Goal: Information Seeking & Learning: Learn about a topic

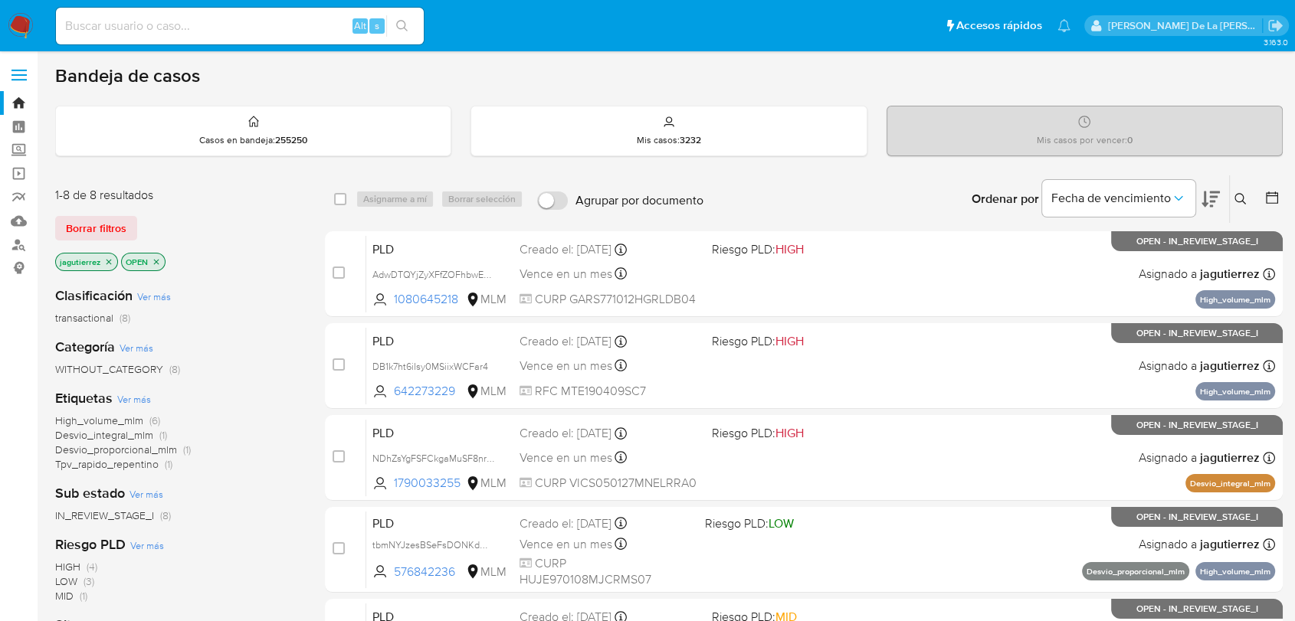
click at [109, 262] on icon "close-filter" at bounding box center [108, 261] width 9 height 9
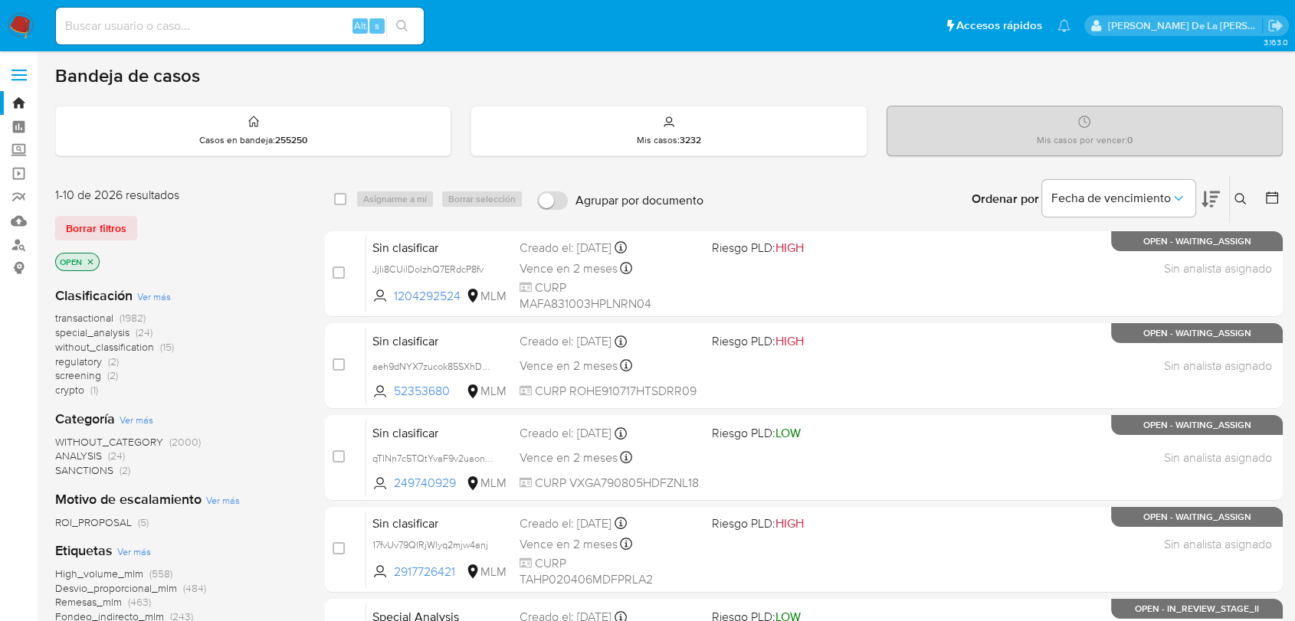
click at [83, 372] on span "screening" at bounding box center [78, 375] width 46 height 15
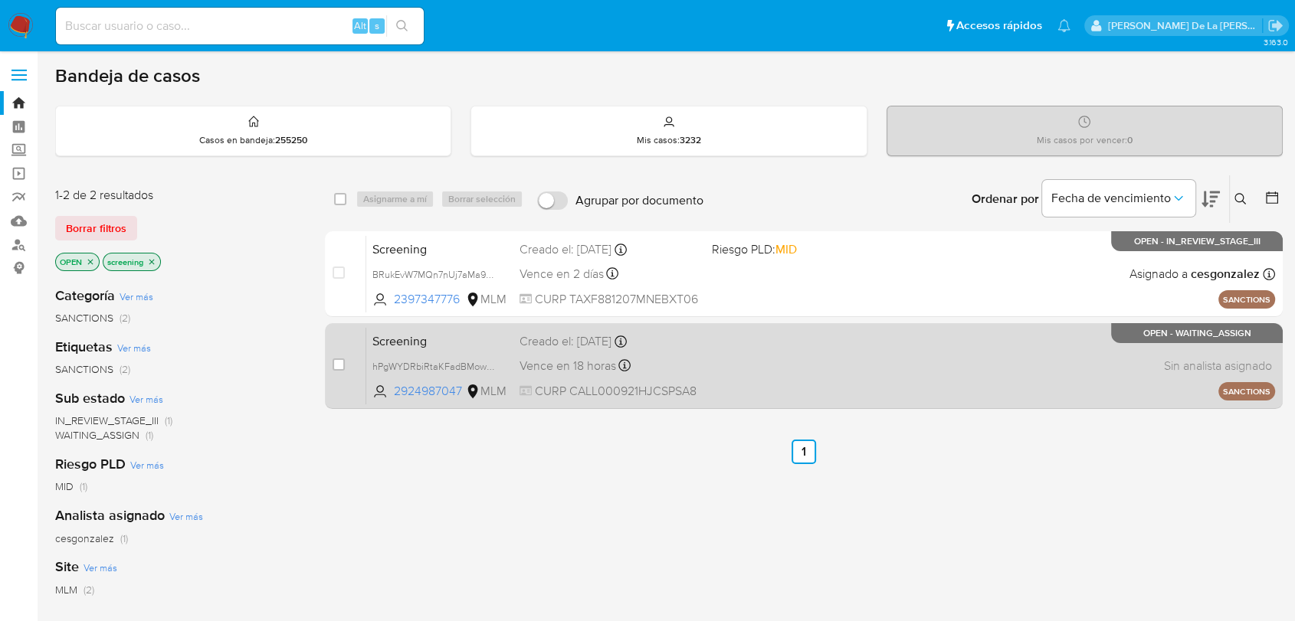
click at [947, 377] on div "Screening hPgWYDRbiRtaKFadBMowubO0 2924987047 MLM Creado el: 14/10/2025 Creado …" at bounding box center [820, 365] width 909 height 77
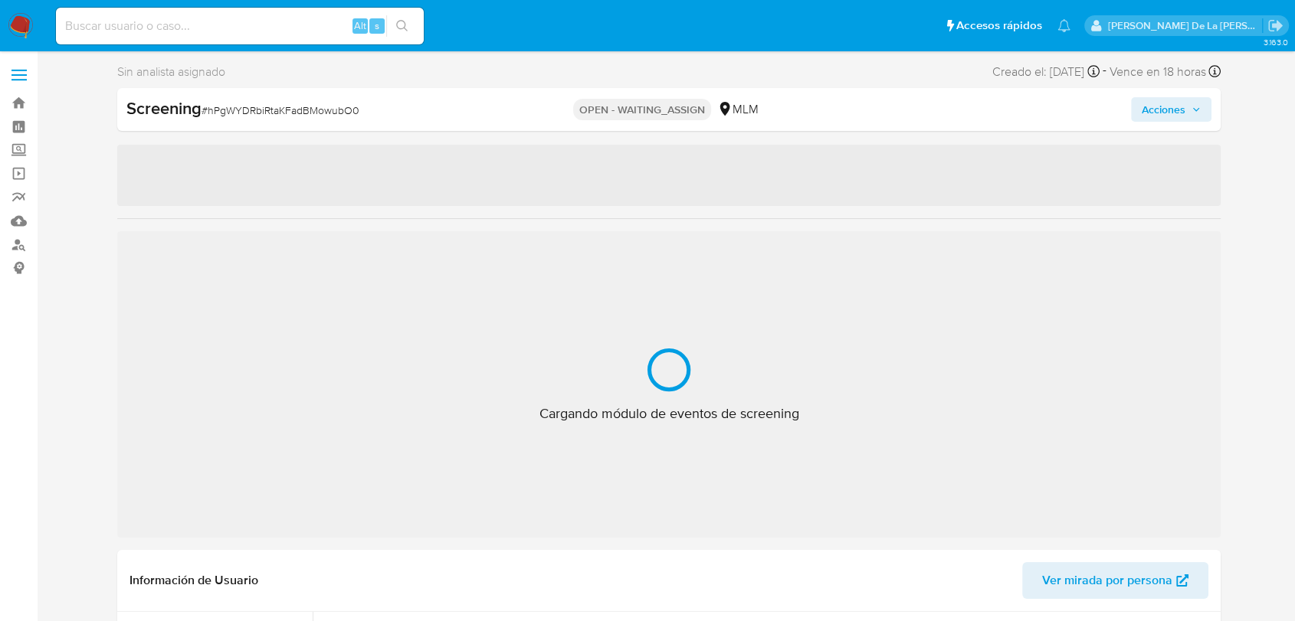
select select "10"
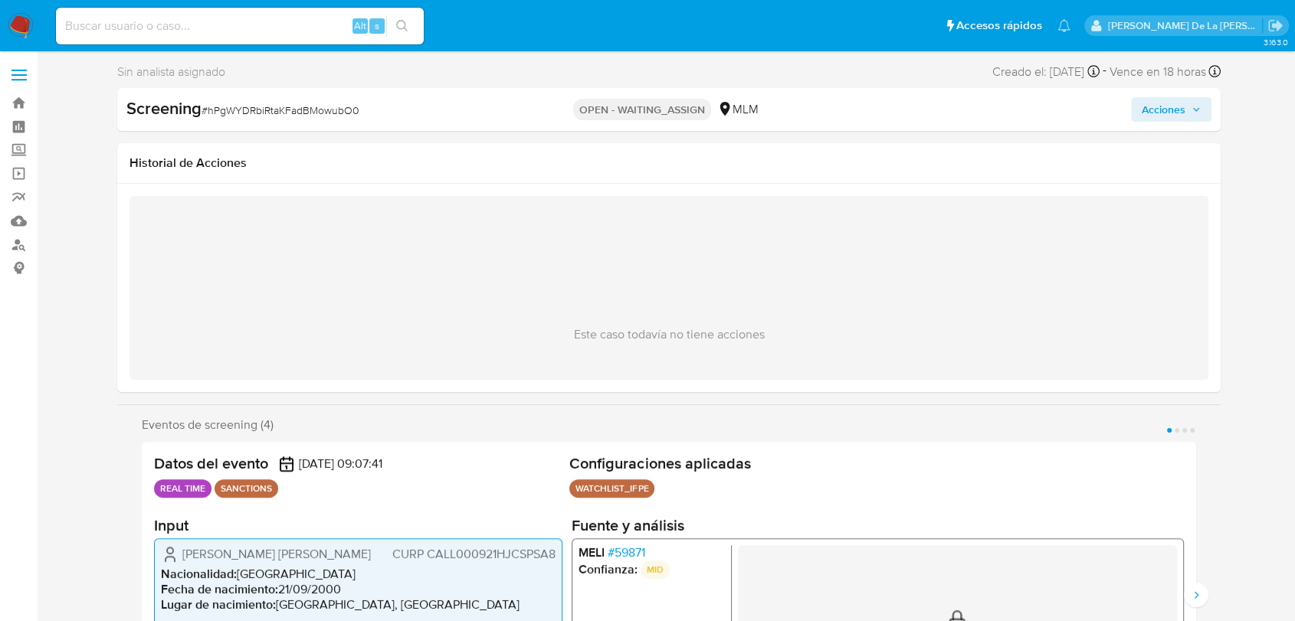
click at [274, 109] on span "# hPgWYDRbiRtaKFadBMowubO0" at bounding box center [281, 110] width 158 height 15
copy span "hPgWYDRbiRtaKFadBMowubO0"
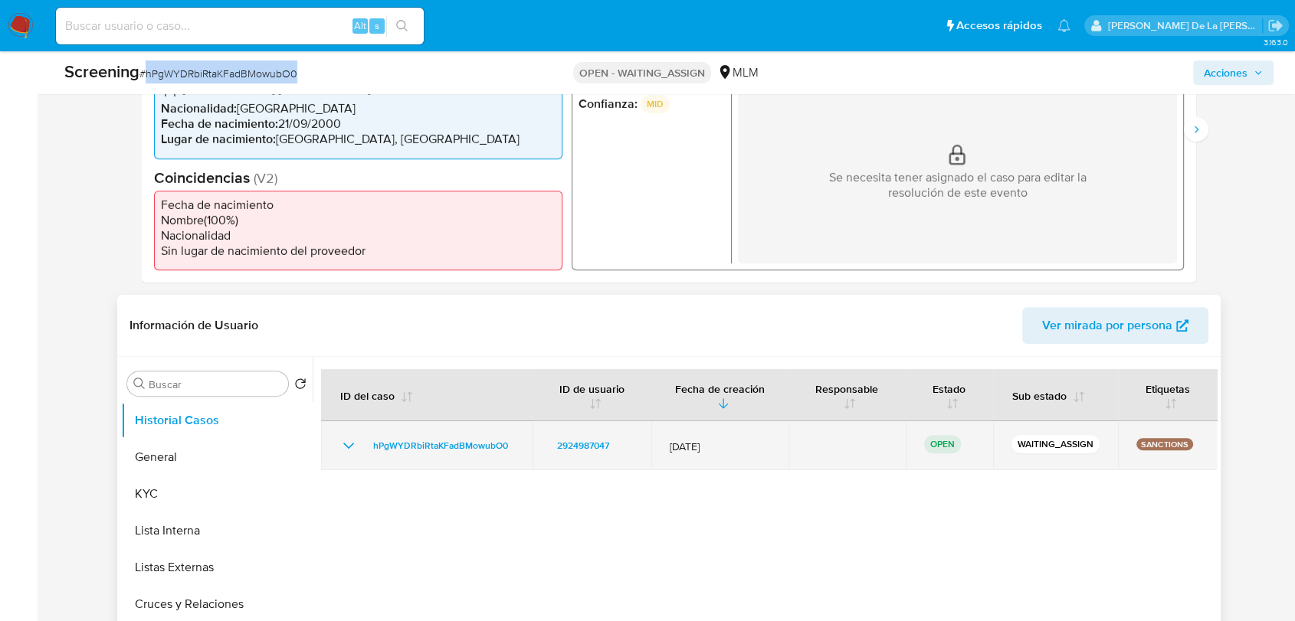
scroll to position [425, 0]
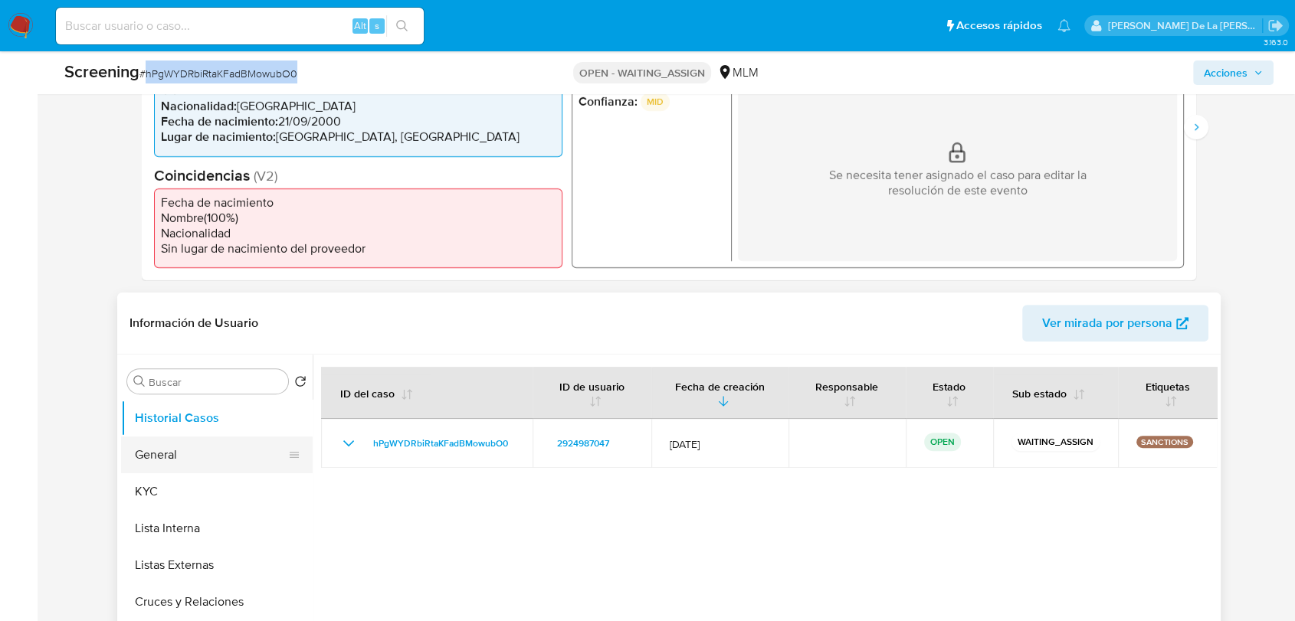
click at [145, 453] on button "General" at bounding box center [210, 455] width 179 height 37
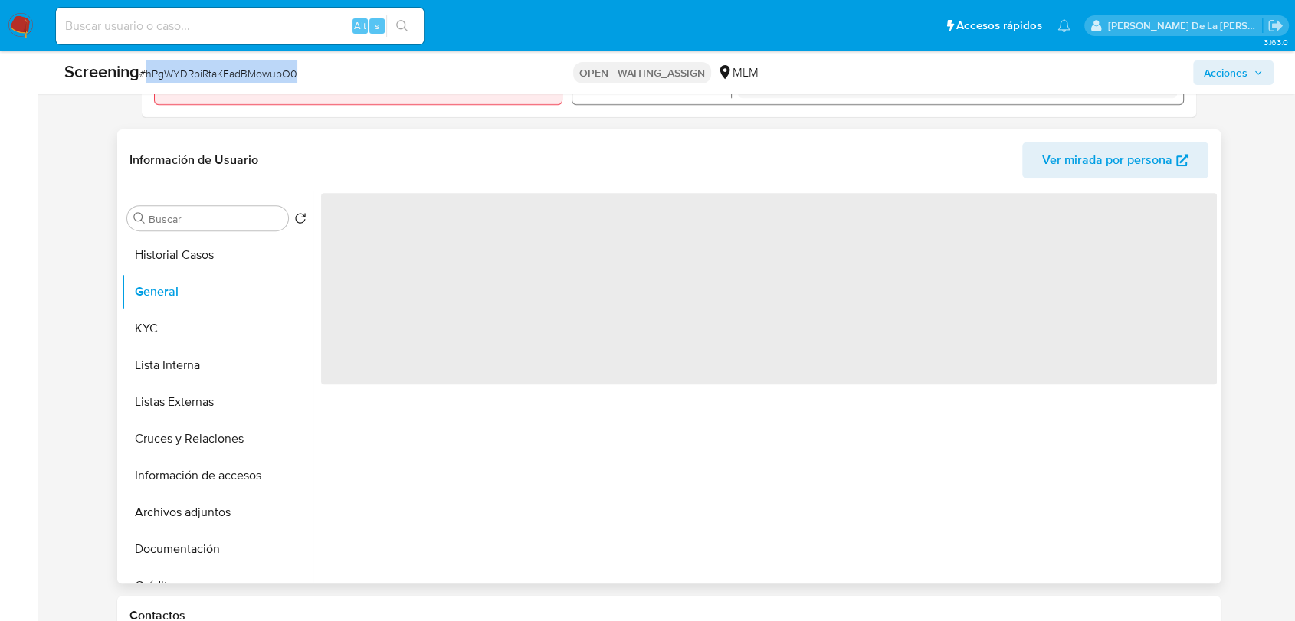
scroll to position [595, 0]
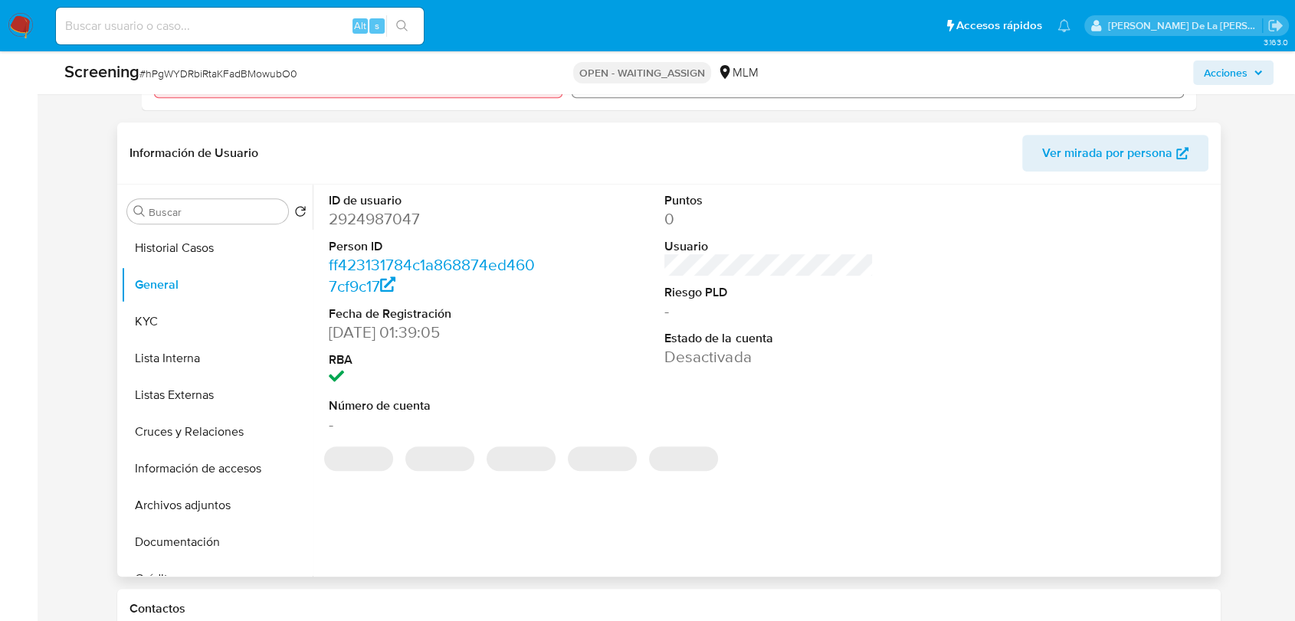
click at [378, 221] on dd "2924987047" at bounding box center [433, 218] width 208 height 21
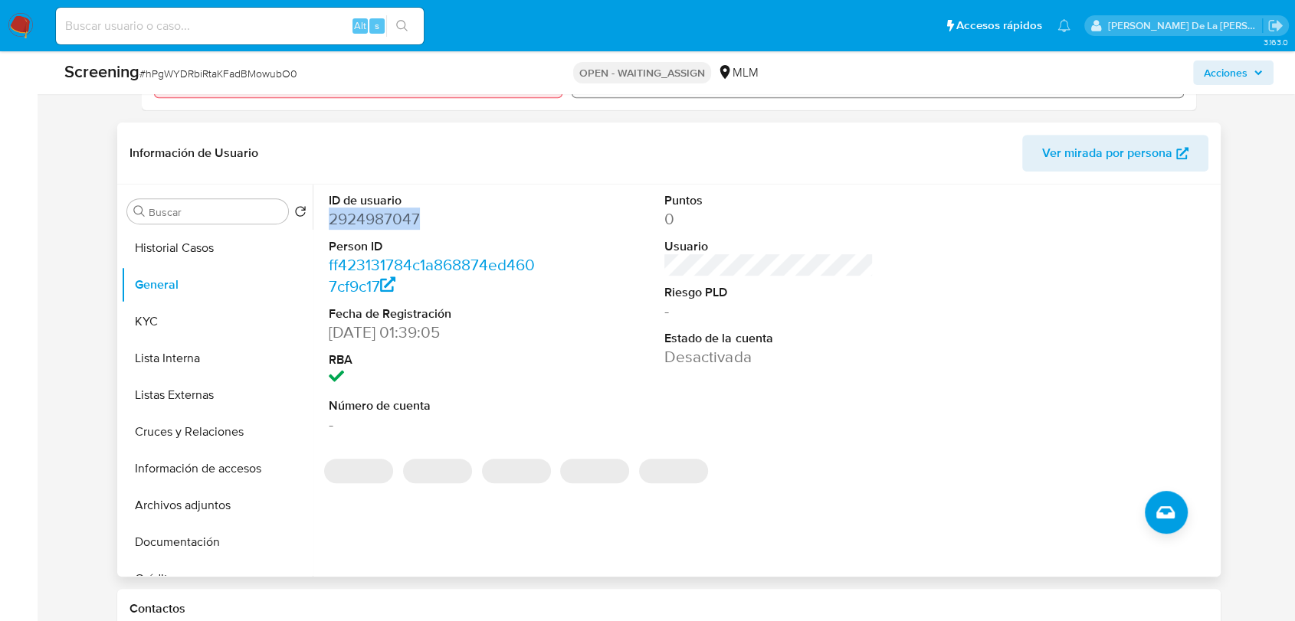
copy dd "2924987047"
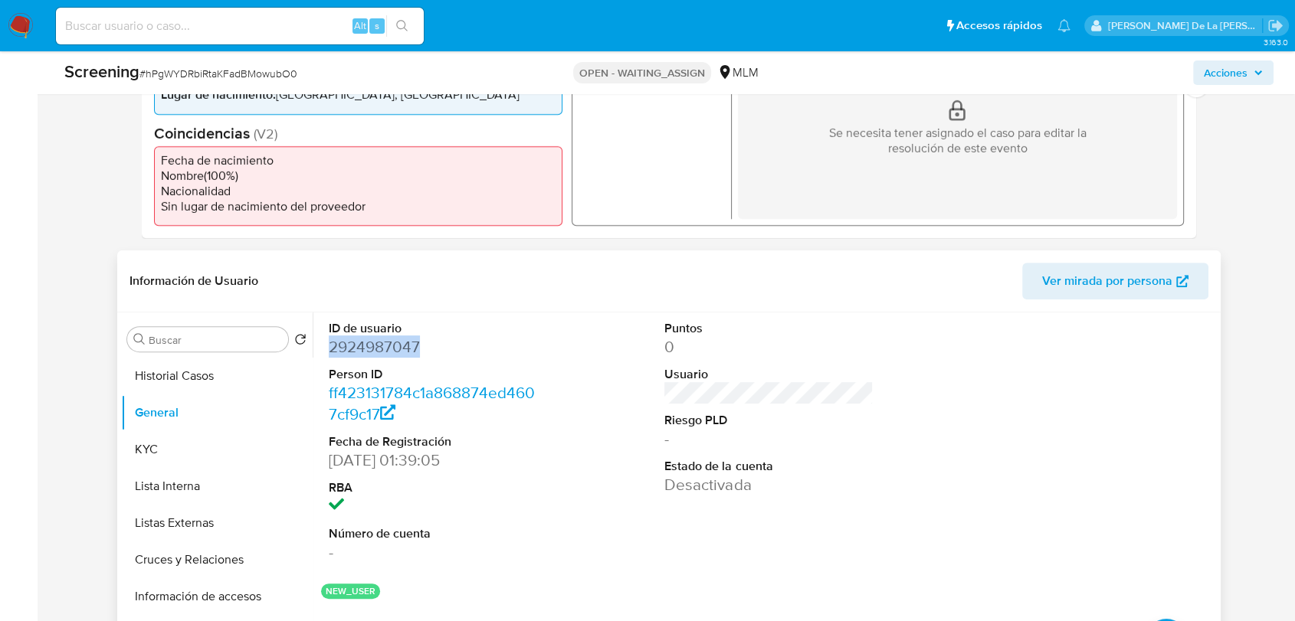
scroll to position [255, 0]
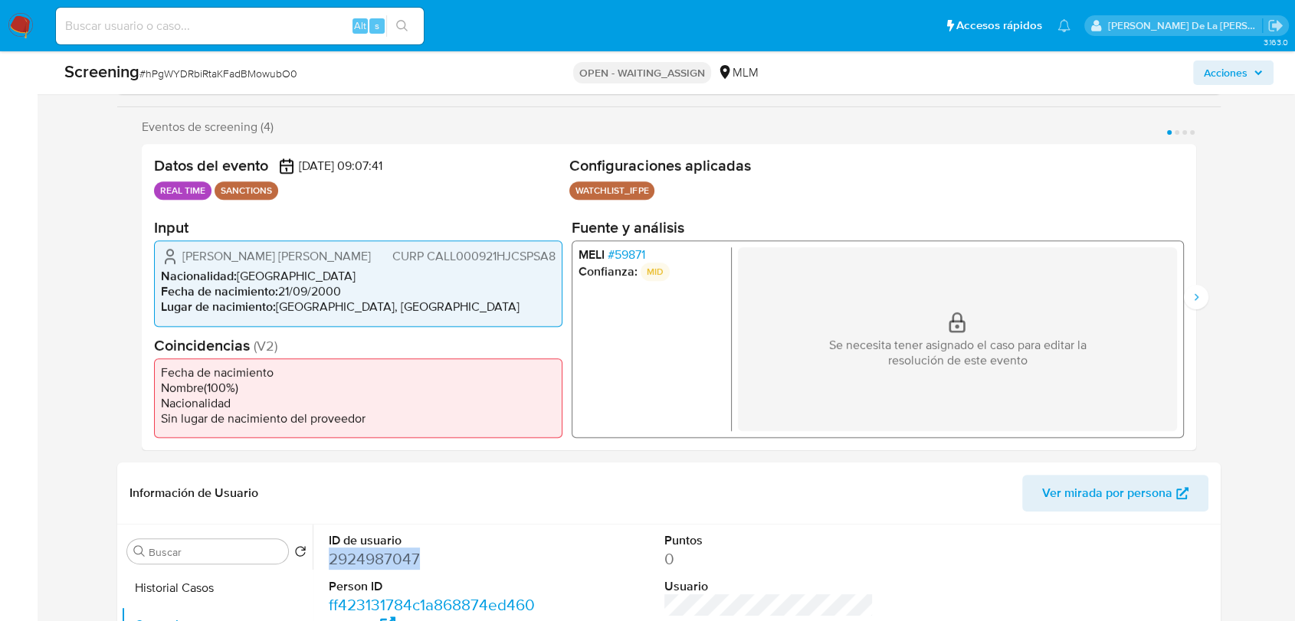
click at [15, 15] on img at bounding box center [21, 26] width 26 height 26
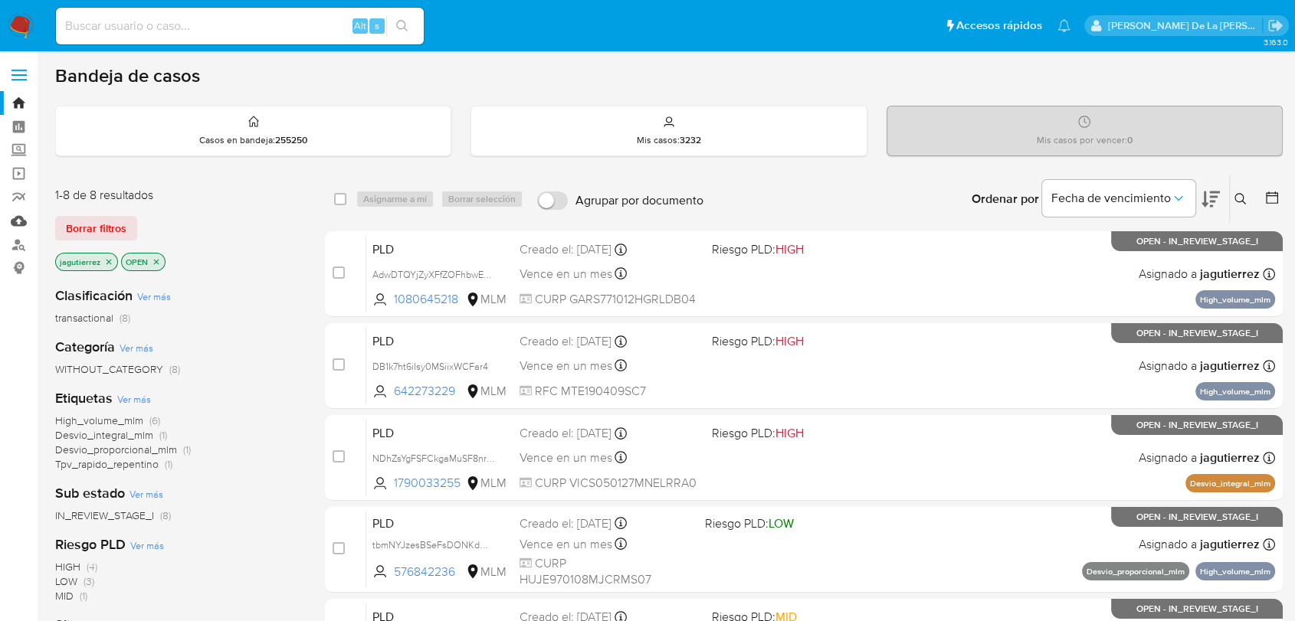
click at [11, 217] on link "Mulan" at bounding box center [91, 221] width 182 height 24
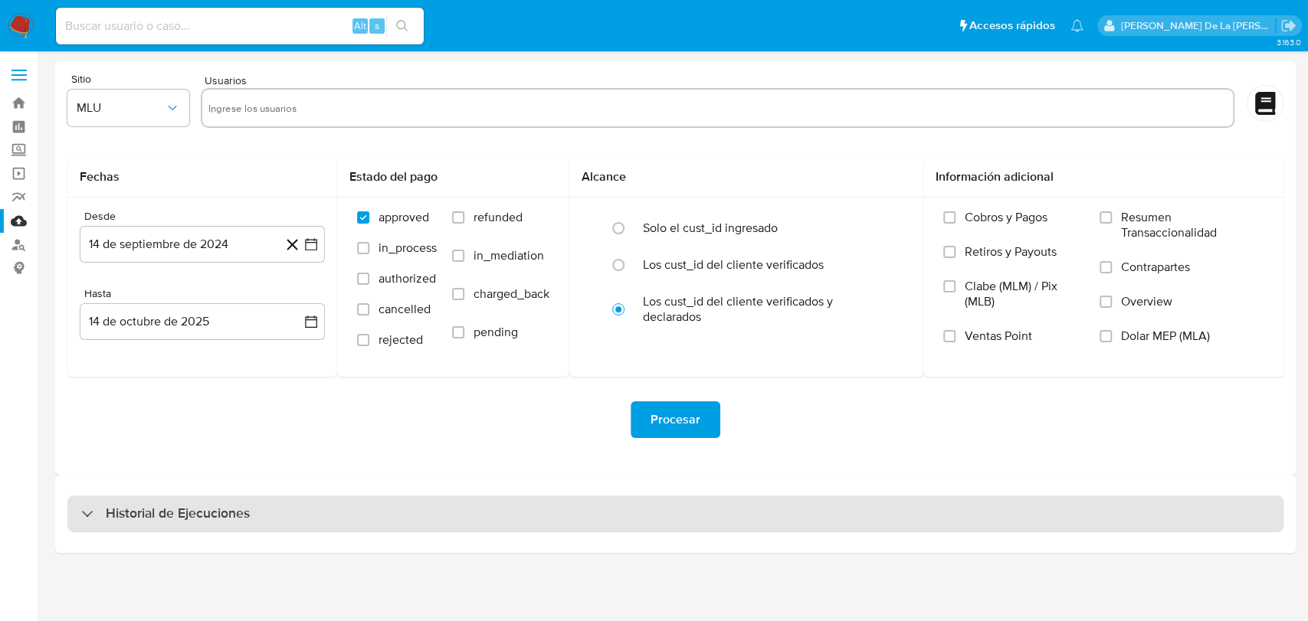
drag, startPoint x: 232, startPoint y: 521, endPoint x: 250, endPoint y: 505, distance: 23.9
click at [233, 521] on h3 "Historial de Ejecuciones" at bounding box center [178, 514] width 144 height 18
select select "10"
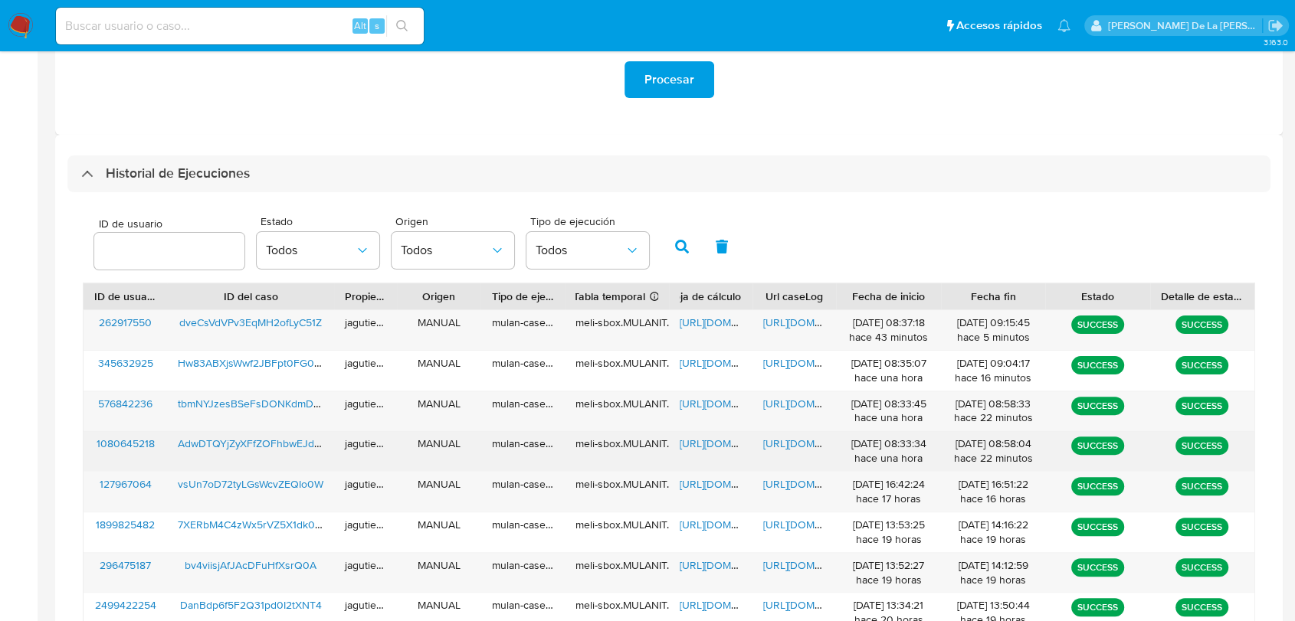
scroll to position [425, 0]
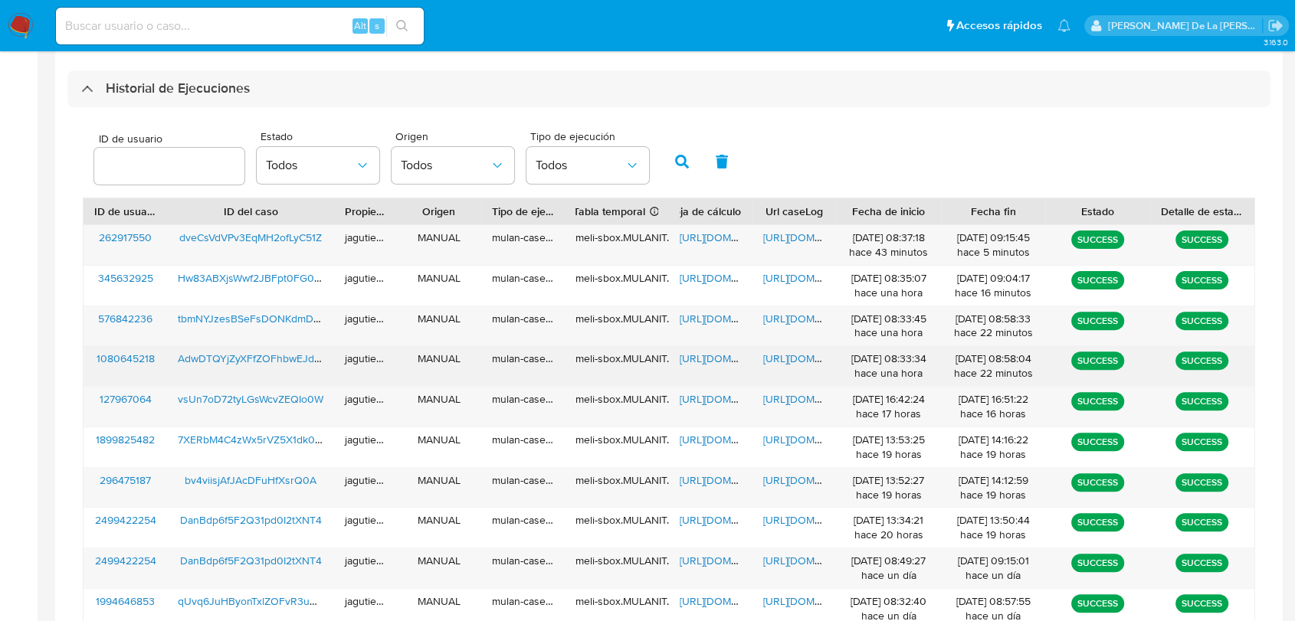
click at [707, 360] on span "[URL][DOMAIN_NAME]" at bounding box center [733, 358] width 106 height 15
click at [804, 362] on span "[URL][DOMAIN_NAME]" at bounding box center [816, 358] width 106 height 15
click at [251, 363] on span "AdwDTQYjZyXFfZOFhbwEJdoV" at bounding box center [252, 358] width 149 height 15
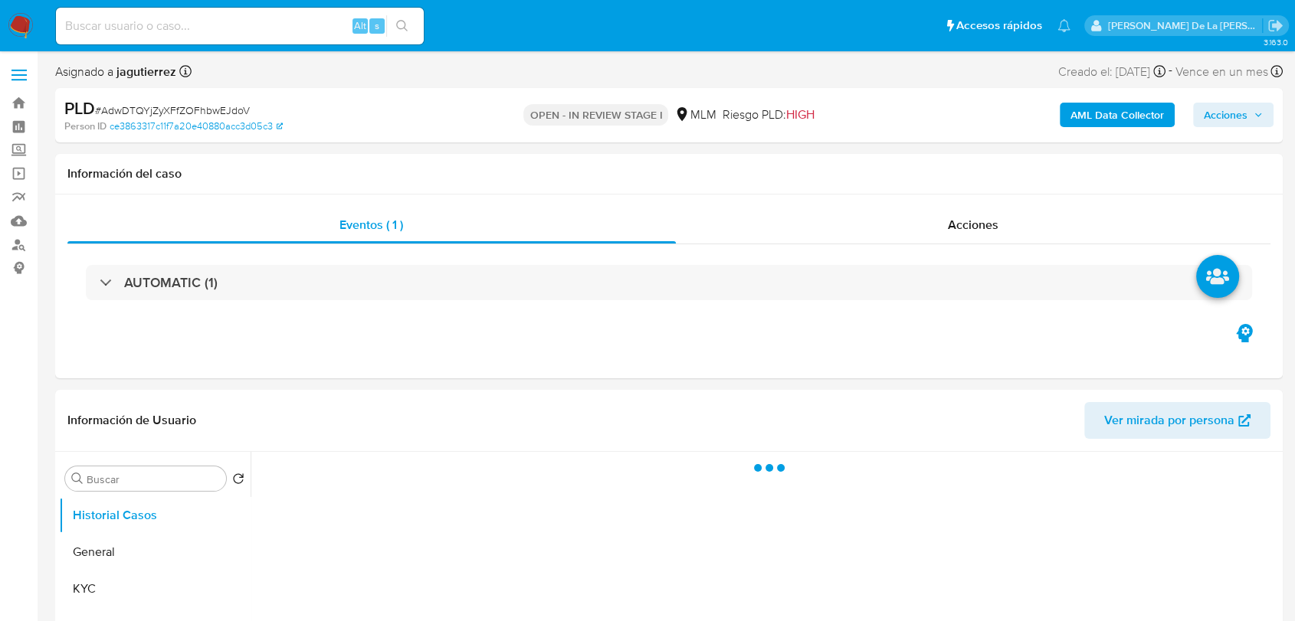
select select "10"
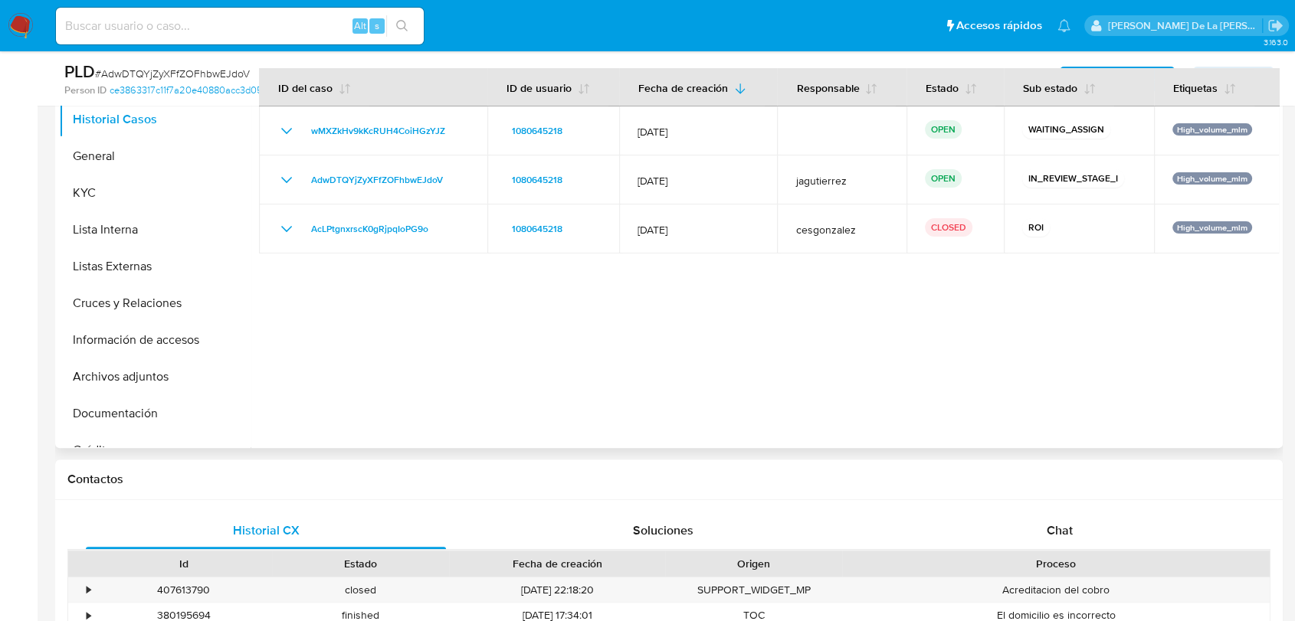
scroll to position [340, 0]
click at [128, 189] on button "KYC" at bounding box center [148, 194] width 179 height 37
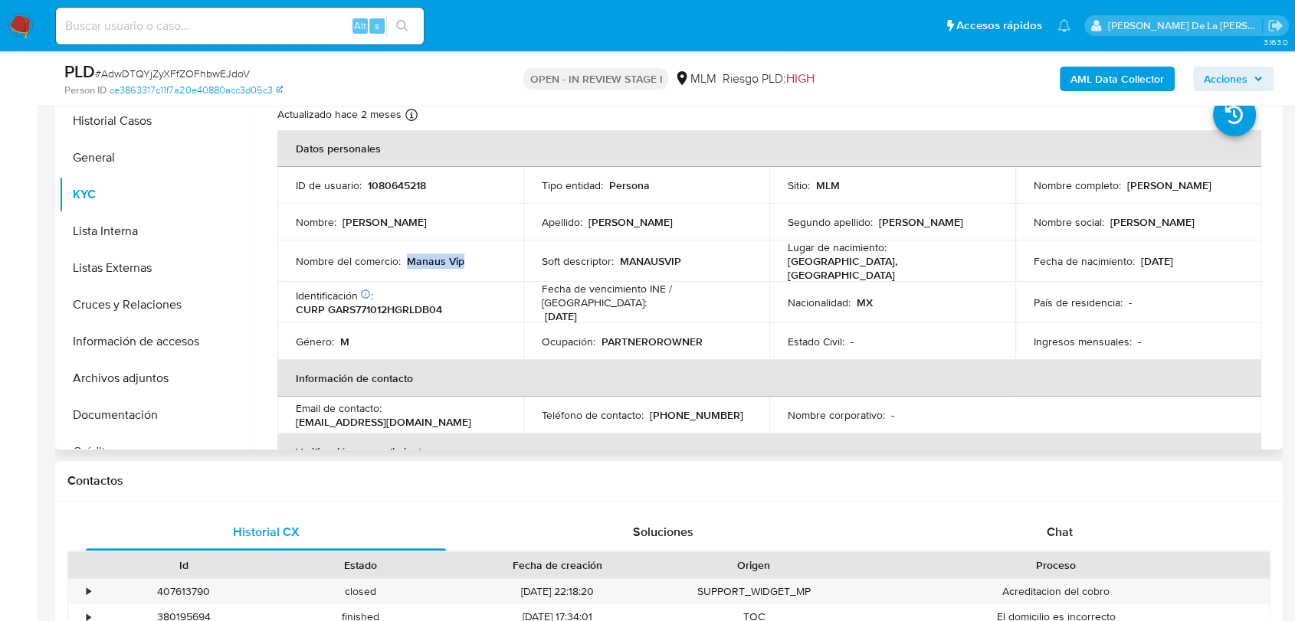
drag, startPoint x: 463, startPoint y: 256, endPoint x: 408, endPoint y: 265, distance: 55.2
click at [408, 265] on div "Nombre del comercio : Manaus Vip" at bounding box center [400, 261] width 209 height 14
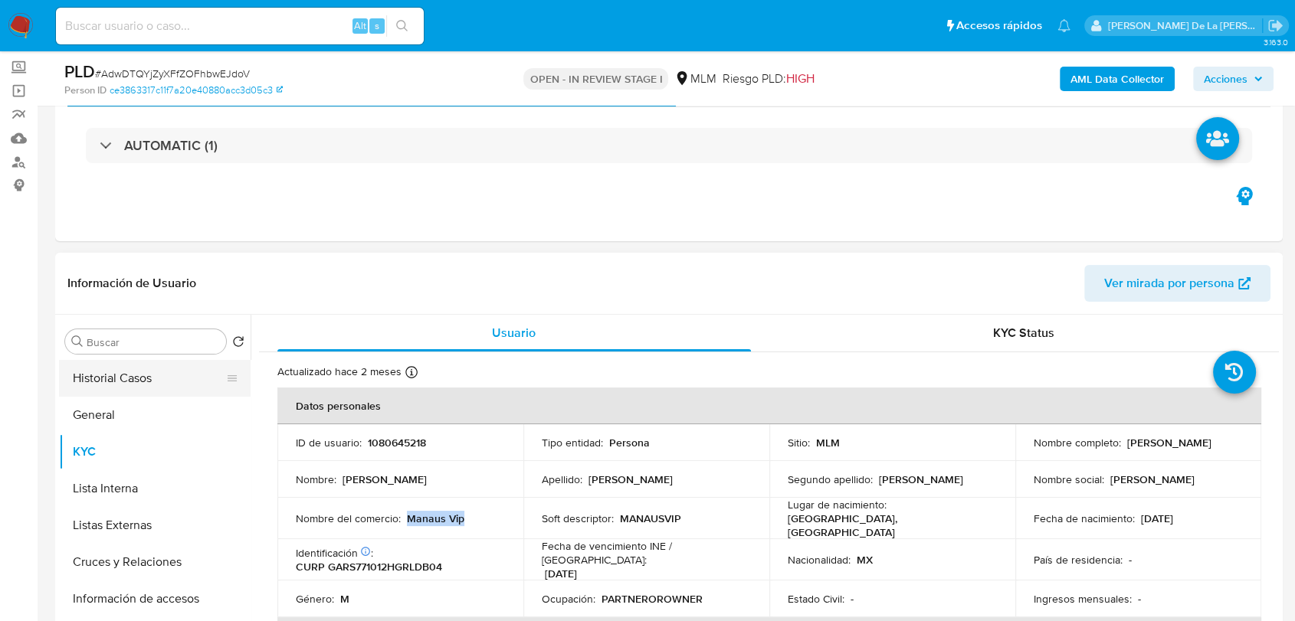
scroll to position [170, 0]
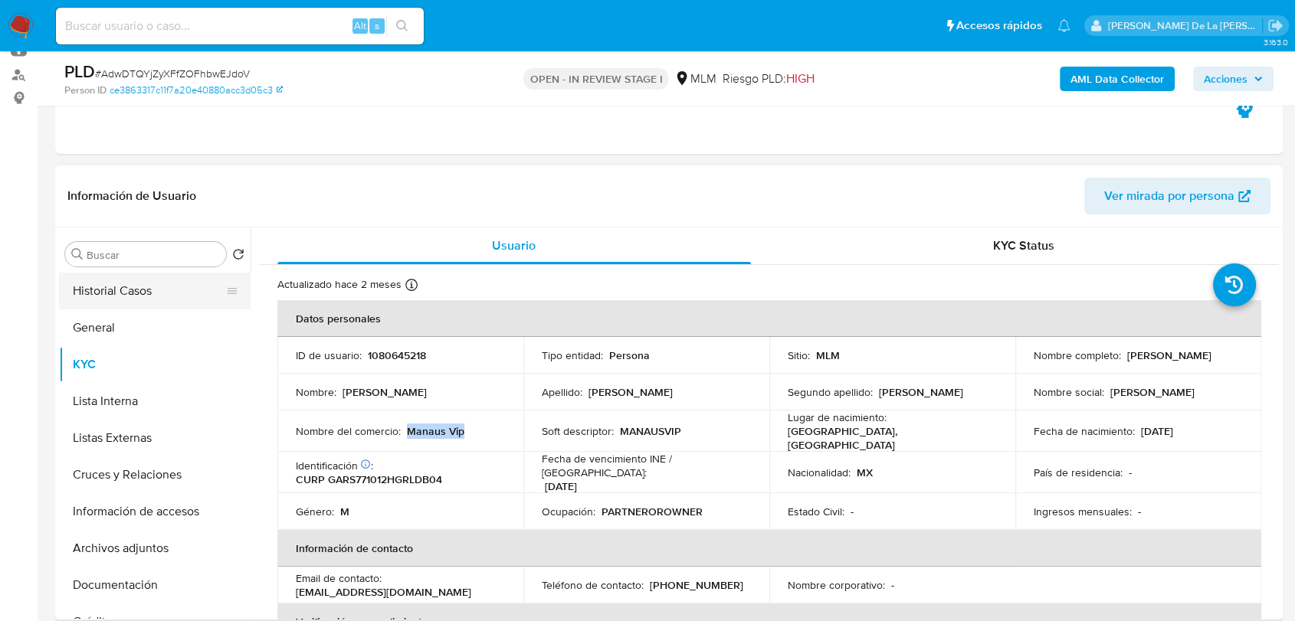
click at [149, 308] on button "Historial Casos" at bounding box center [148, 291] width 179 height 37
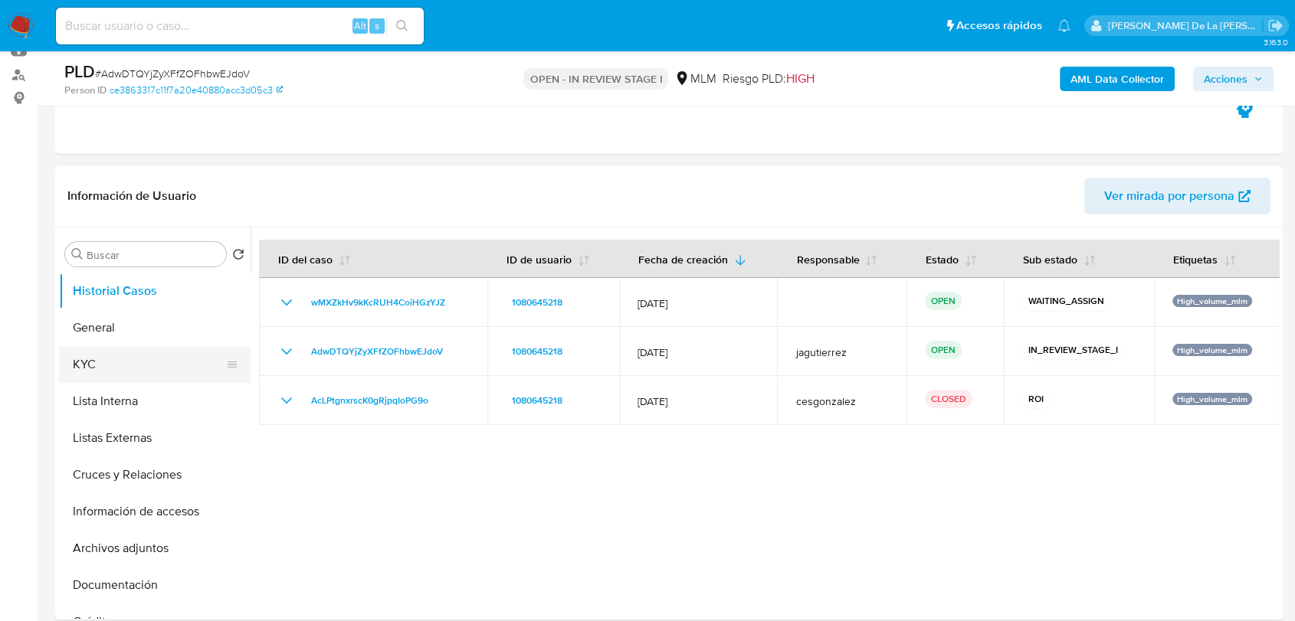
click at [143, 363] on button "KYC" at bounding box center [148, 364] width 179 height 37
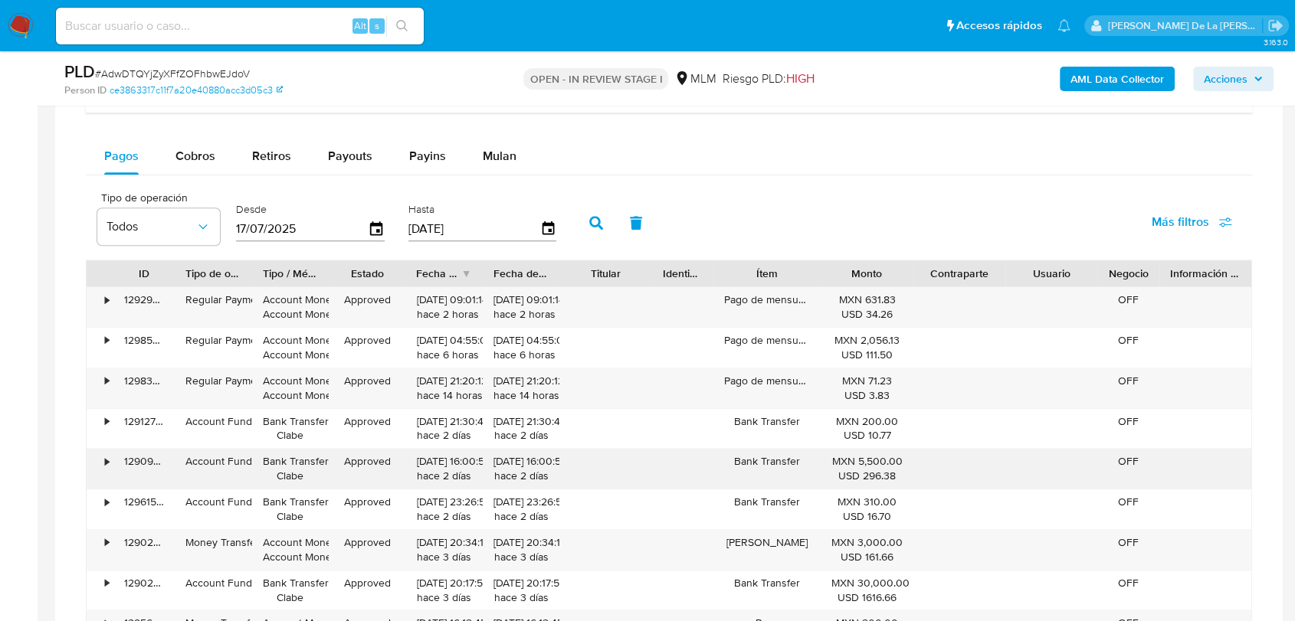
scroll to position [1362, 0]
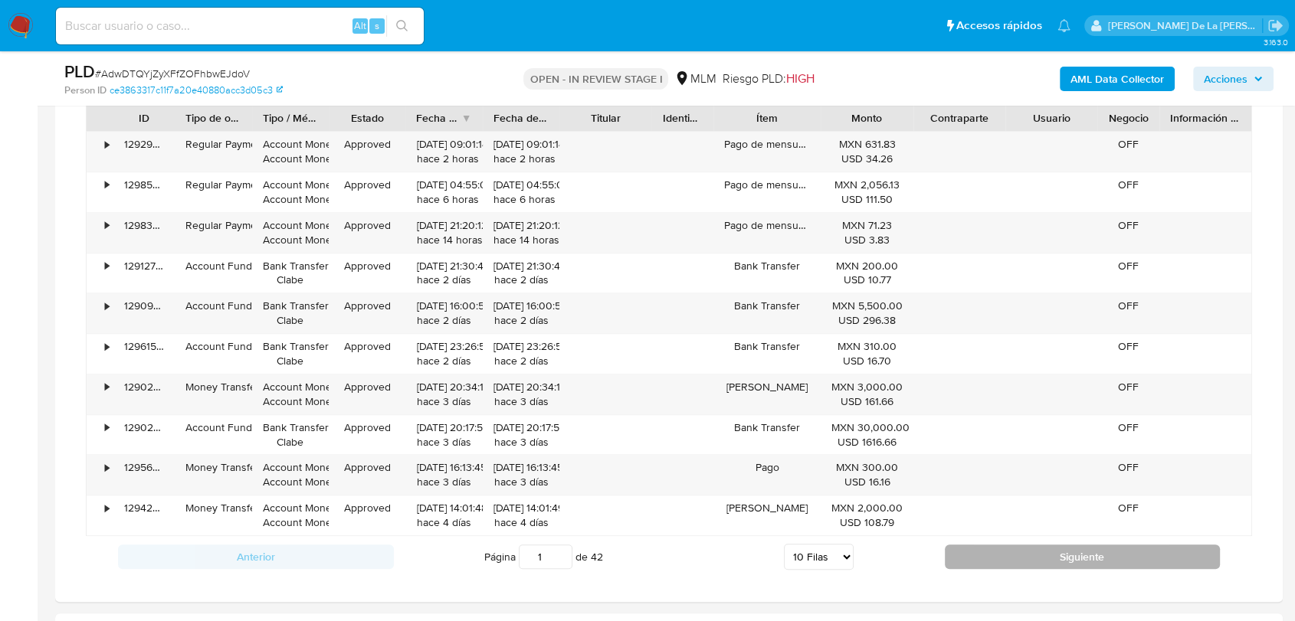
click at [1028, 549] on button "Siguiente" at bounding box center [1083, 557] width 276 height 25
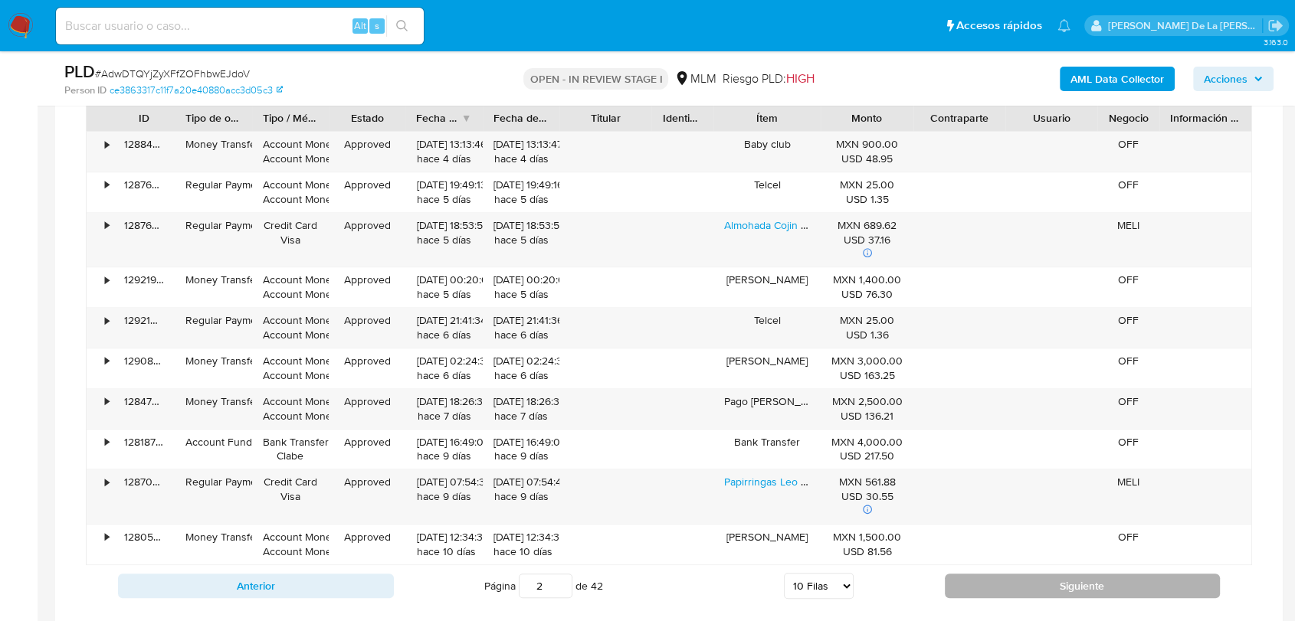
click at [984, 587] on button "Siguiente" at bounding box center [1083, 586] width 276 height 25
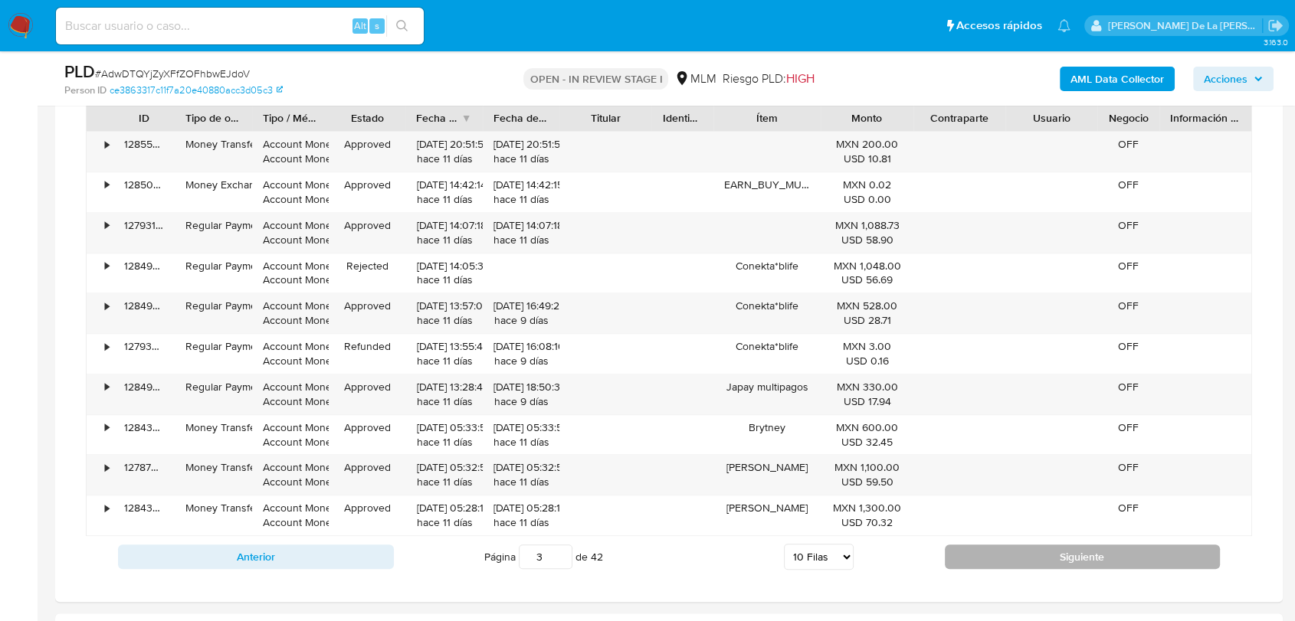
click at [998, 551] on button "Siguiente" at bounding box center [1083, 557] width 276 height 25
type input "4"
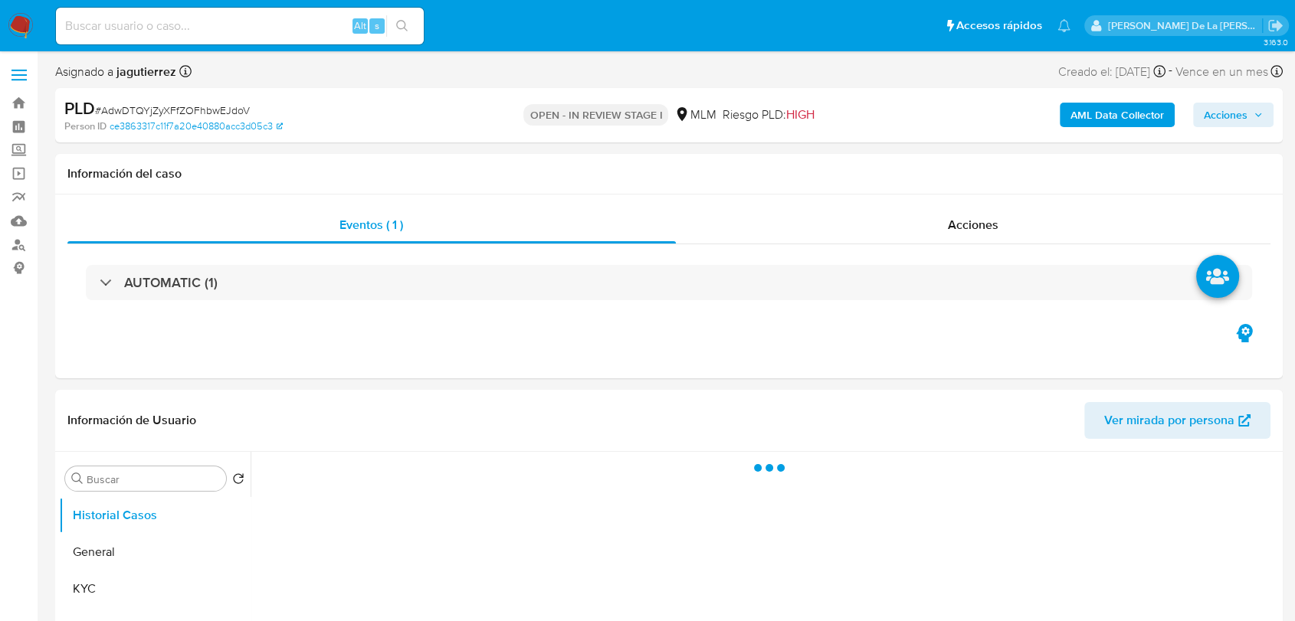
select select "10"
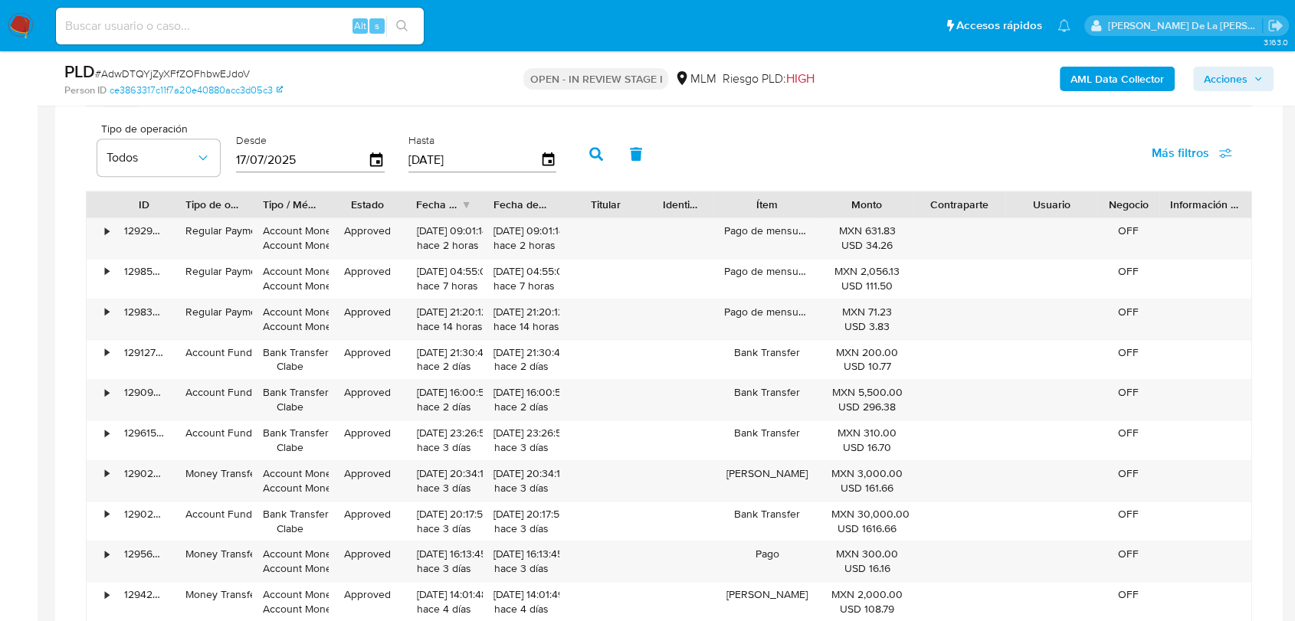
scroll to position [1192, 0]
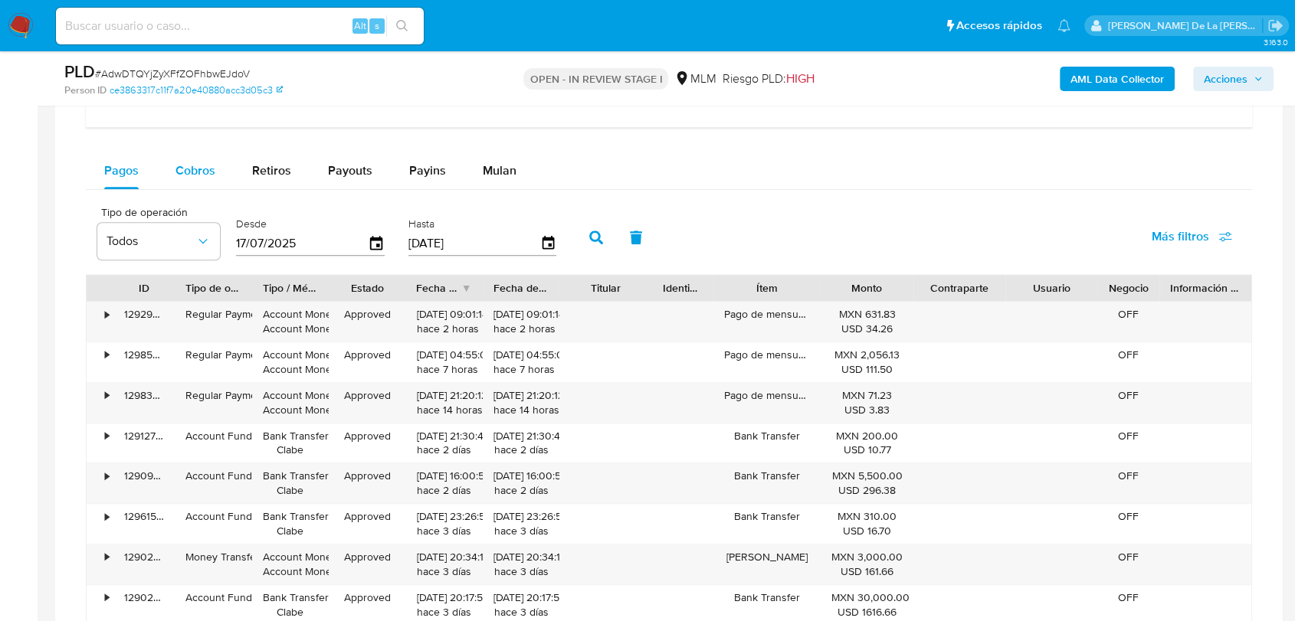
click at [187, 162] on span "Cobros" at bounding box center [195, 171] width 40 height 18
select select "10"
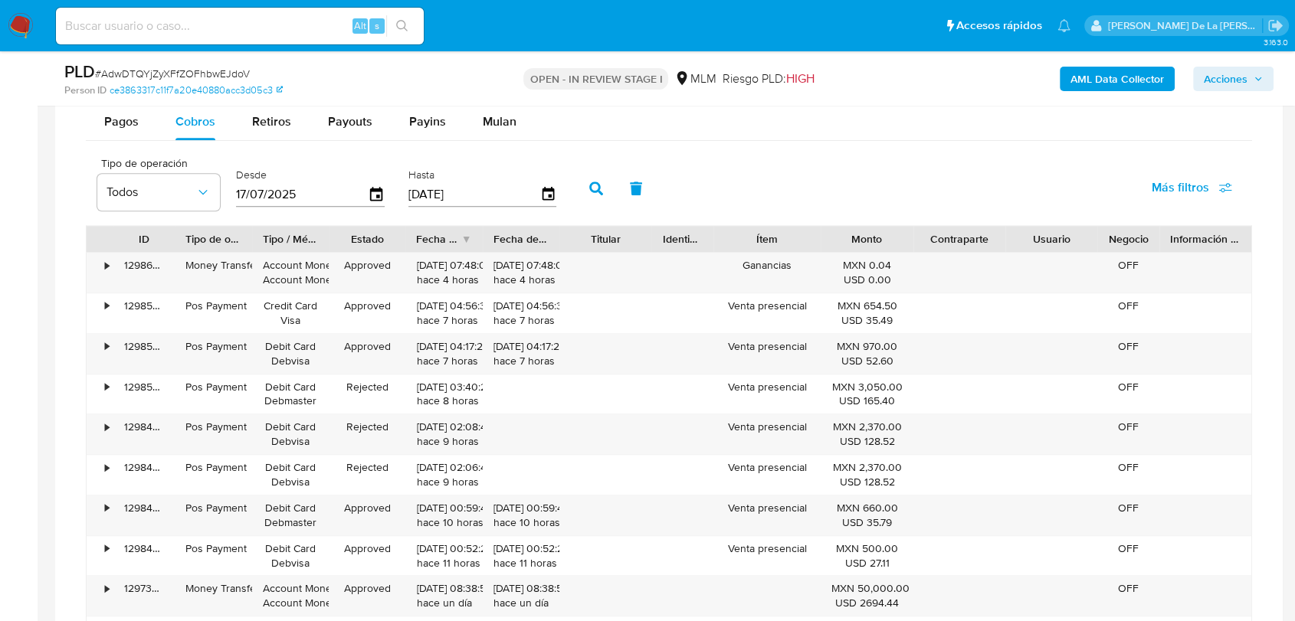
scroll to position [1362, 0]
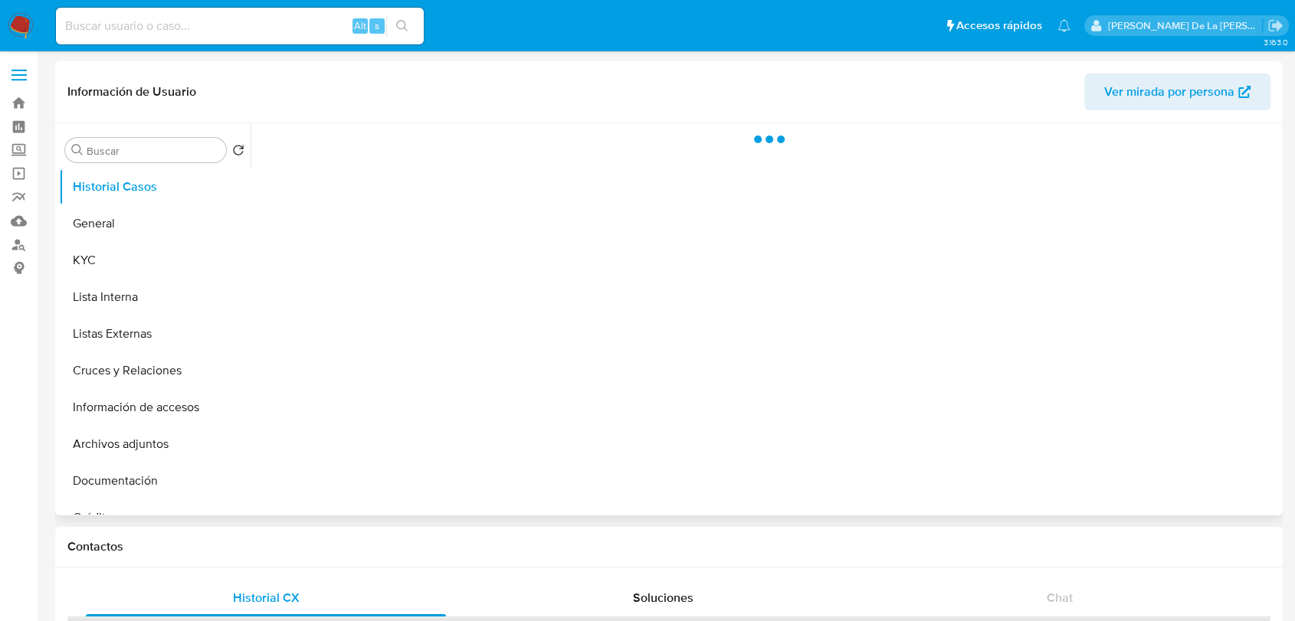
select select "10"
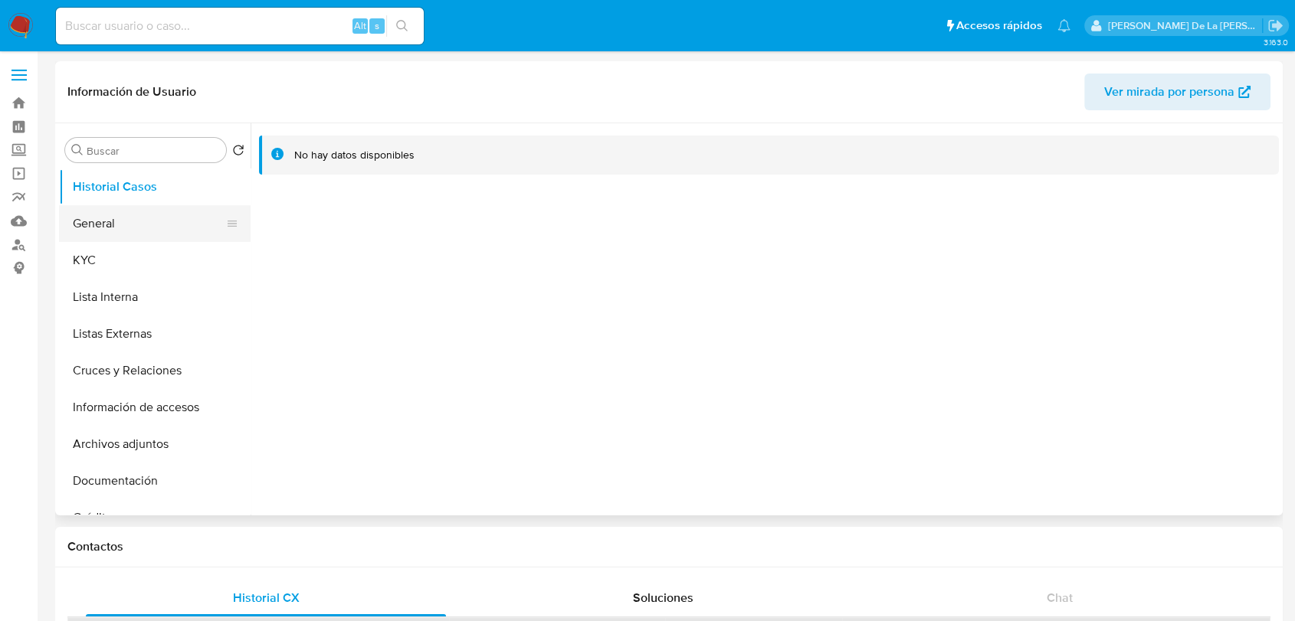
click at [137, 215] on button "General" at bounding box center [148, 223] width 179 height 37
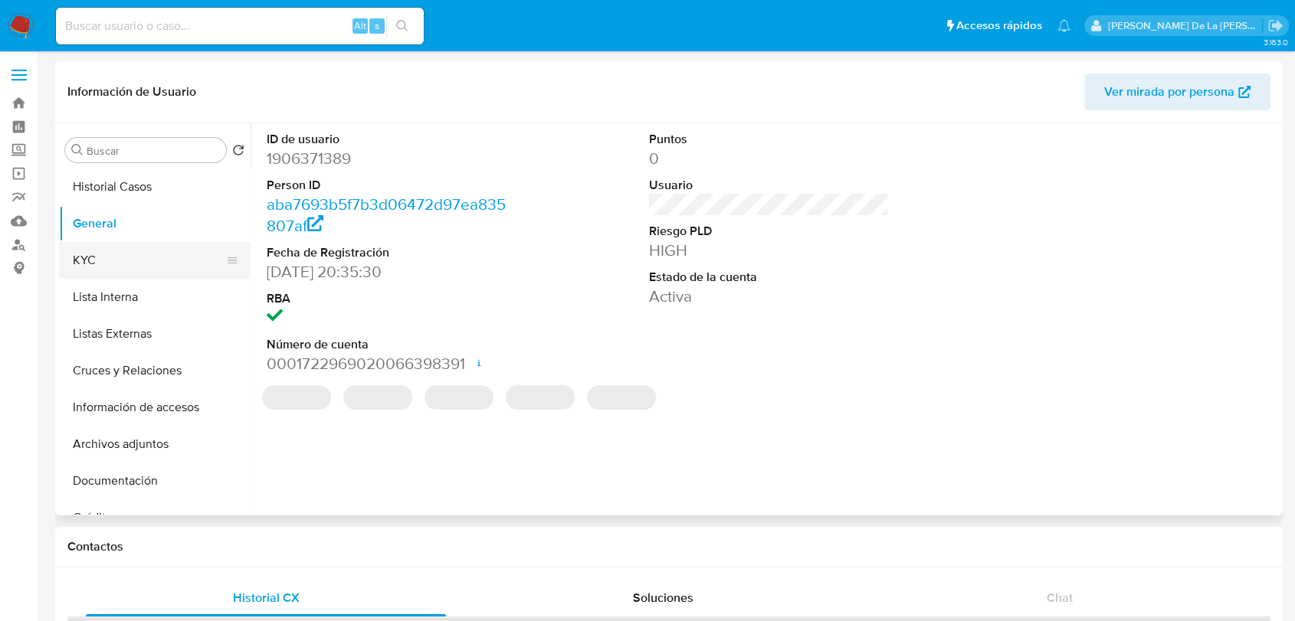
click at [146, 257] on button "KYC" at bounding box center [148, 260] width 179 height 37
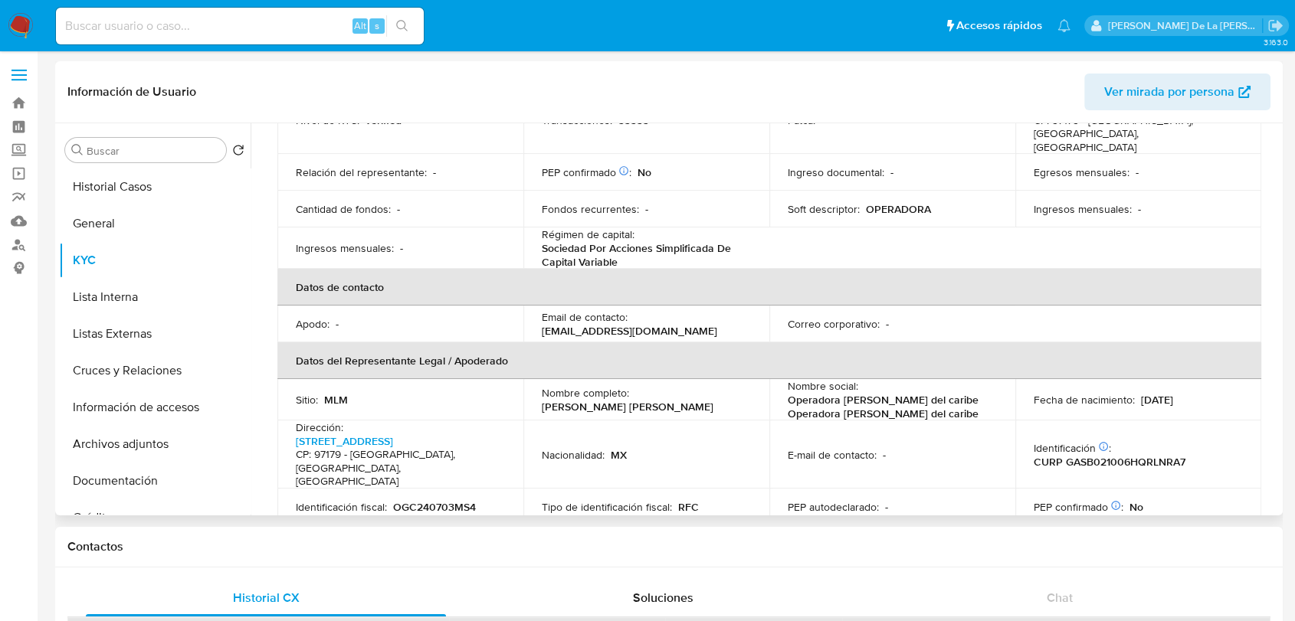
scroll to position [340, 0]
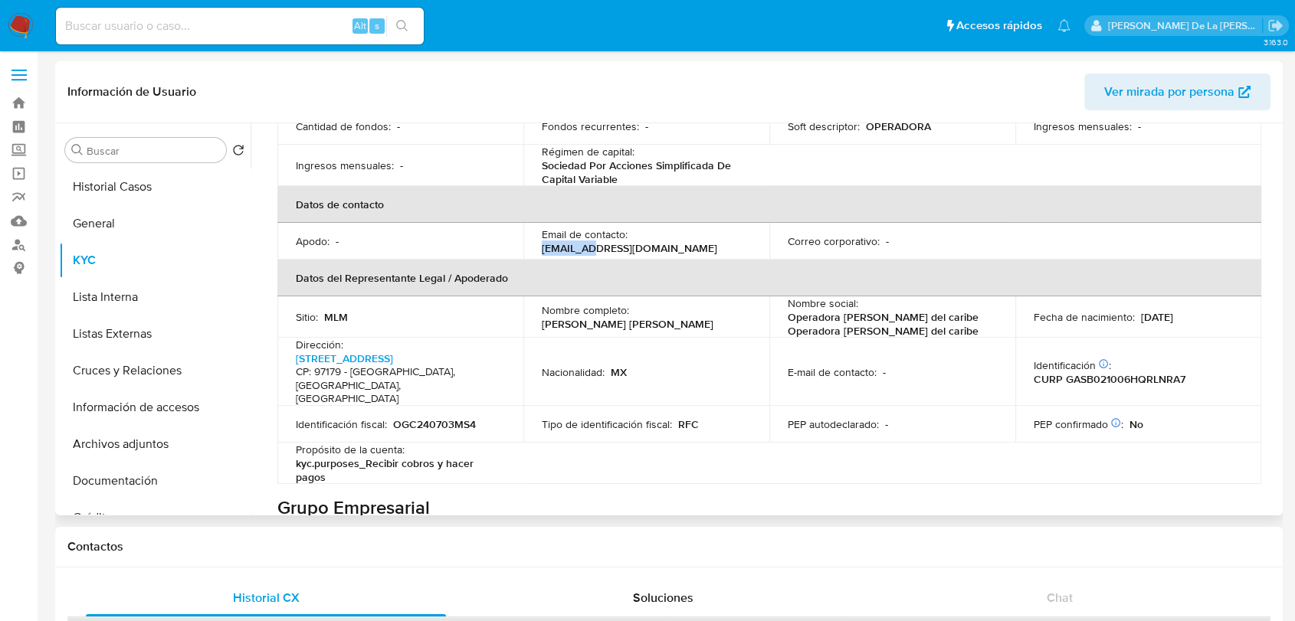
drag, startPoint x: 542, startPoint y: 221, endPoint x: 592, endPoint y: 226, distance: 50.1
click at [592, 241] on p "theonemid2024@gmail.com" at bounding box center [629, 248] width 175 height 14
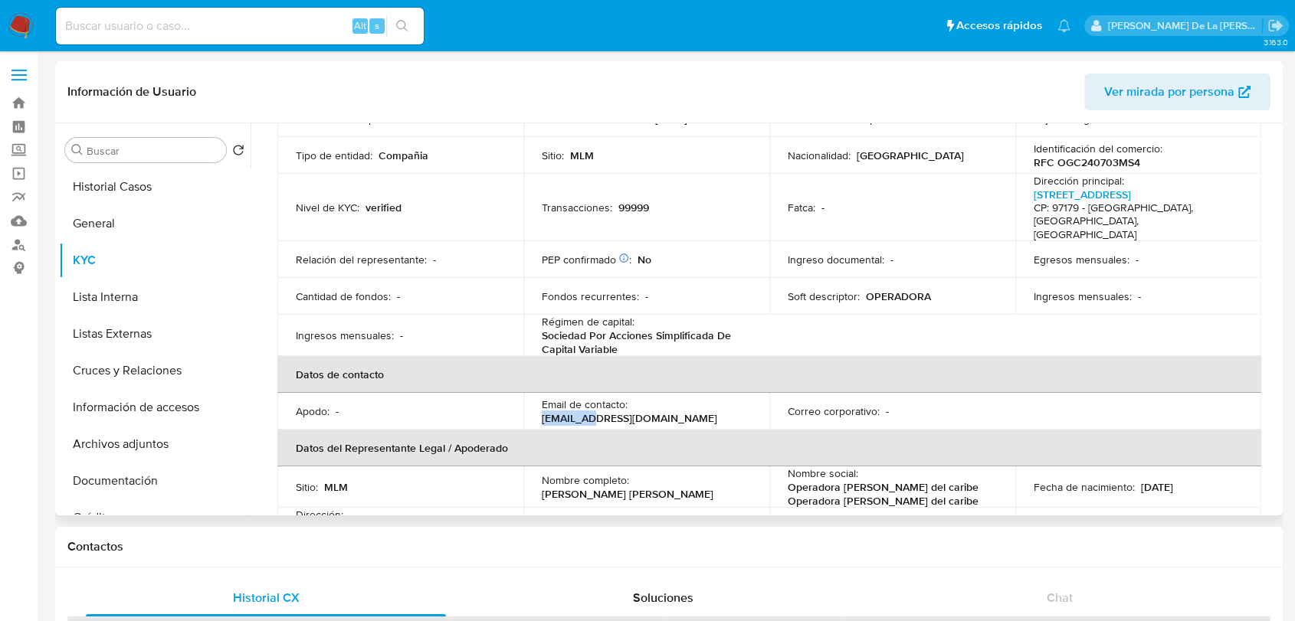
scroll to position [85, 0]
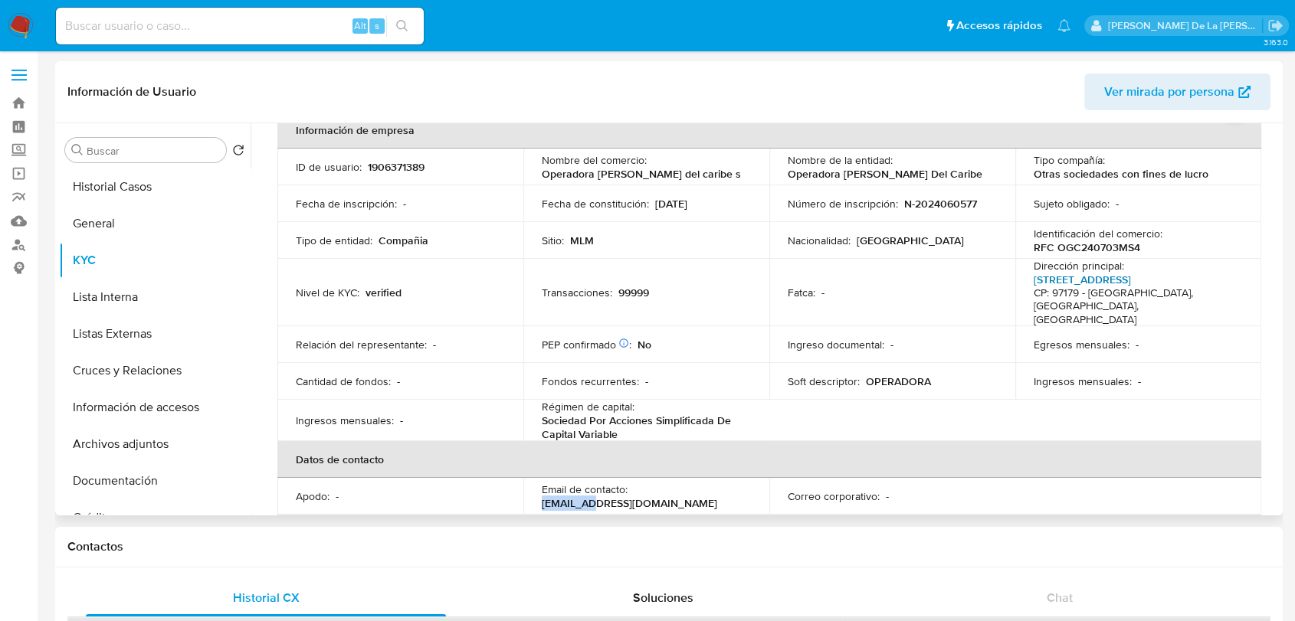
click at [1079, 279] on link "Calle 65 265, Miraflores" at bounding box center [1082, 279] width 97 height 15
drag, startPoint x: 956, startPoint y: 175, endPoint x: 769, endPoint y: 176, distance: 187.0
click at [769, 176] on td "Nombre de la entidad : Operadora Galeana Del Caribe" at bounding box center [892, 167] width 246 height 37
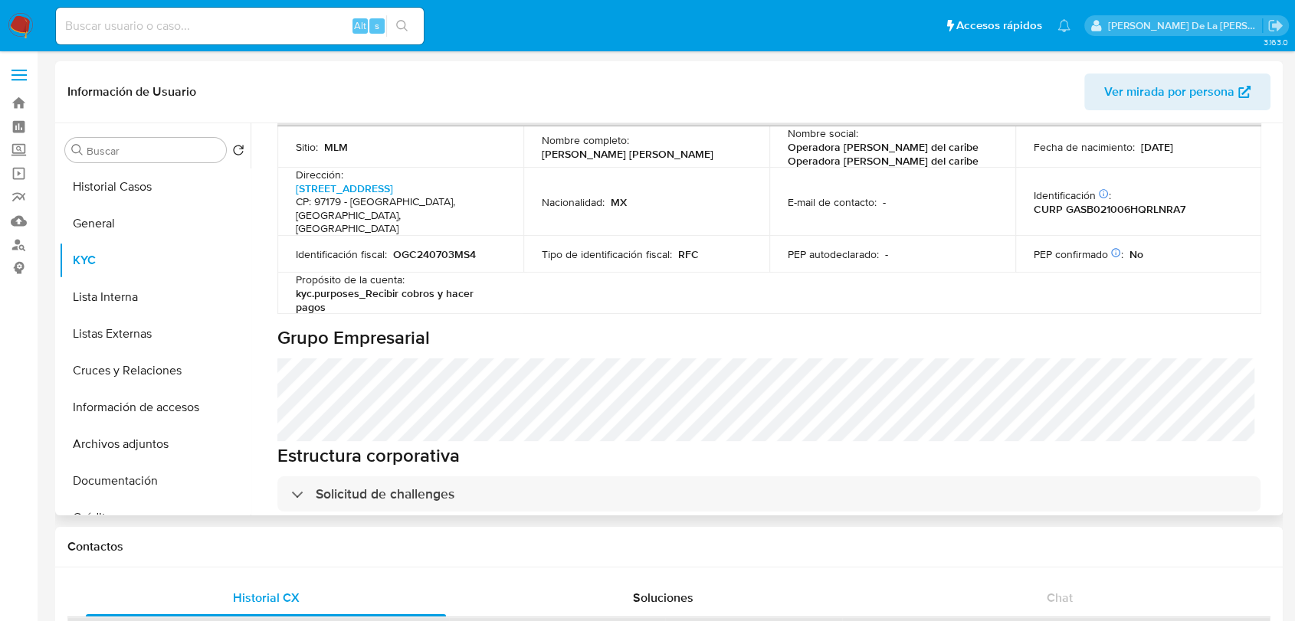
scroll to position [681, 0]
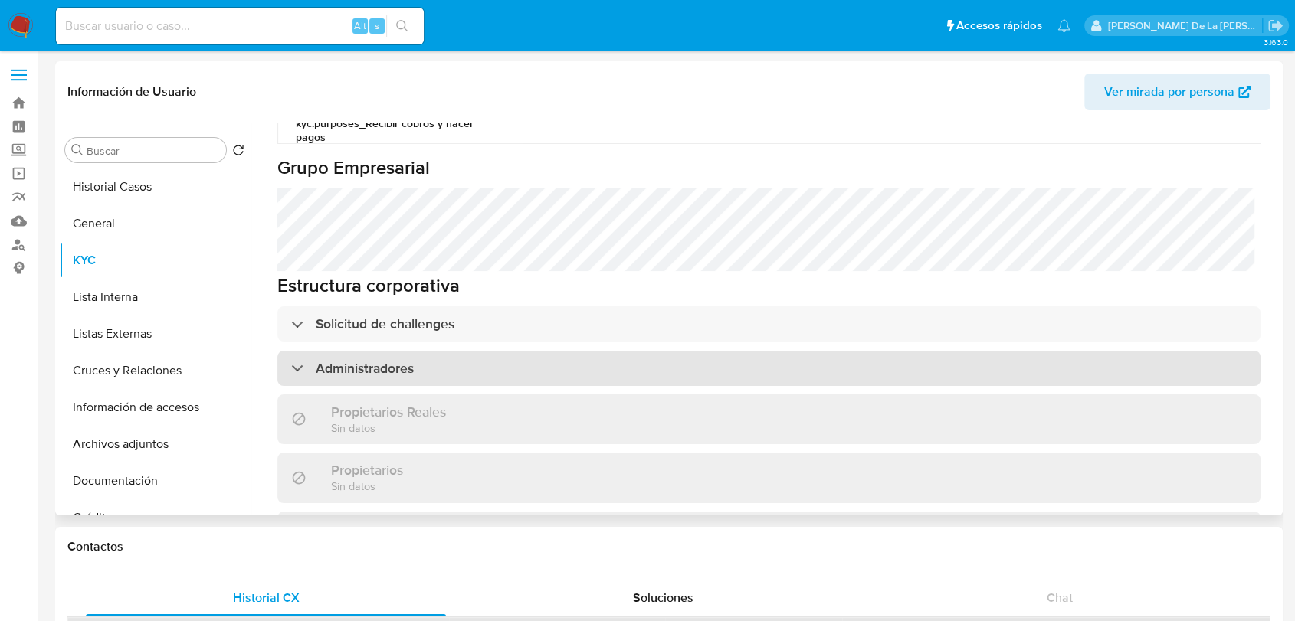
click at [351, 360] on h3 "Administradores" at bounding box center [365, 368] width 98 height 17
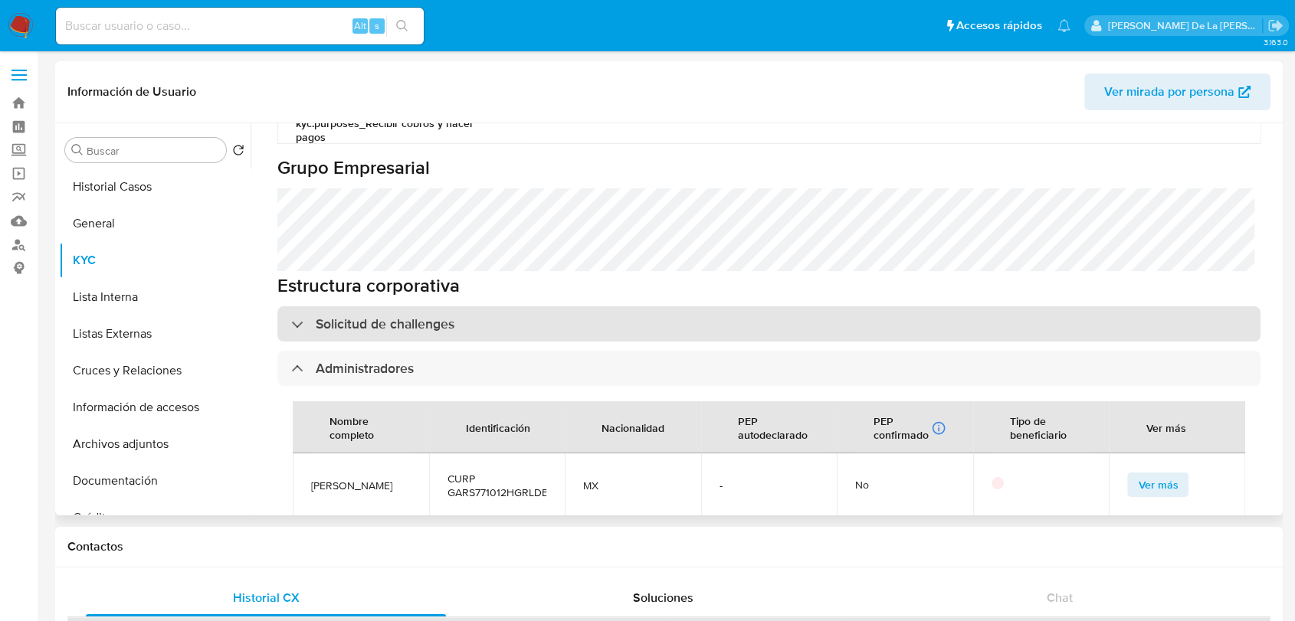
click at [385, 316] on h3 "Solicitud de challenges" at bounding box center [385, 324] width 139 height 17
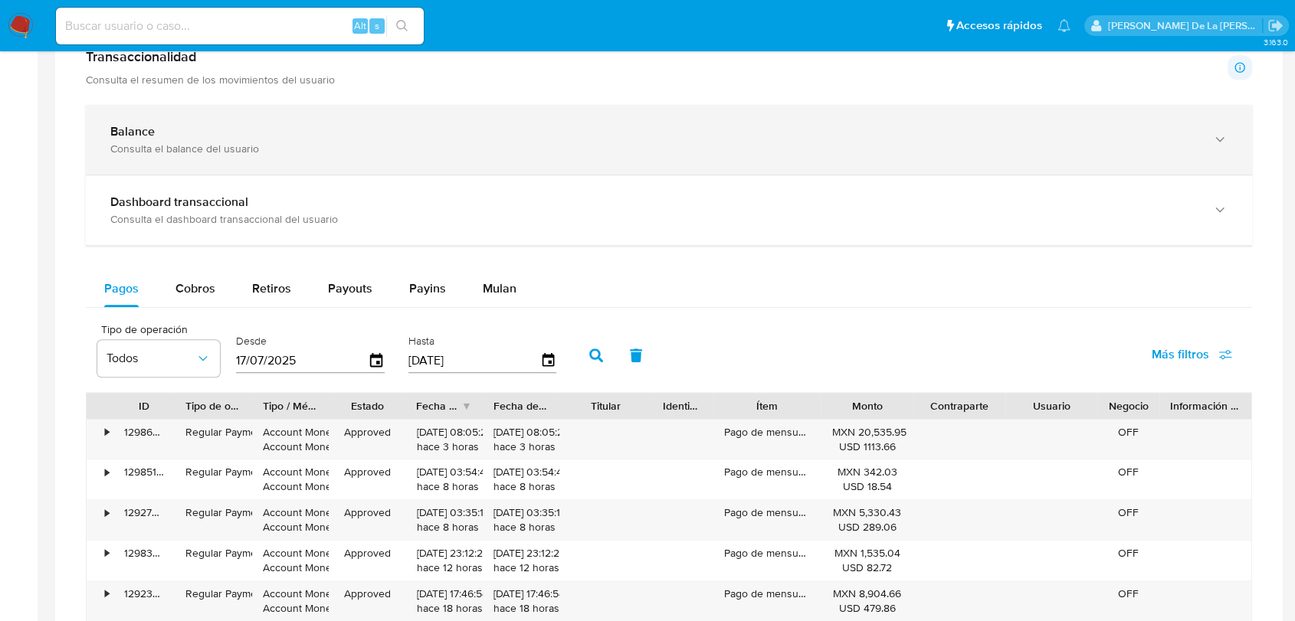
scroll to position [595, 0]
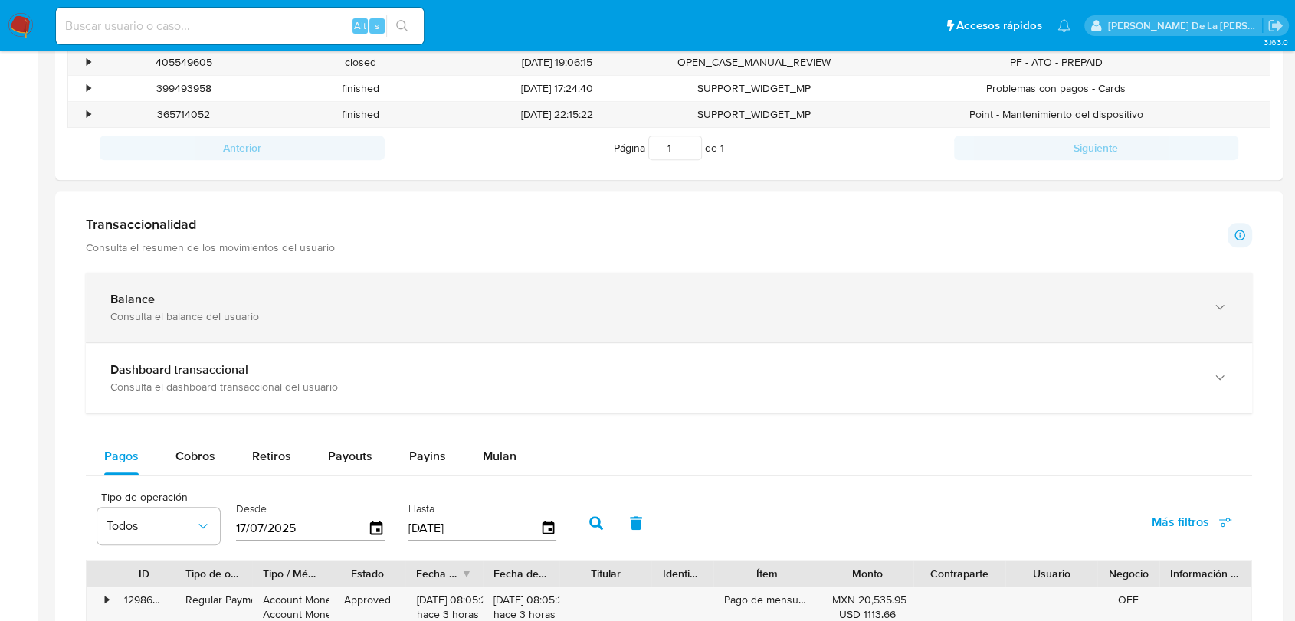
click at [304, 307] on div "Balance Consulta el balance del usuario" at bounding box center [653, 307] width 1087 height 31
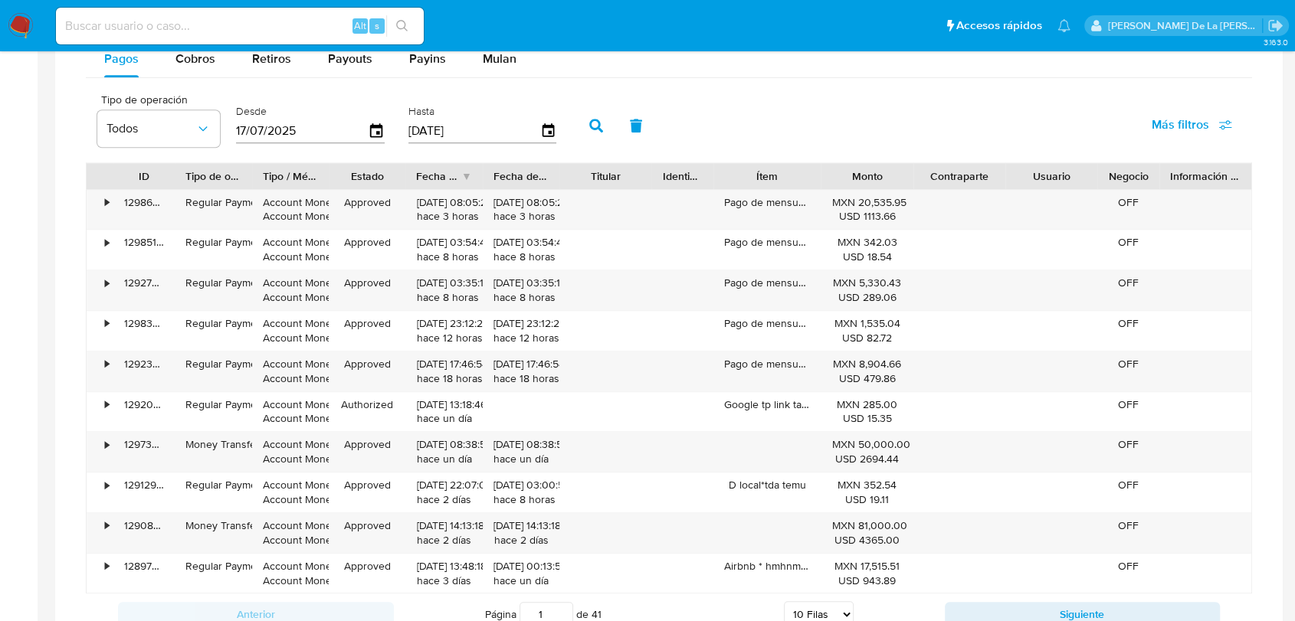
scroll to position [1533, 0]
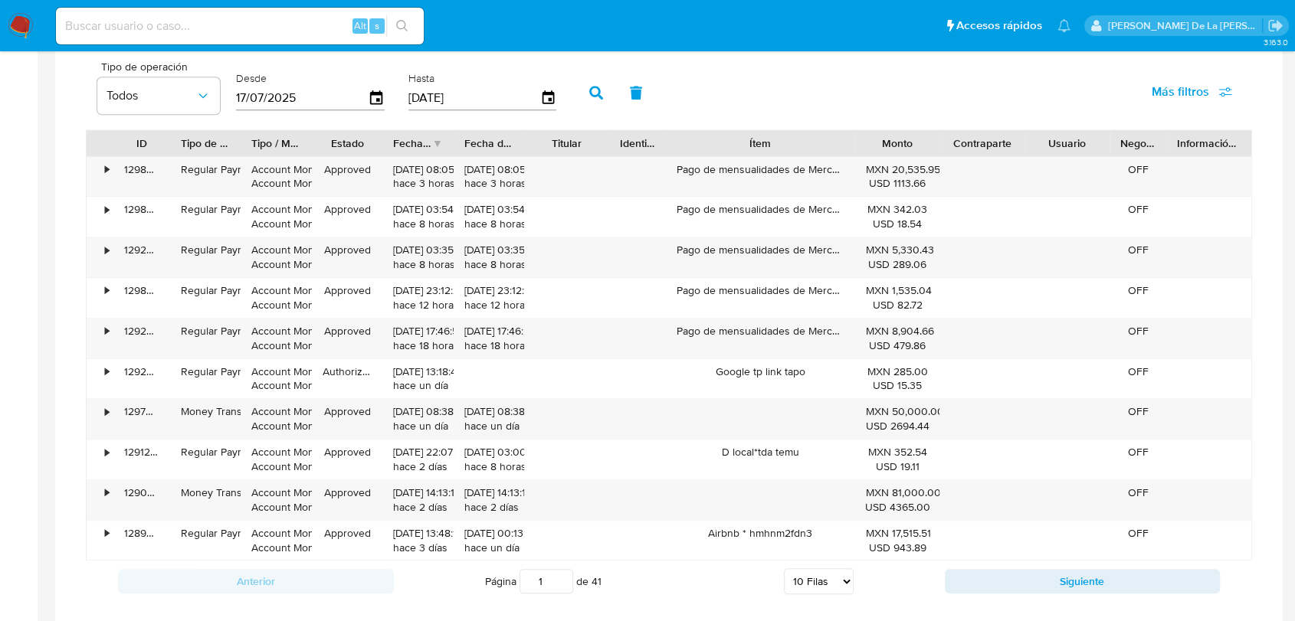
drag, startPoint x: 812, startPoint y: 143, endPoint x: 894, endPoint y: 153, distance: 81.8
click at [894, 153] on div "ID Tipo de operación Tipo / Método Estado Fecha de creación Fecha de aprobación…" at bounding box center [669, 143] width 1165 height 26
click at [1011, 573] on button "Siguiente" at bounding box center [1083, 581] width 276 height 25
type input "2"
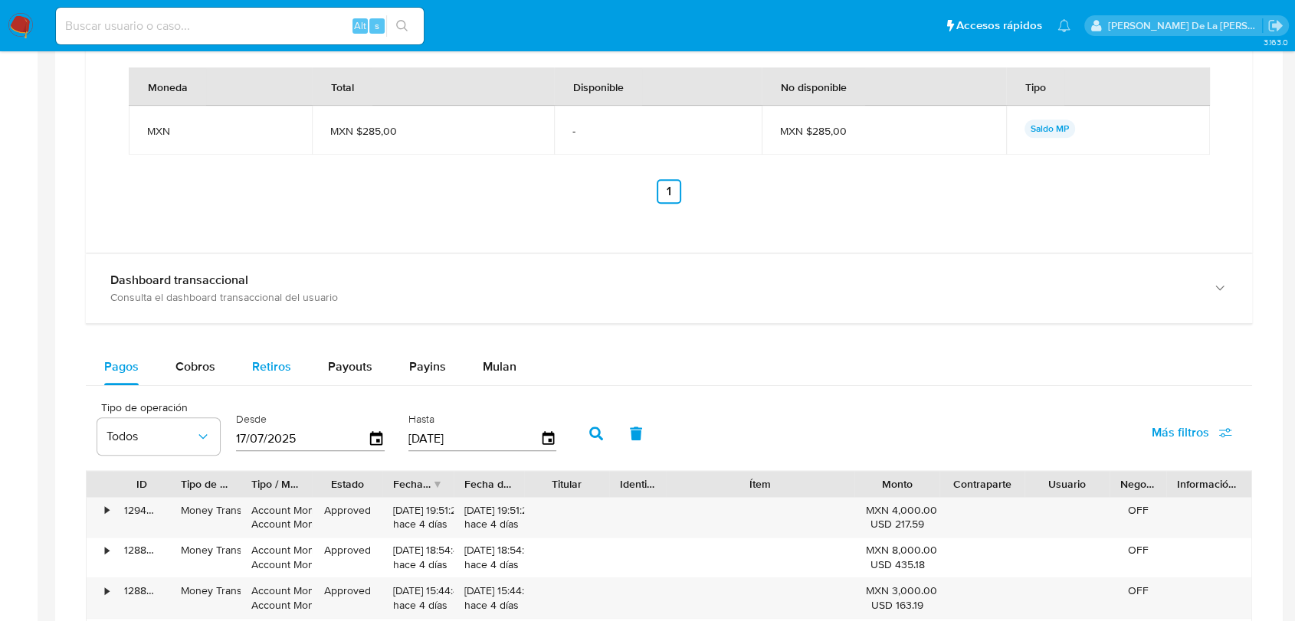
drag, startPoint x: 209, startPoint y: 365, endPoint x: 254, endPoint y: 364, distance: 44.5
click at [208, 366] on span "Cobros" at bounding box center [195, 367] width 40 height 18
select select "10"
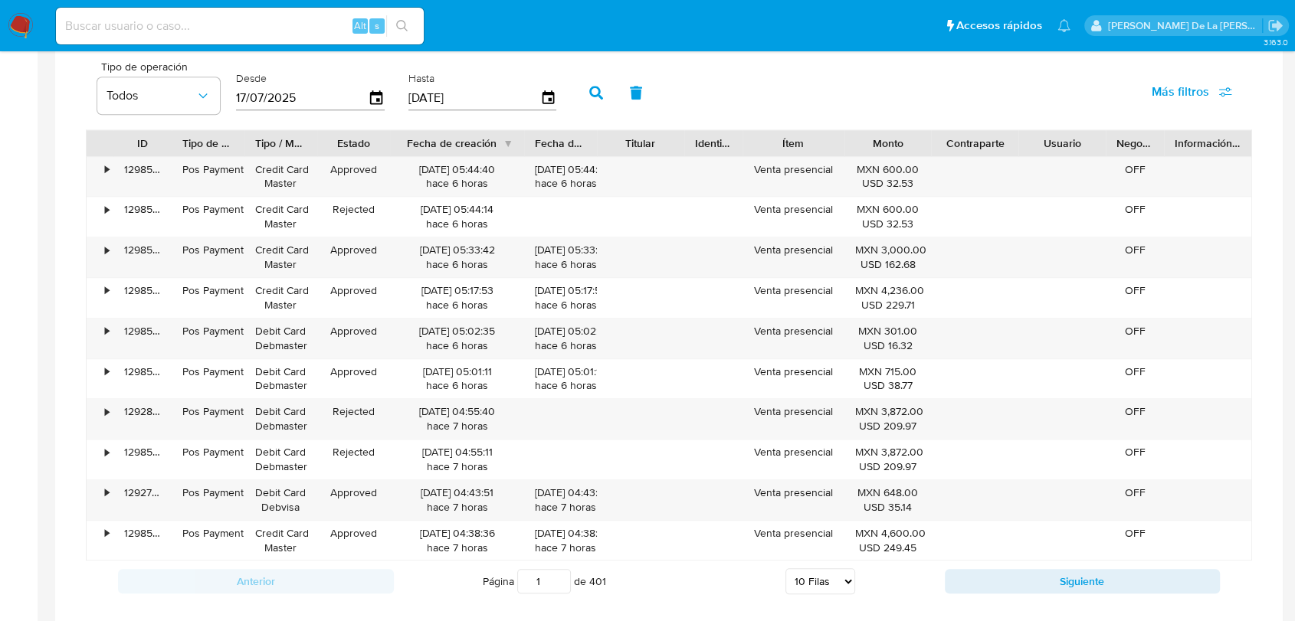
drag, startPoint x: 485, startPoint y: 139, endPoint x: 543, endPoint y: 146, distance: 57.9
click at [543, 146] on div "ID Tipo de operación Tipo / Método Estado Fecha de creación Fecha de aprobación…" at bounding box center [669, 143] width 1165 height 26
click at [976, 583] on button "Siguiente" at bounding box center [1083, 581] width 276 height 25
type input "2"
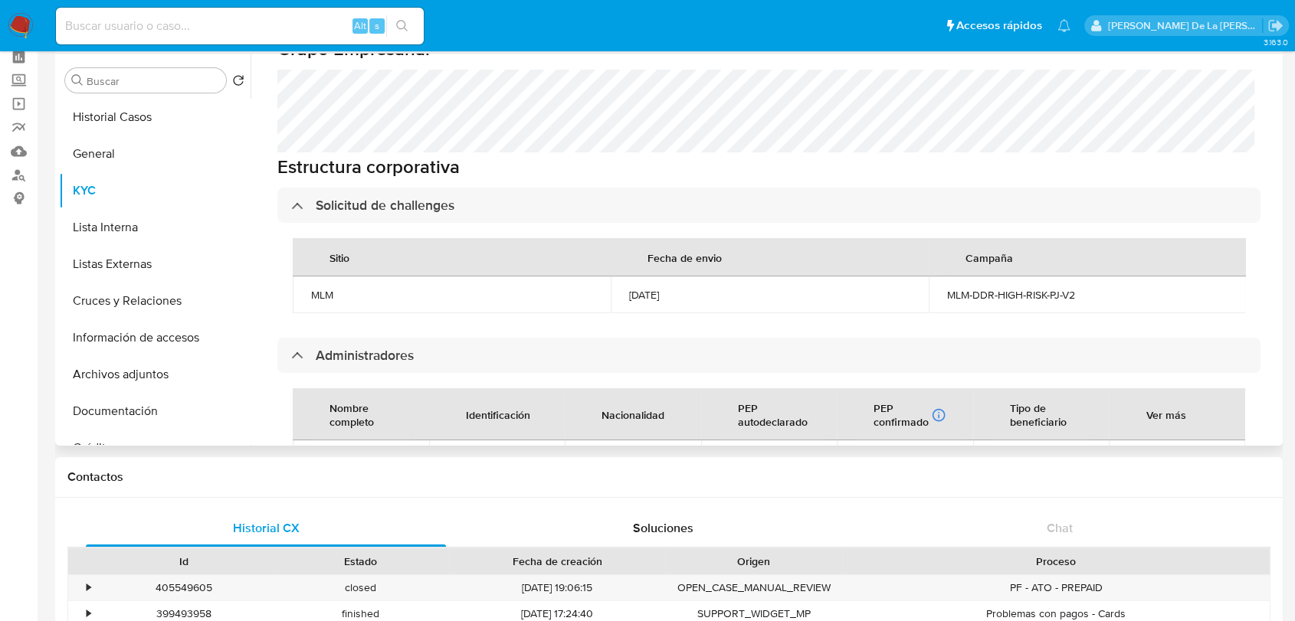
scroll to position [605, 0]
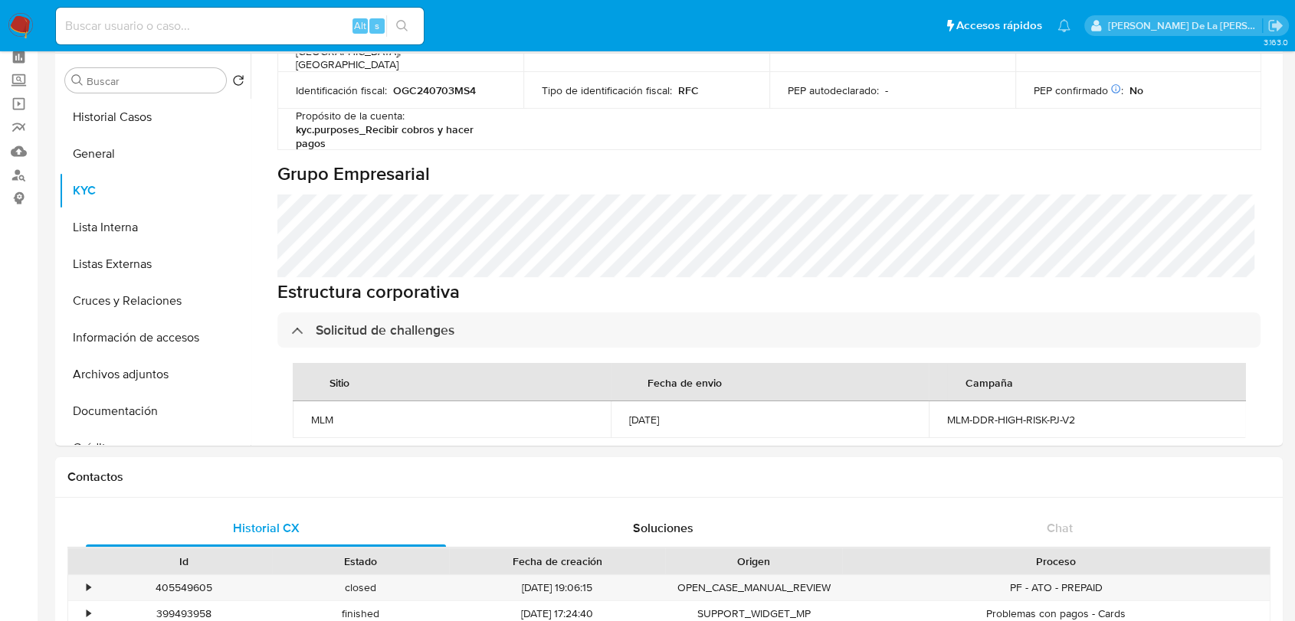
click at [186, 18] on input at bounding box center [240, 26] width 368 height 20
paste input "1346570046"
type input "1346570046"
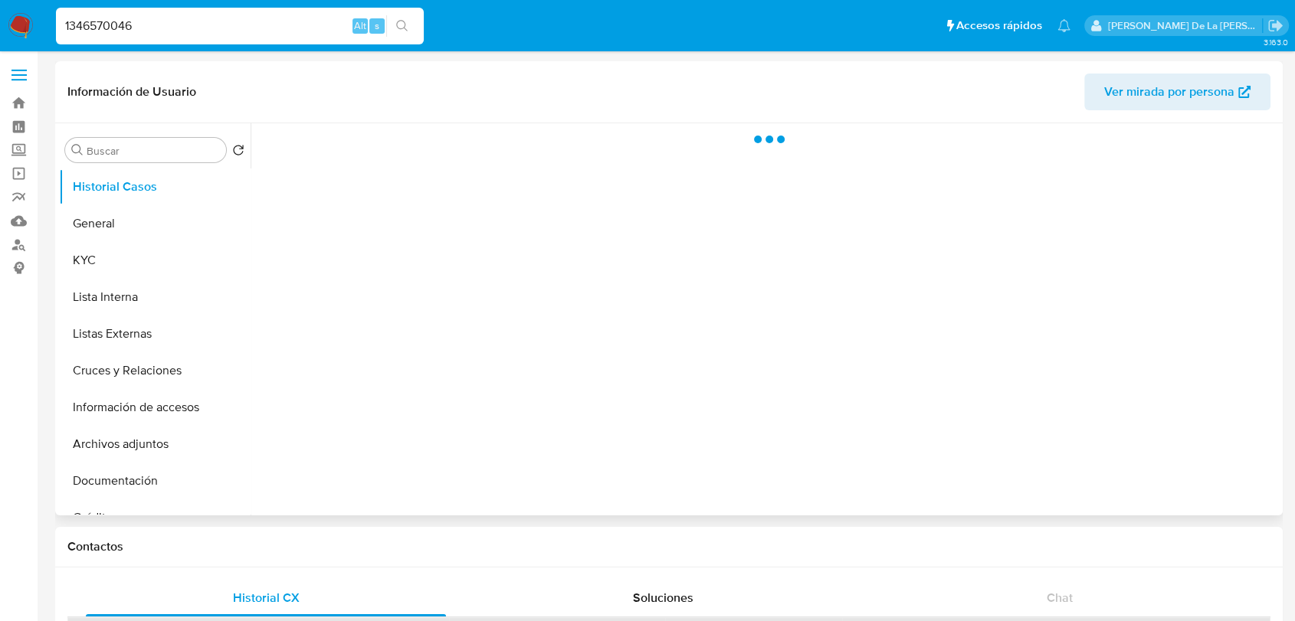
select select "10"
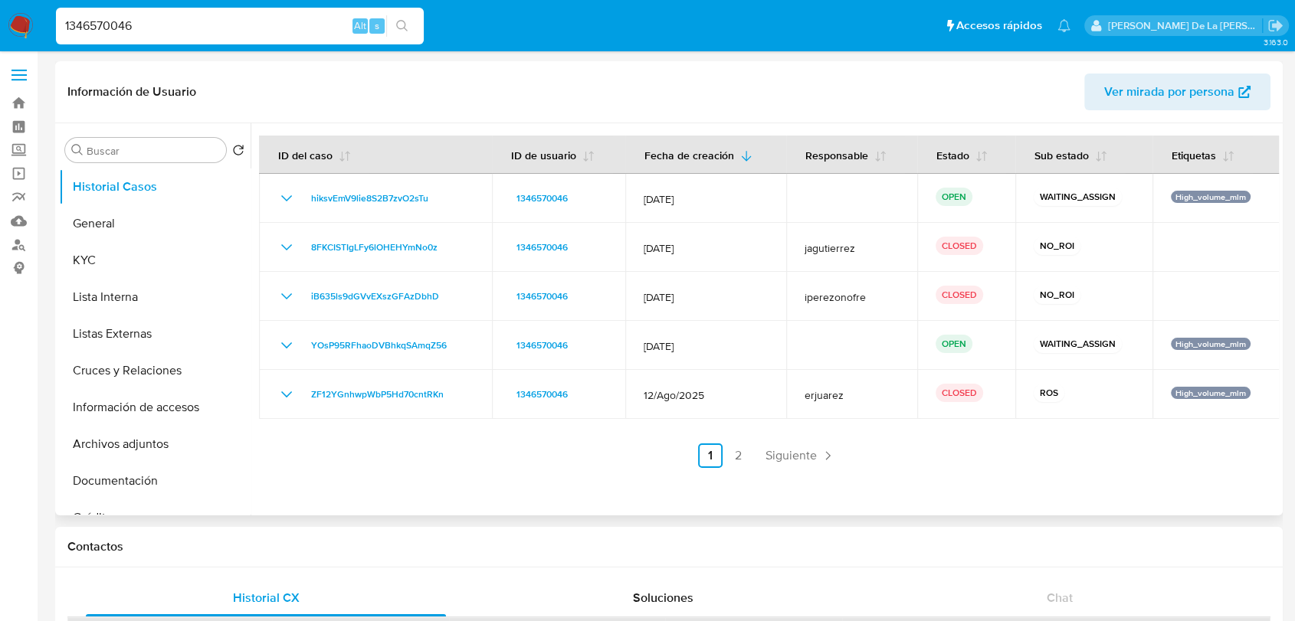
click at [779, 450] on span "Siguiente" at bounding box center [791, 456] width 51 height 12
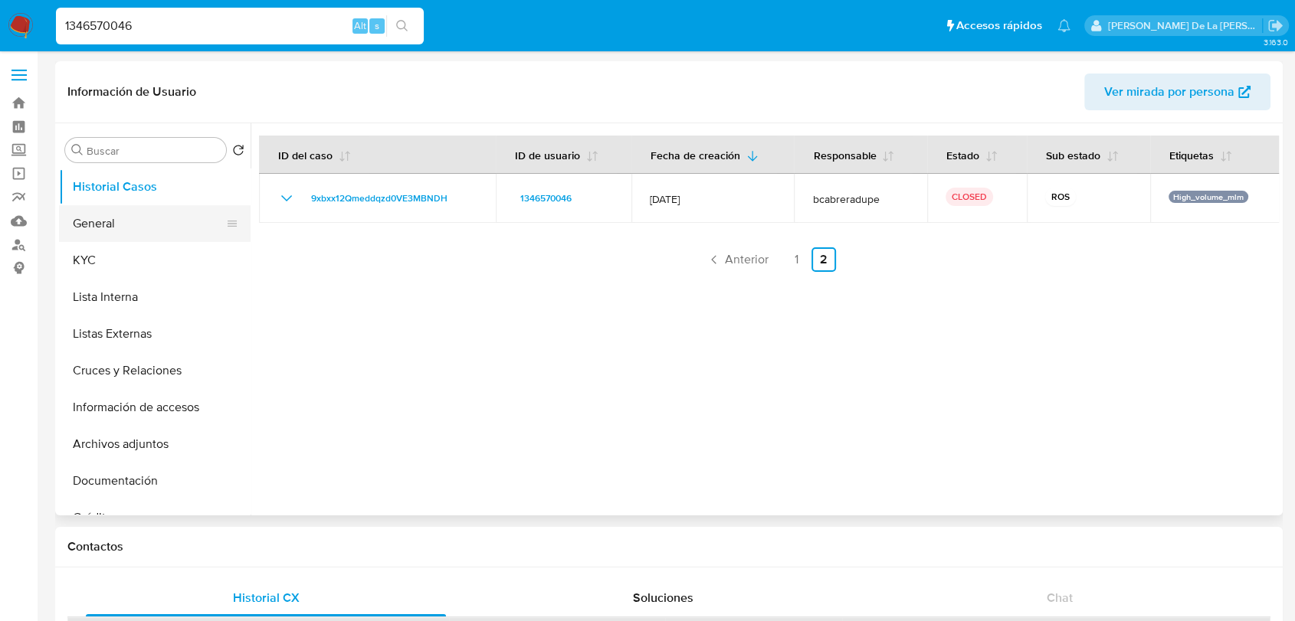
click at [169, 238] on button "General" at bounding box center [148, 223] width 179 height 37
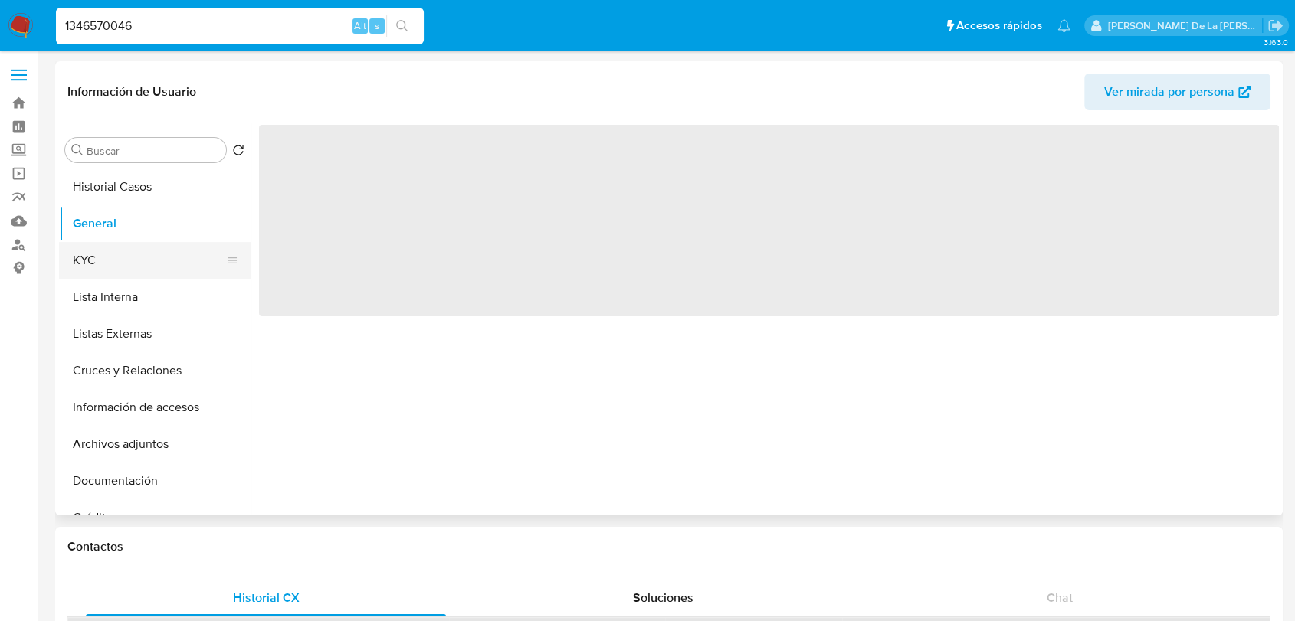
click at [161, 255] on button "KYC" at bounding box center [148, 260] width 179 height 37
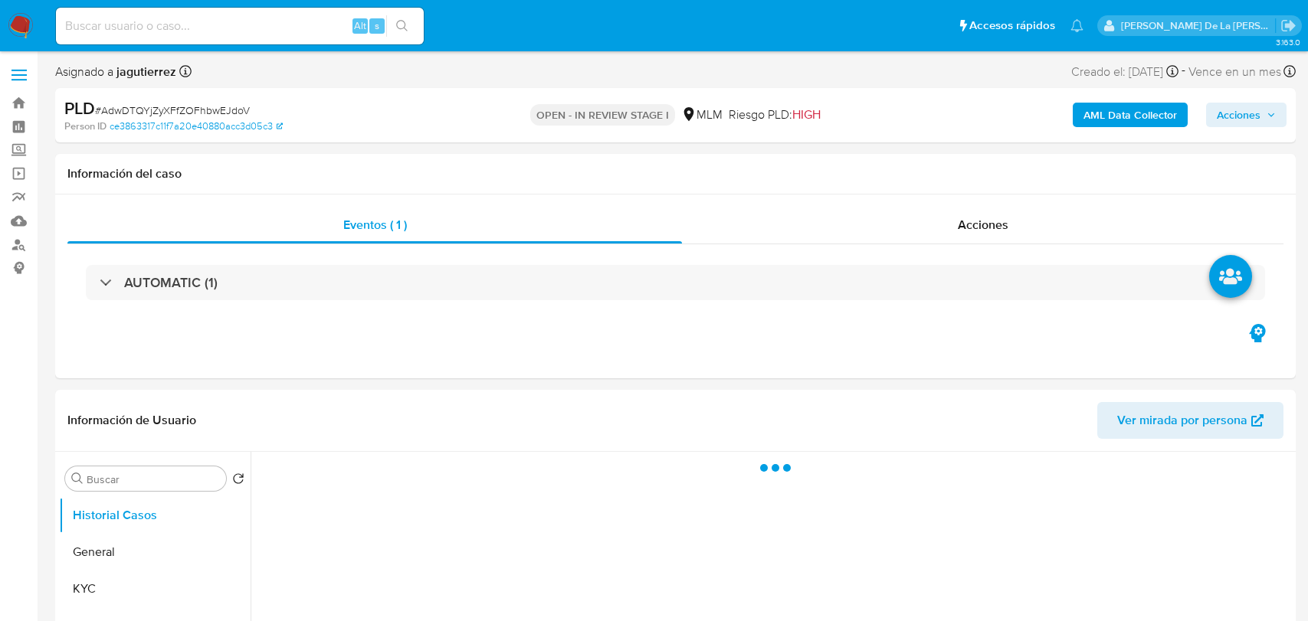
select select "10"
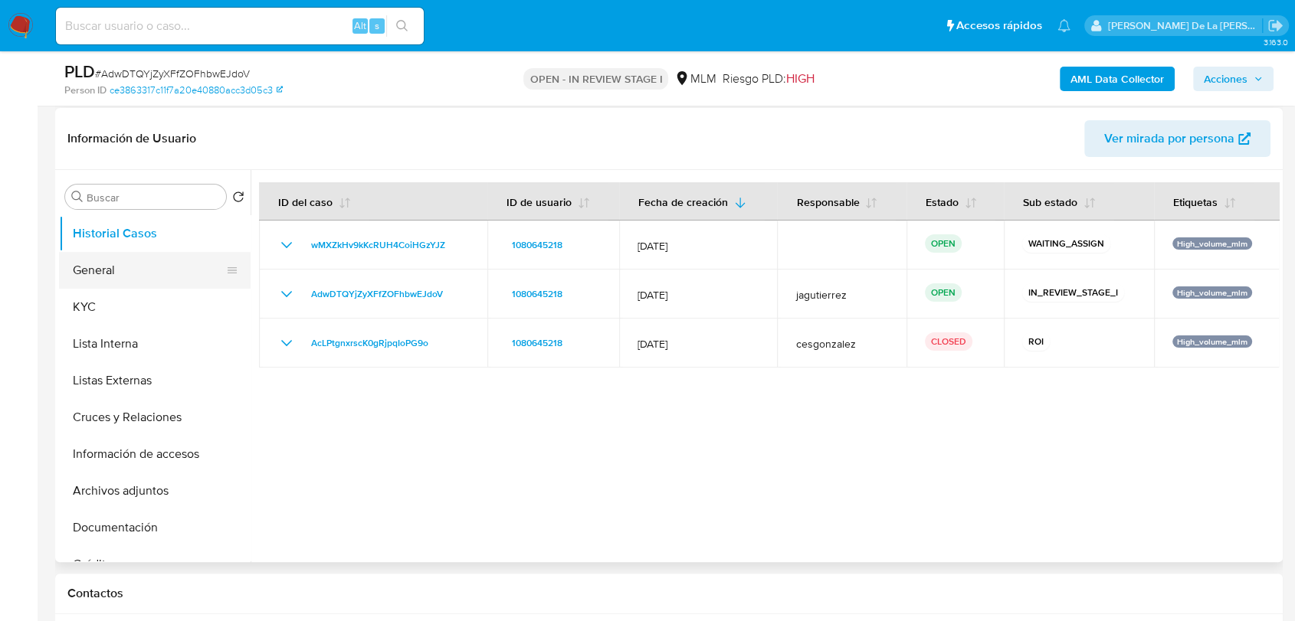
scroll to position [255, 0]
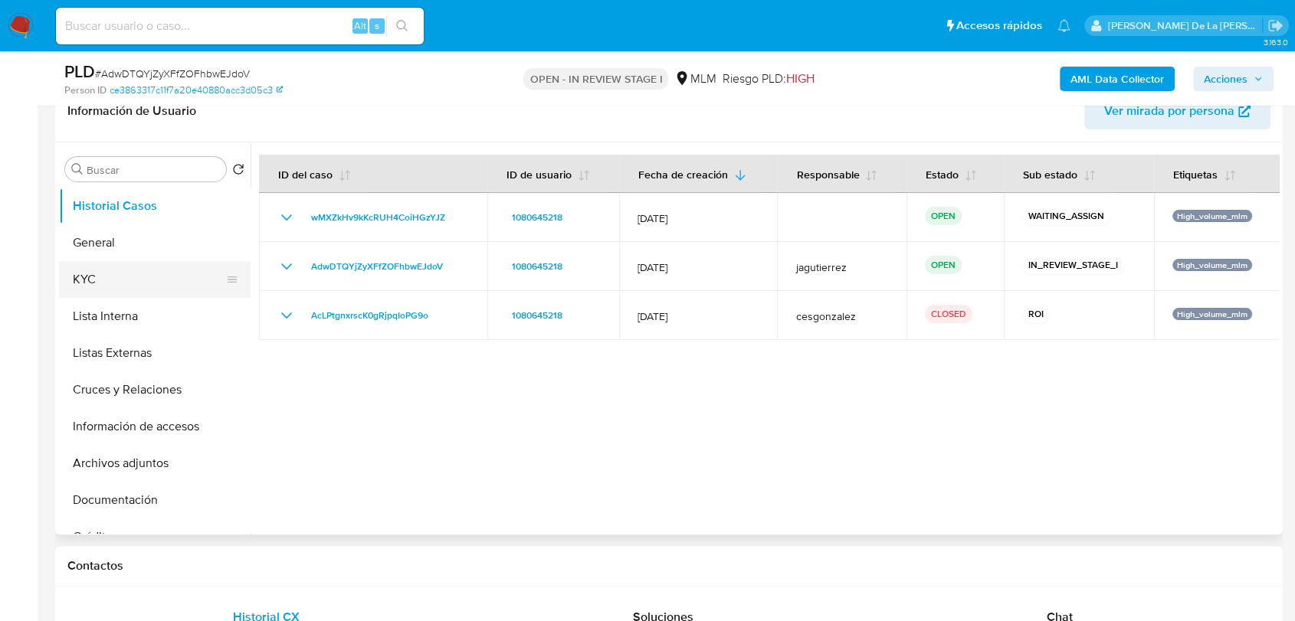
click at [173, 269] on button "KYC" at bounding box center [148, 279] width 179 height 37
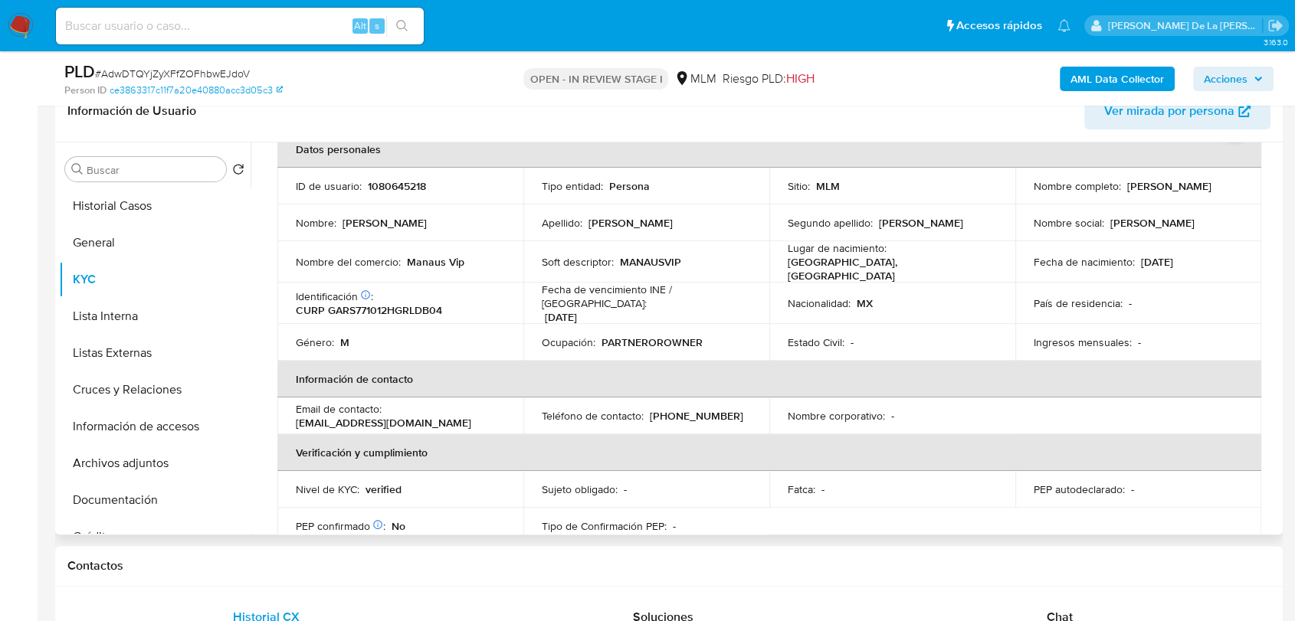
scroll to position [170, 0]
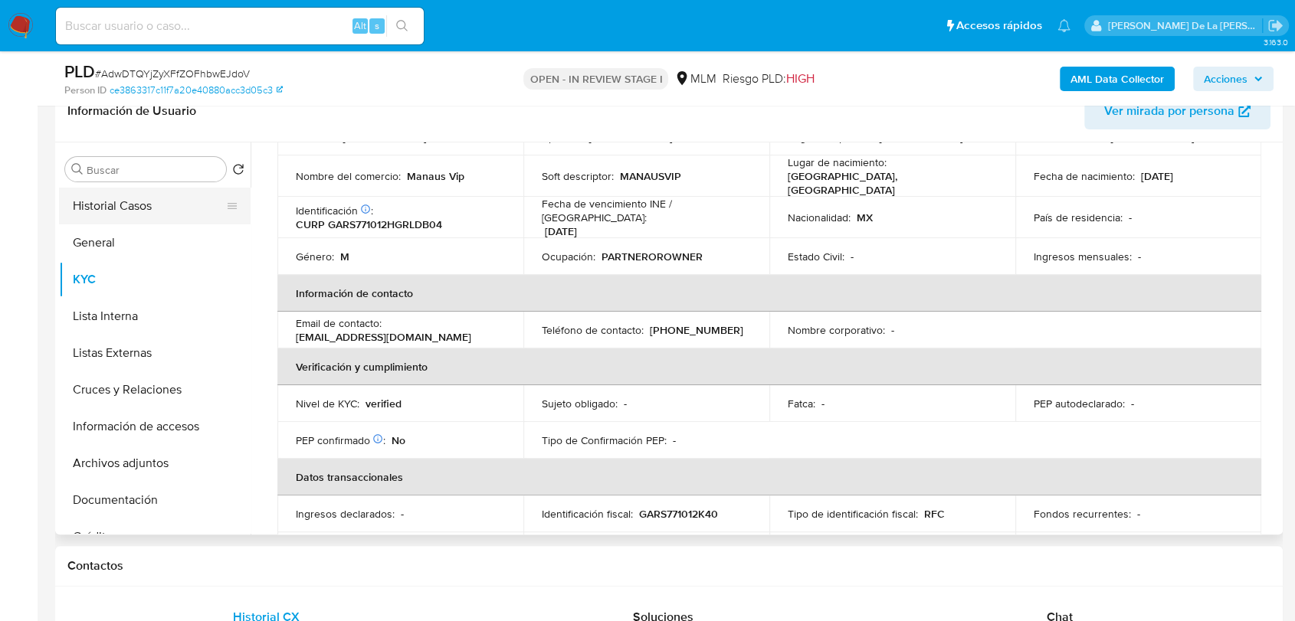
click at [136, 203] on button "Historial Casos" at bounding box center [148, 206] width 179 height 37
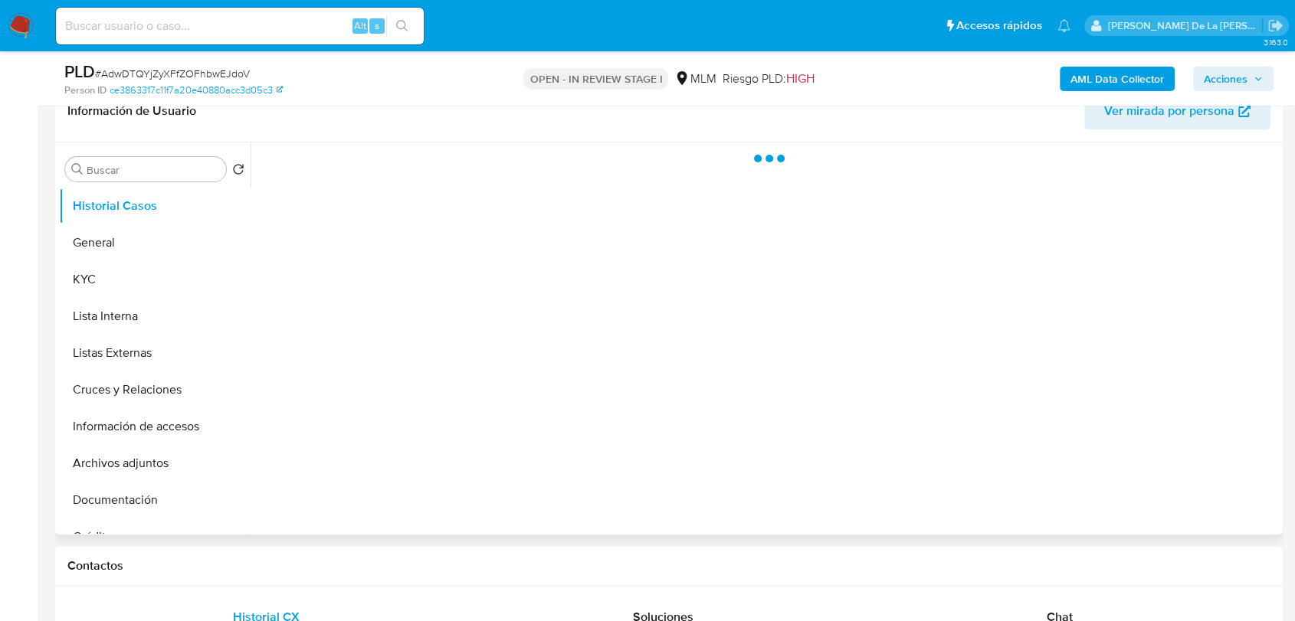
scroll to position [0, 0]
click at [135, 467] on button "Archivos adjuntos" at bounding box center [148, 463] width 179 height 37
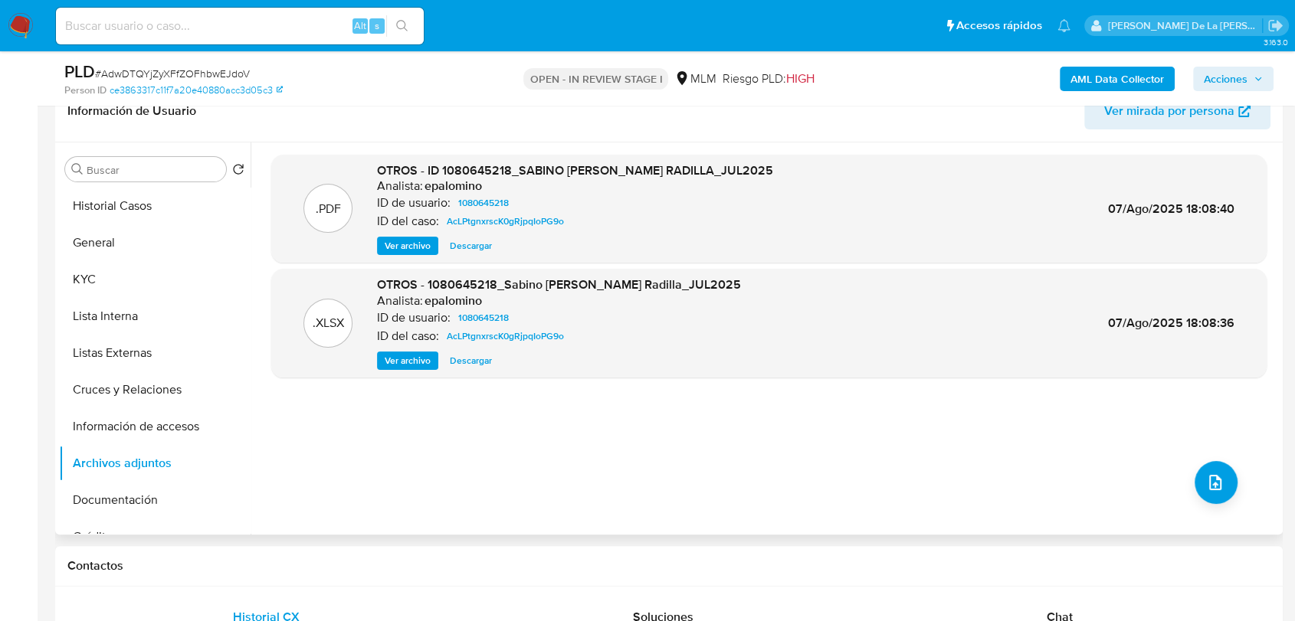
click at [412, 241] on span "Ver archivo" at bounding box center [408, 245] width 46 height 15
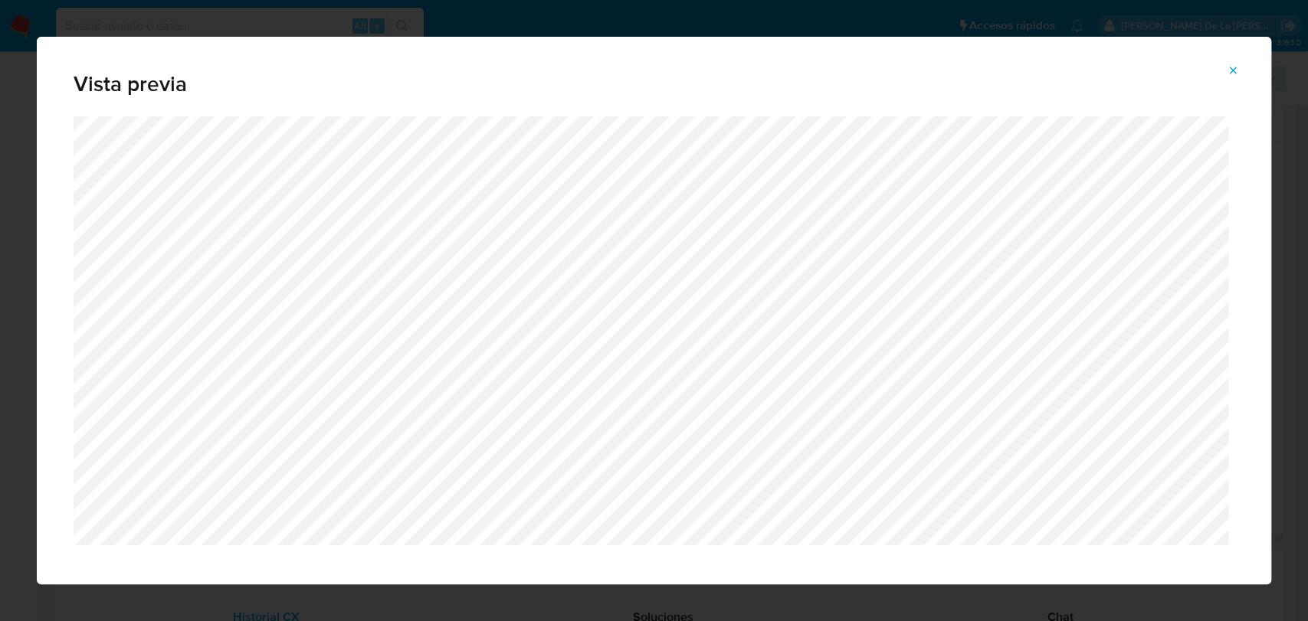
click at [20, 313] on div "Vista previa" at bounding box center [654, 310] width 1308 height 621
click at [14, 357] on div "Vista previa" at bounding box center [654, 310] width 1308 height 621
click at [1242, 77] on button "Attachment preview" at bounding box center [1233, 70] width 34 height 25
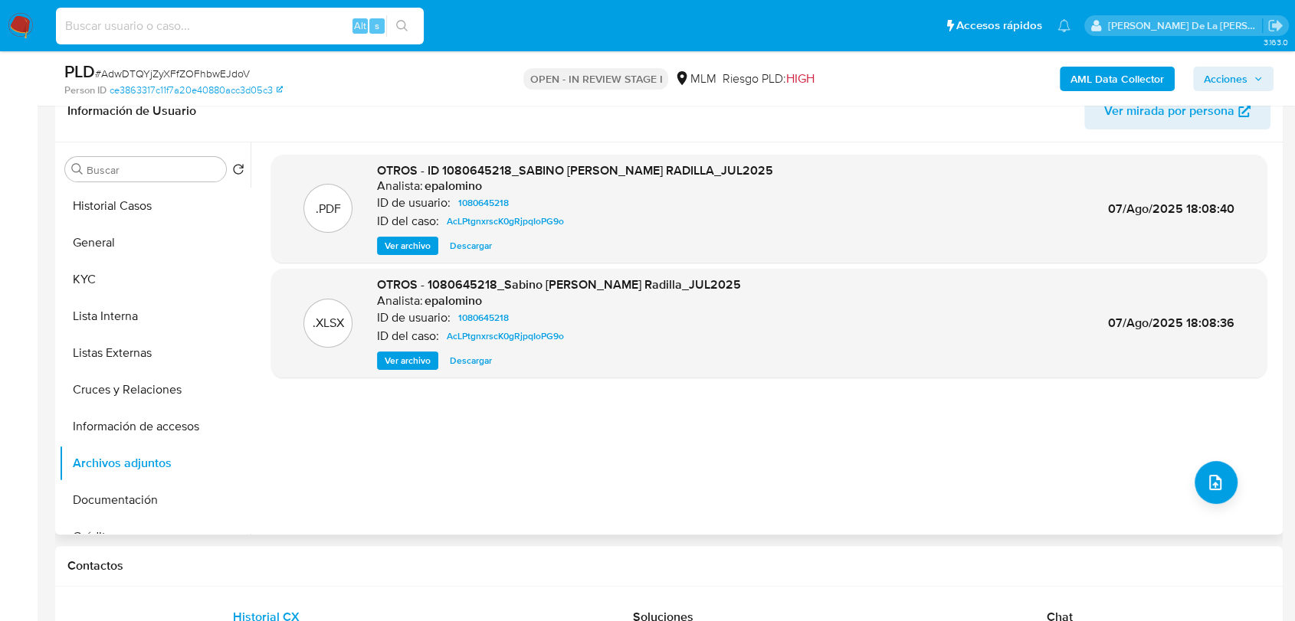
click at [137, 31] on input at bounding box center [240, 26] width 368 height 20
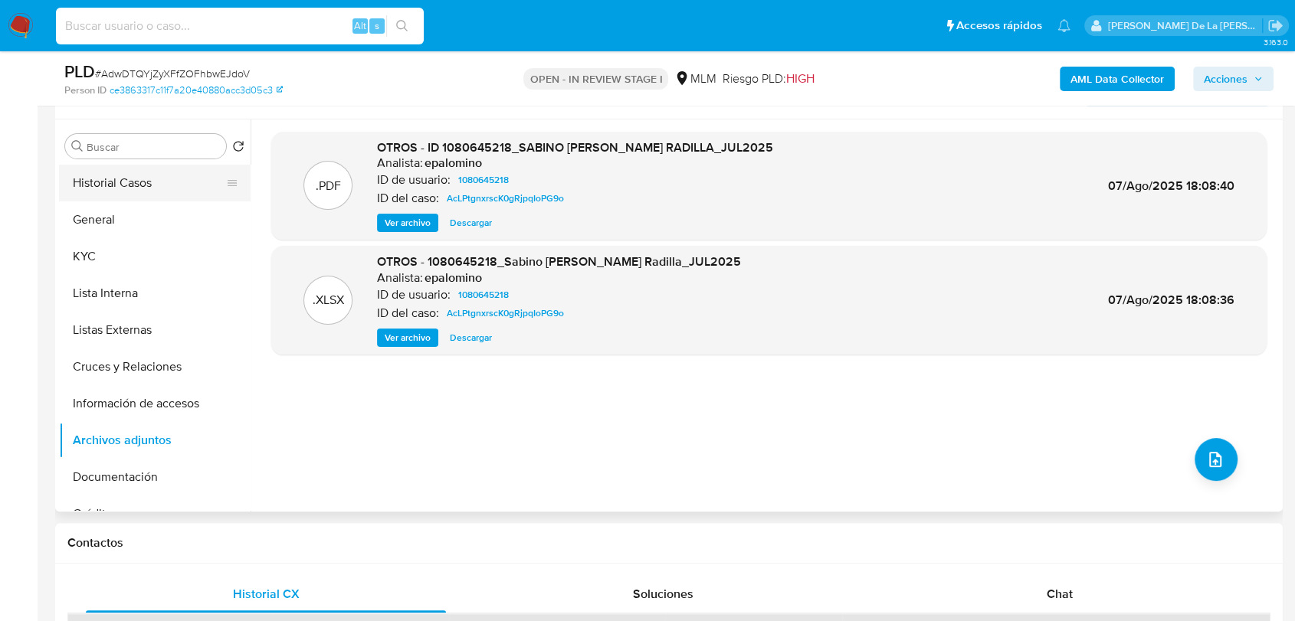
scroll to position [170, 0]
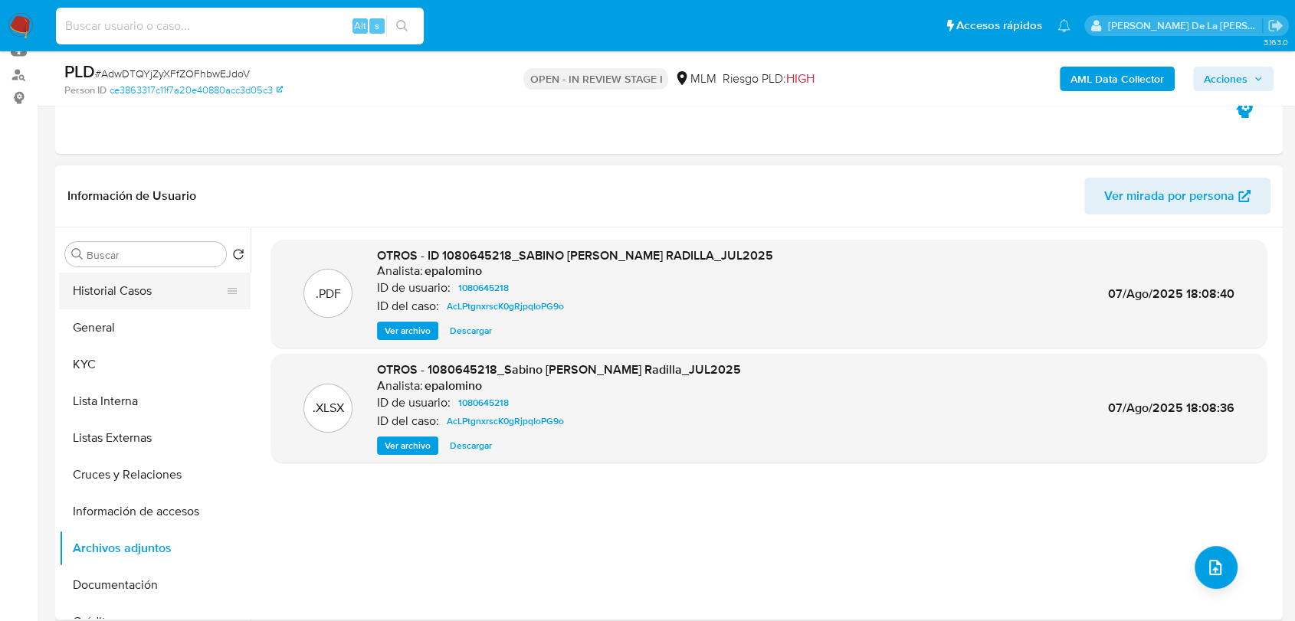
click at [95, 287] on button "Historial Casos" at bounding box center [148, 291] width 179 height 37
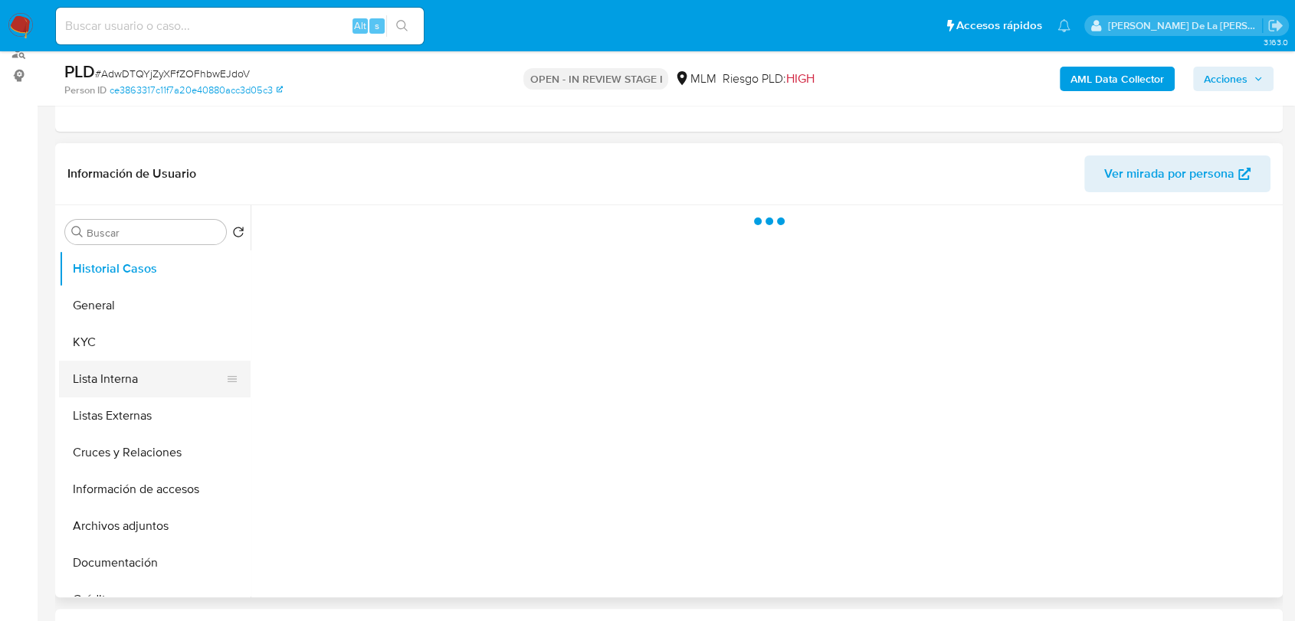
scroll to position [255, 0]
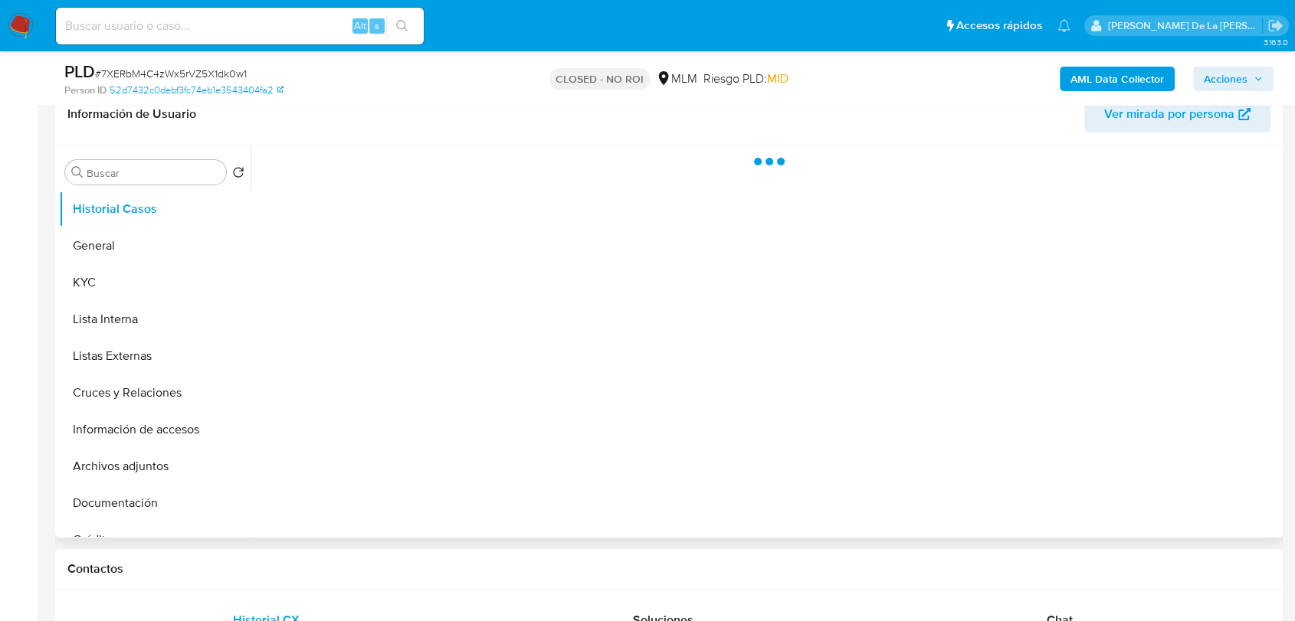
scroll to position [255, 0]
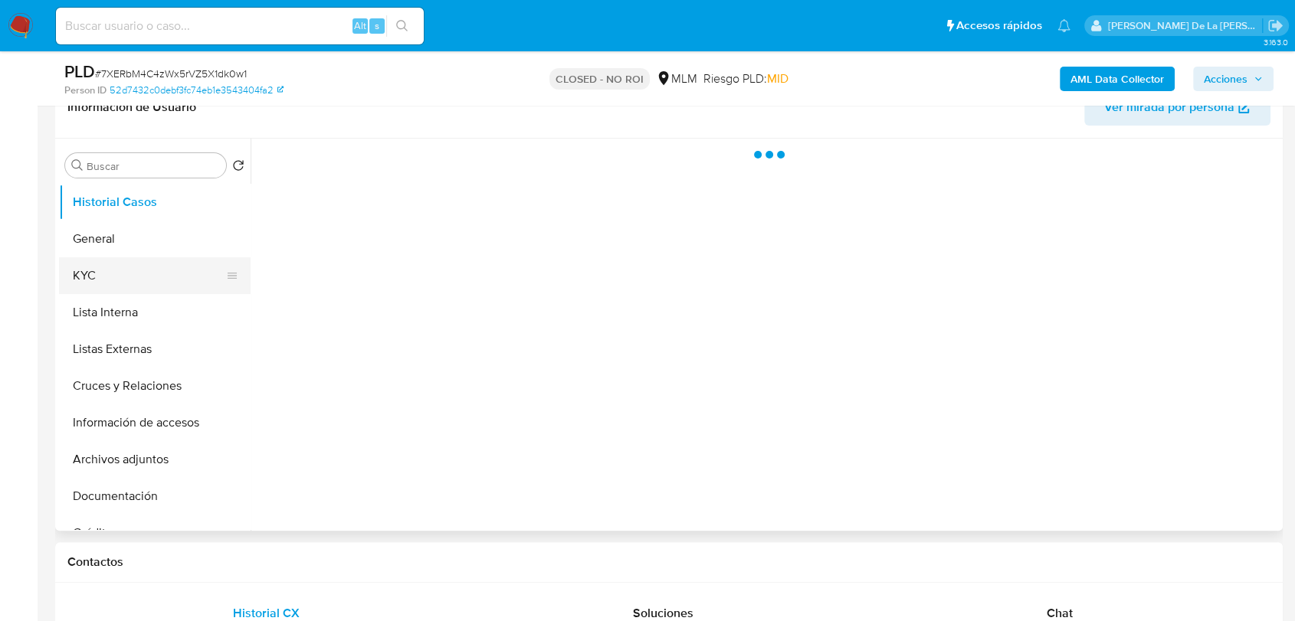
click at [130, 277] on button "KYC" at bounding box center [148, 275] width 179 height 37
select select "10"
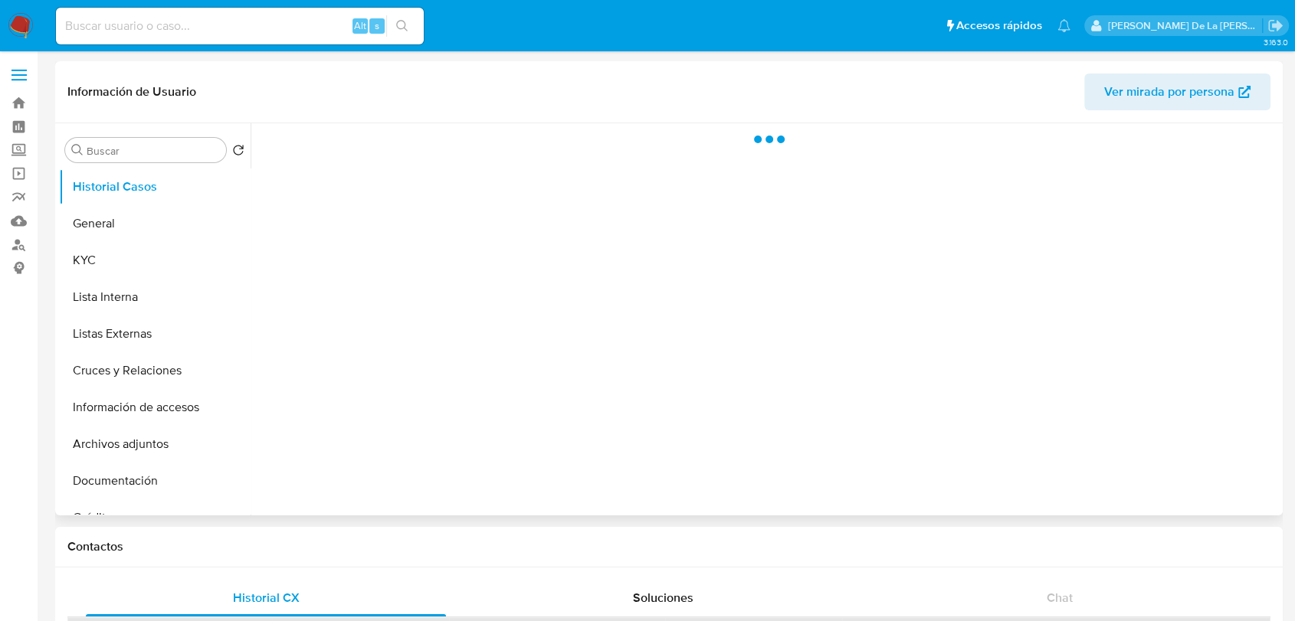
select select "10"
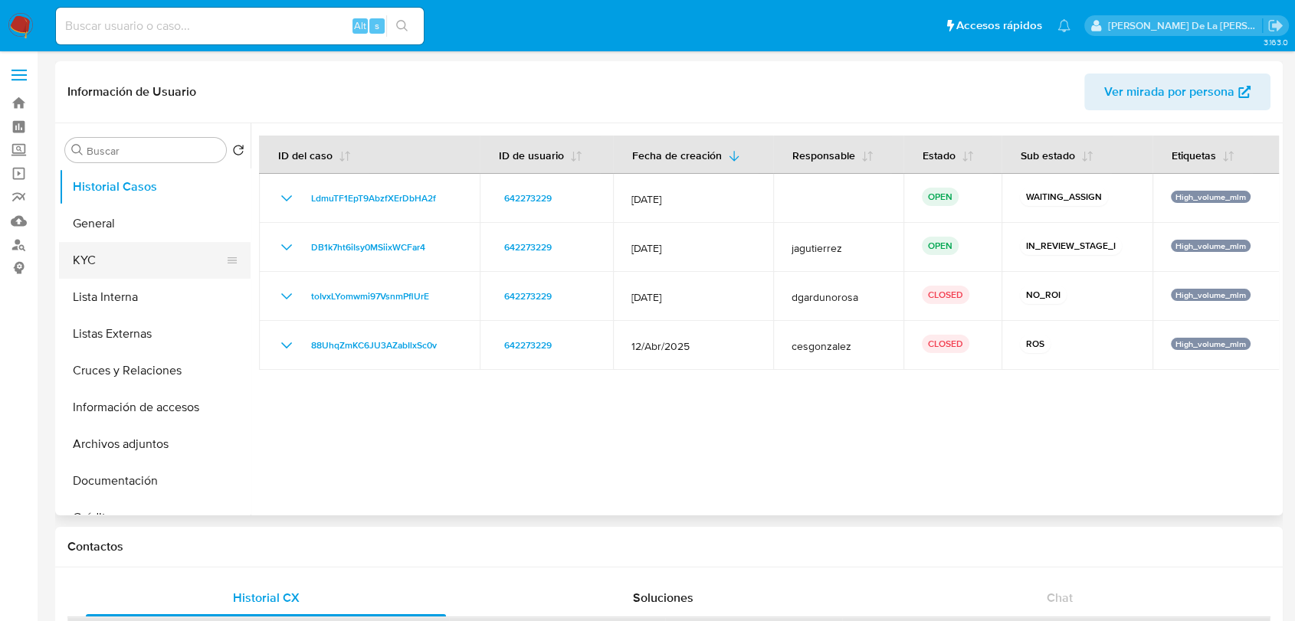
click at [134, 263] on button "KYC" at bounding box center [148, 260] width 179 height 37
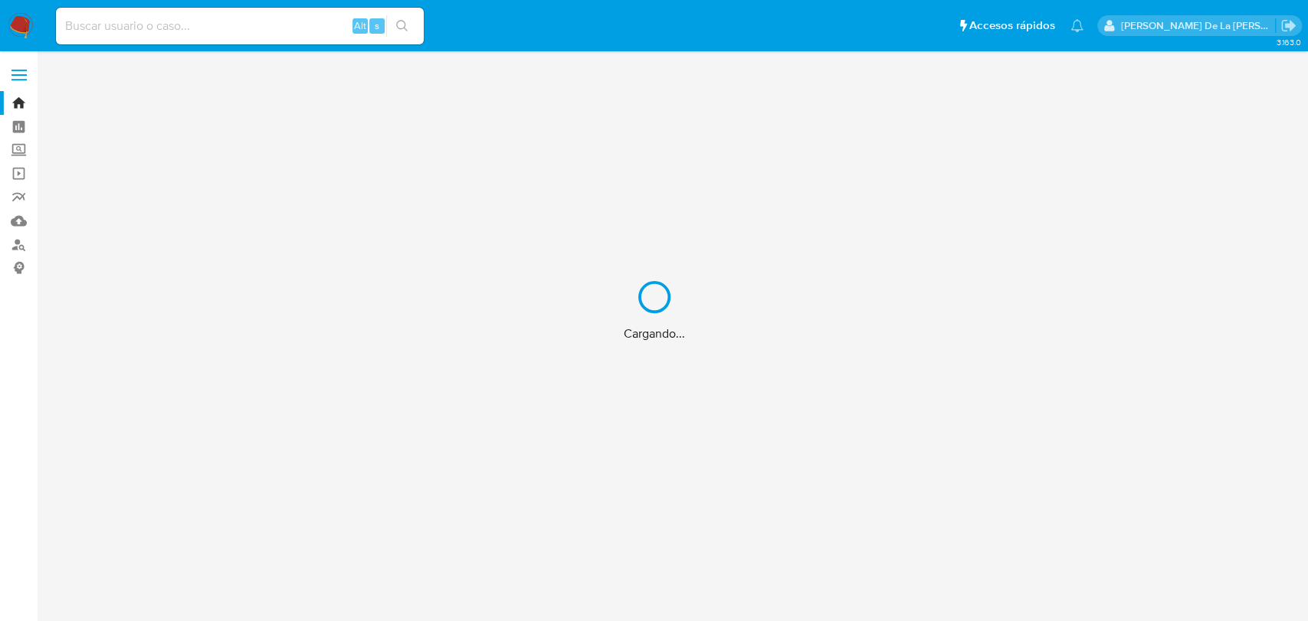
click at [227, 22] on div "Cargando..." at bounding box center [654, 310] width 1308 height 621
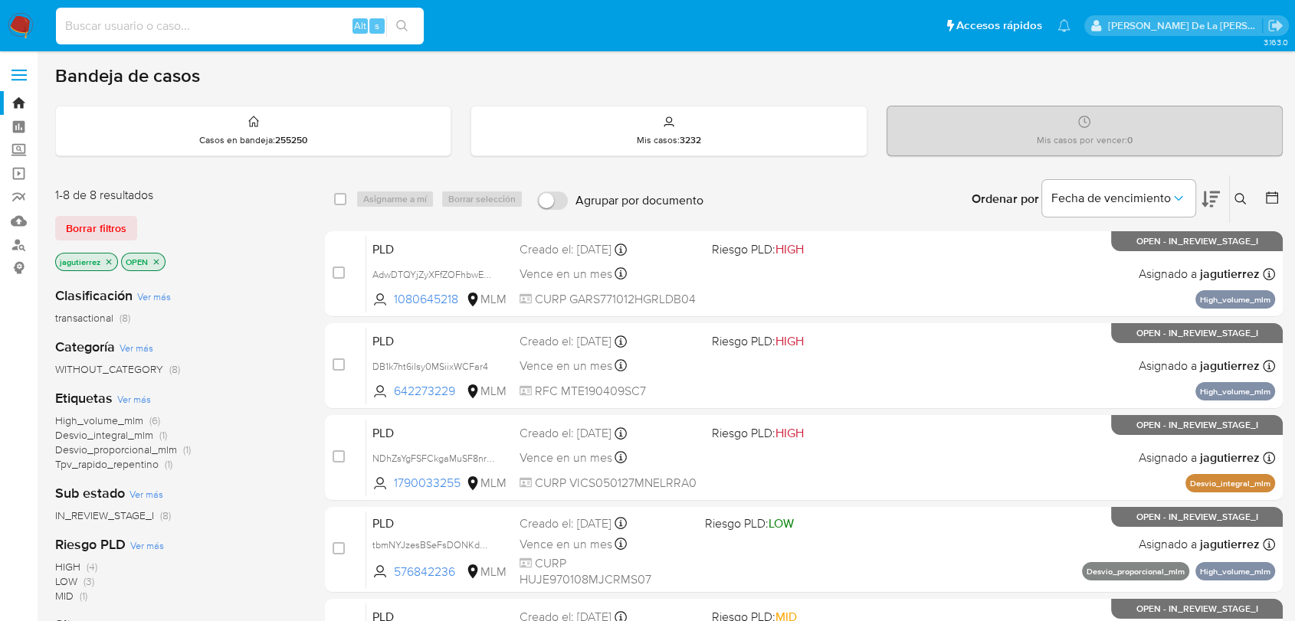
click at [227, 25] on input at bounding box center [240, 26] width 368 height 20
paste input "2383068712"
type input "2383068712"
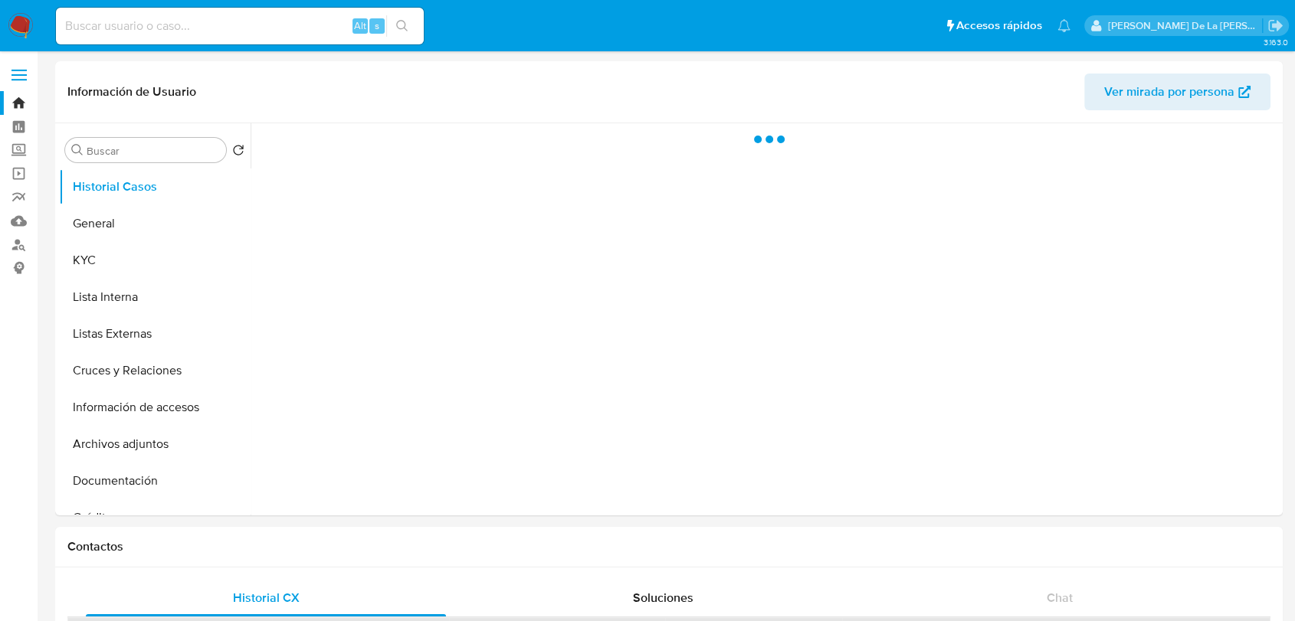
select select "10"
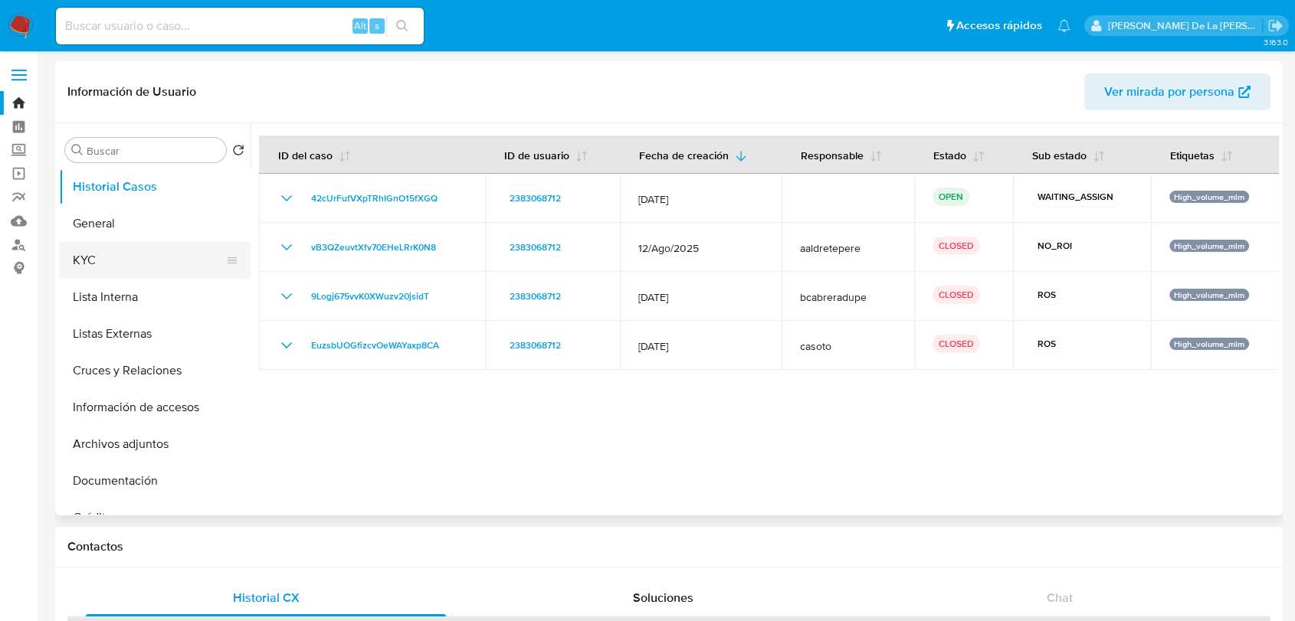
click at [82, 262] on button "KYC" at bounding box center [148, 260] width 179 height 37
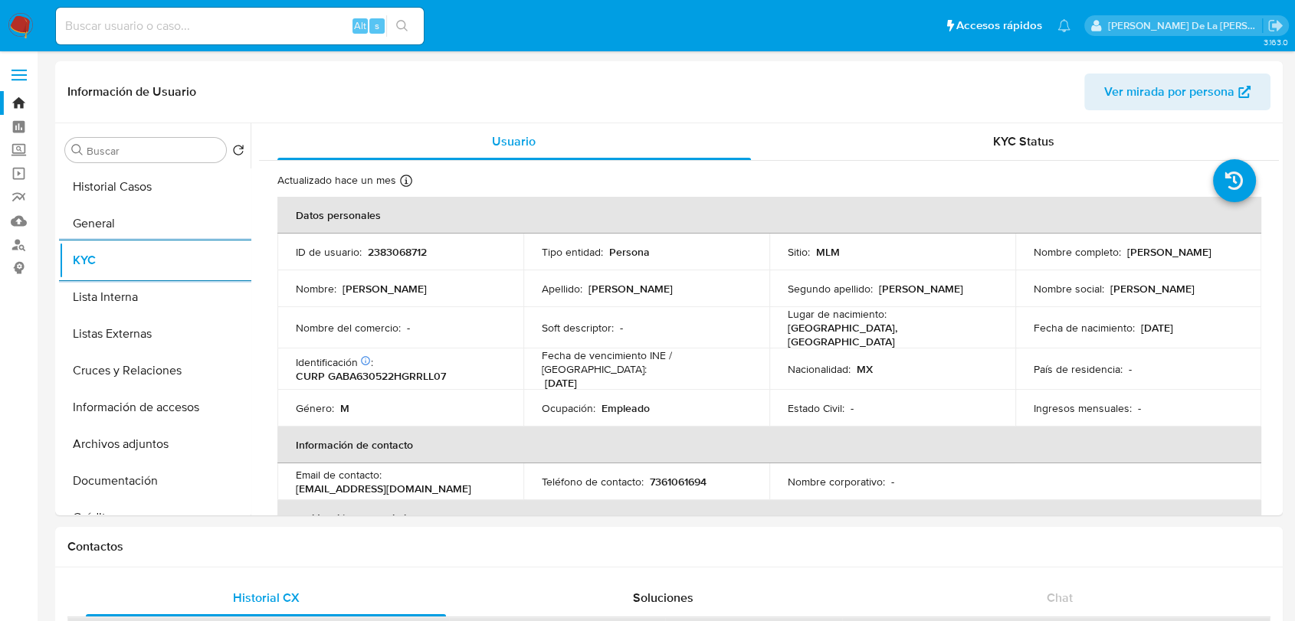
click at [147, 34] on input at bounding box center [240, 26] width 368 height 20
paste input "700904323"
type input "700904323"
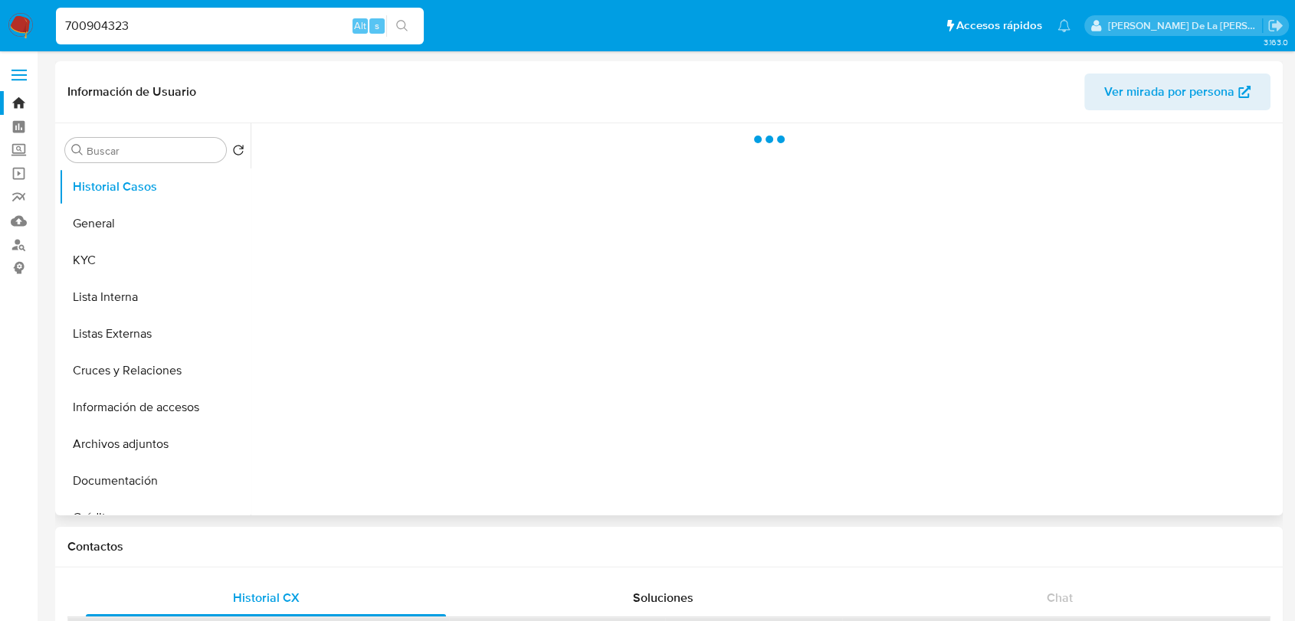
select select "10"
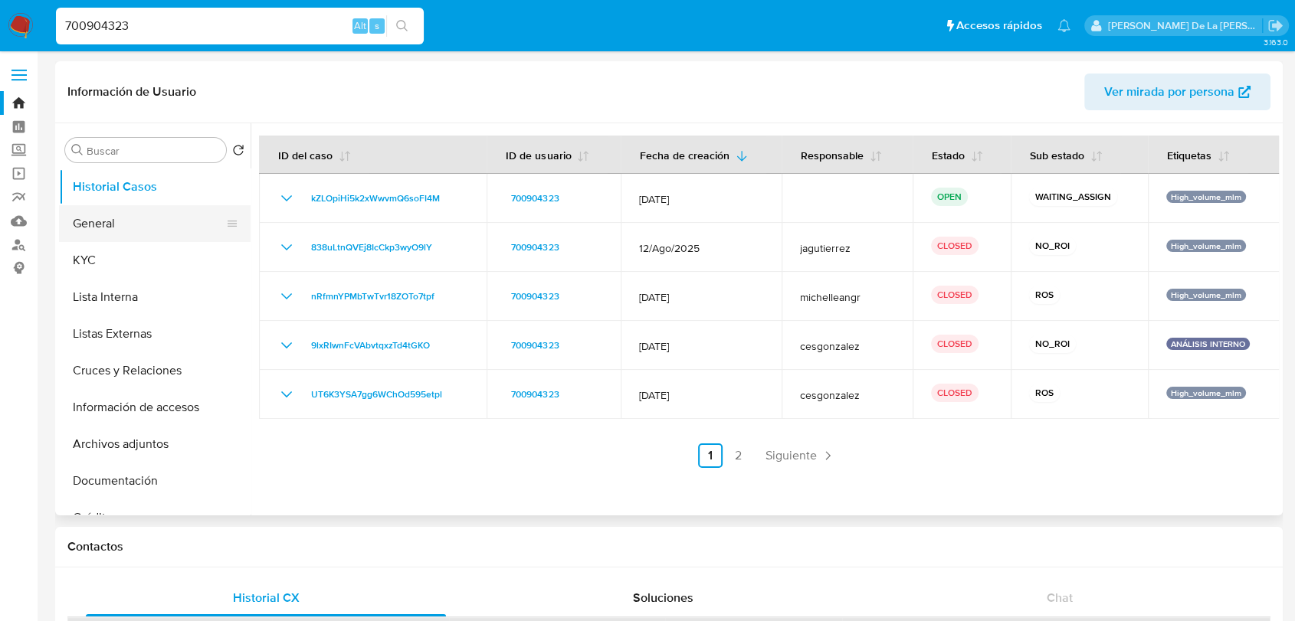
click at [123, 215] on button "General" at bounding box center [148, 223] width 179 height 37
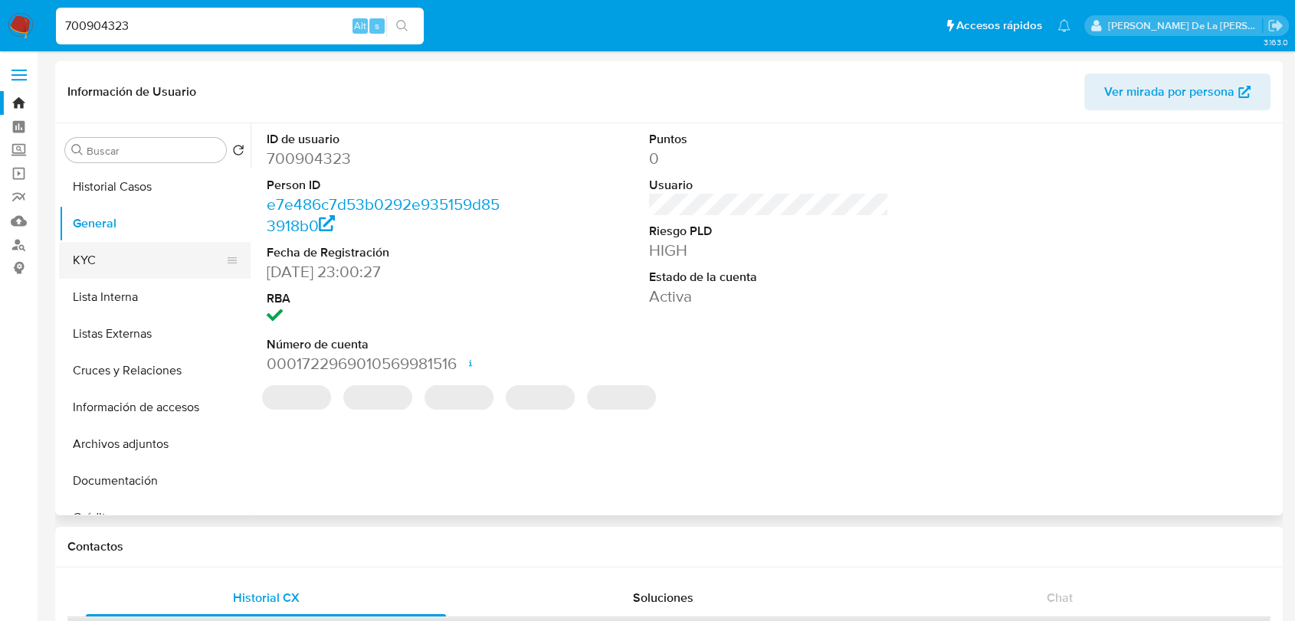
click at [178, 264] on button "KYC" at bounding box center [148, 260] width 179 height 37
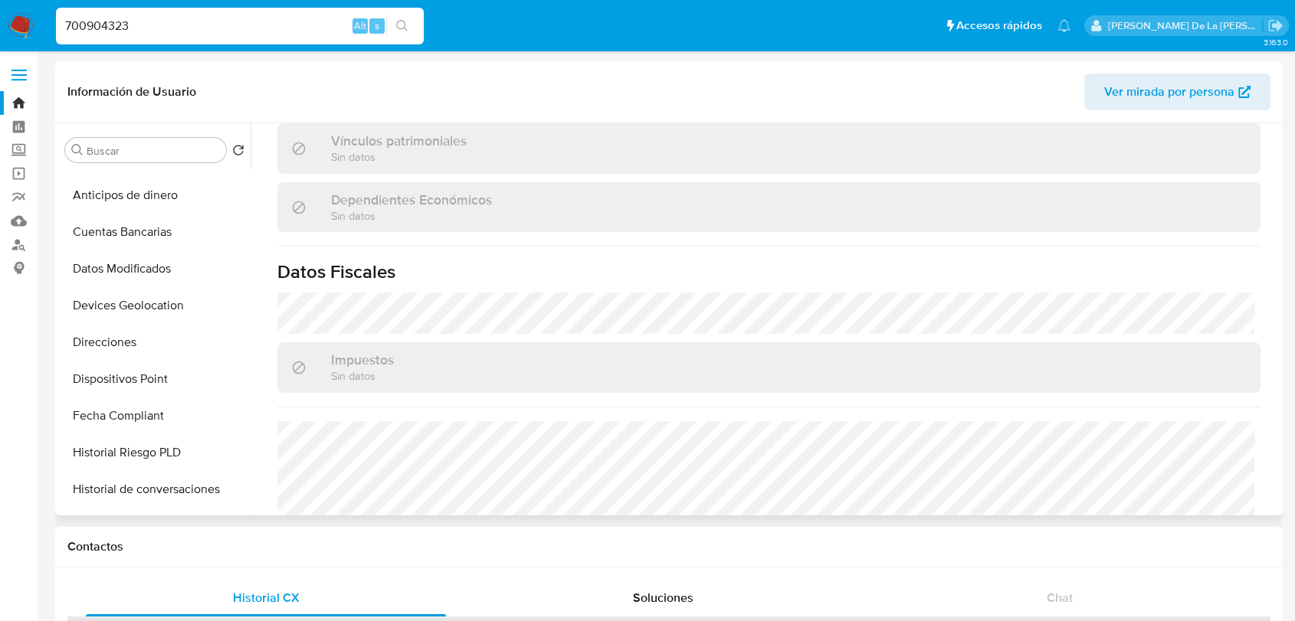
scroll to position [510, 0]
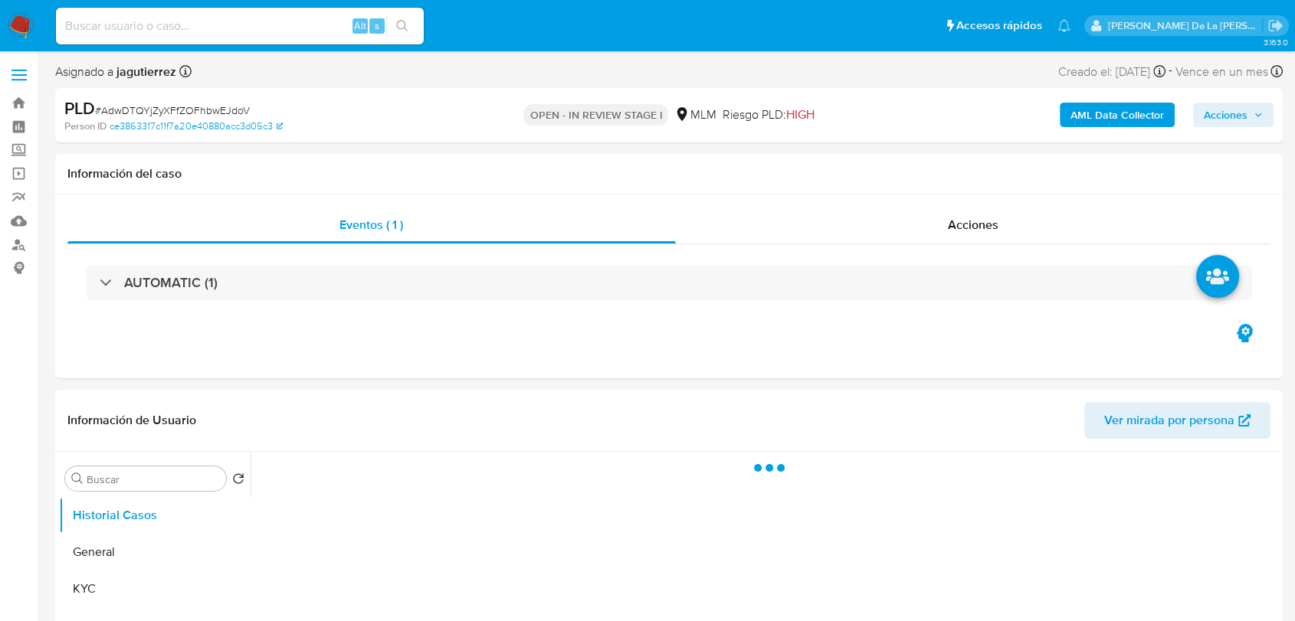
select select "10"
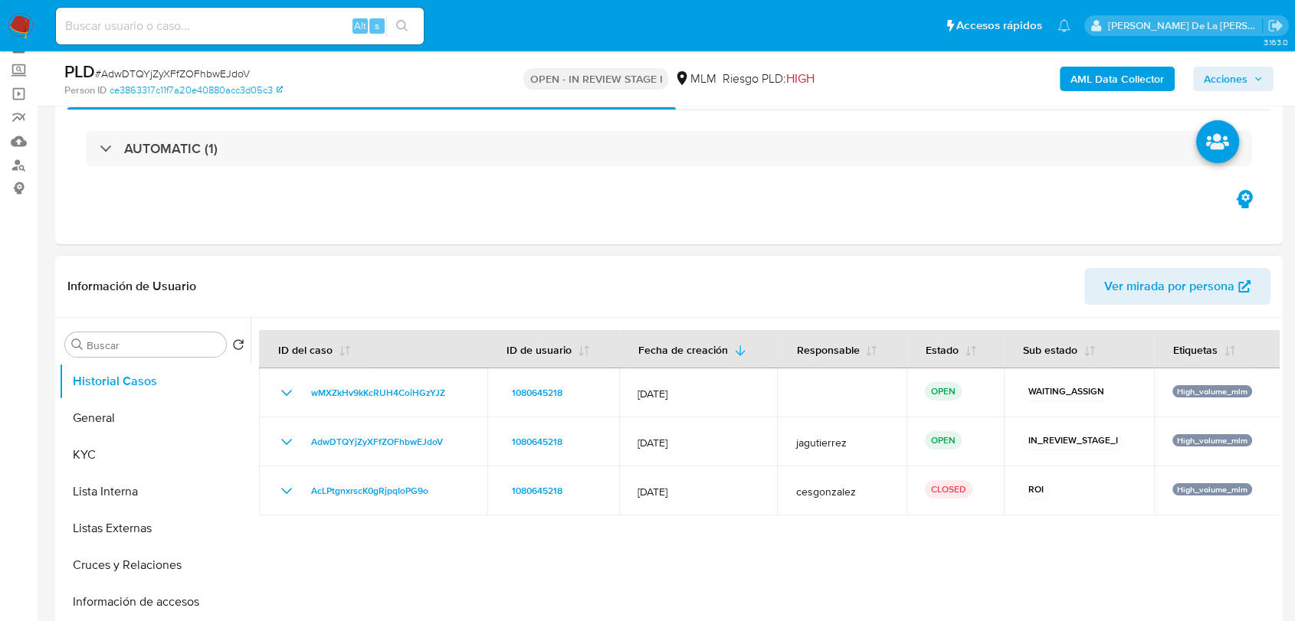
scroll to position [170, 0]
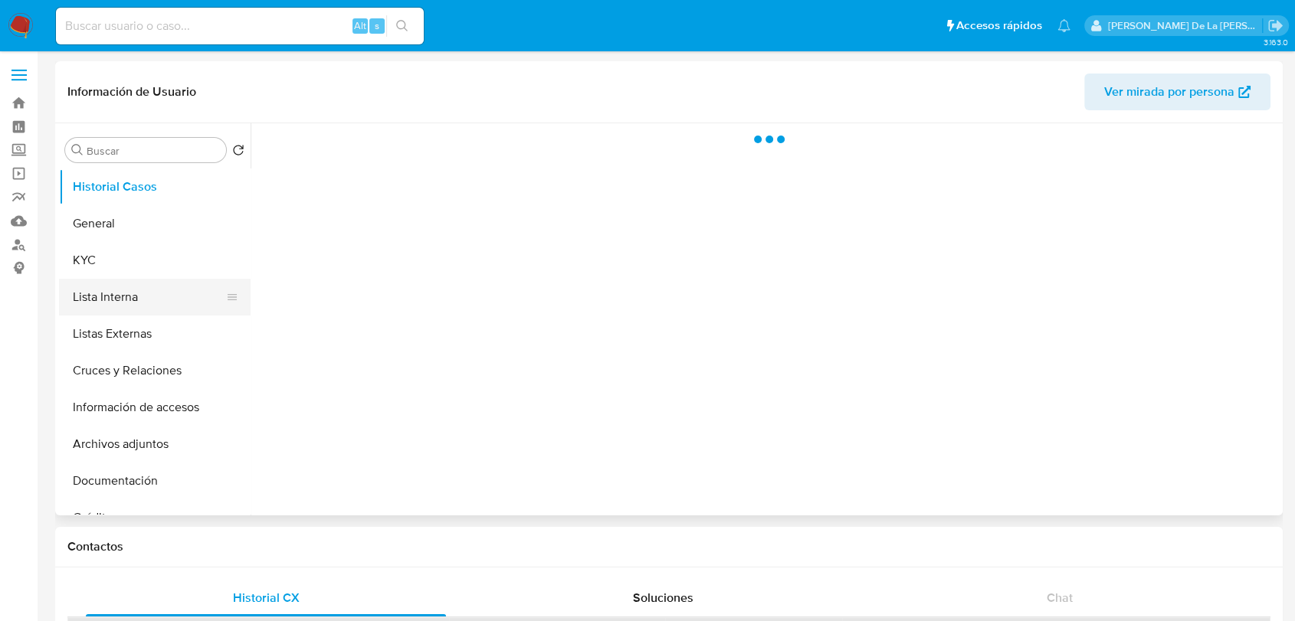
select select "10"
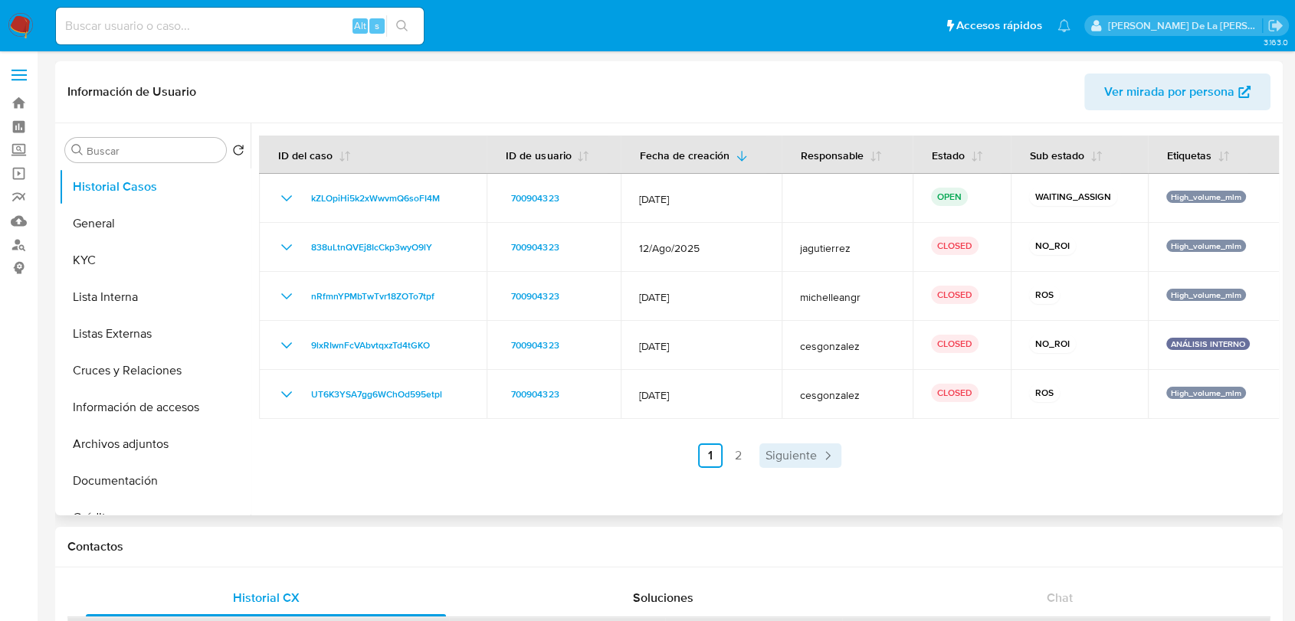
click at [828, 453] on icon "Paginación" at bounding box center [827, 455] width 15 height 15
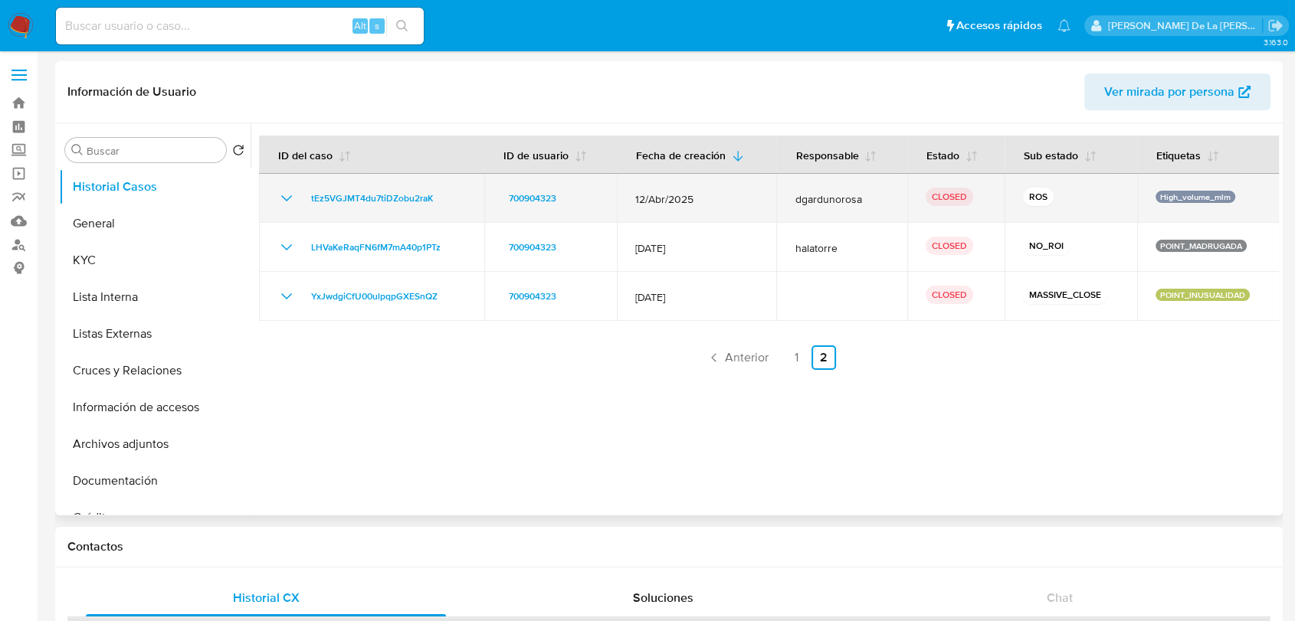
click at [290, 195] on icon "Mostrar/Ocultar" at bounding box center [286, 198] width 18 height 18
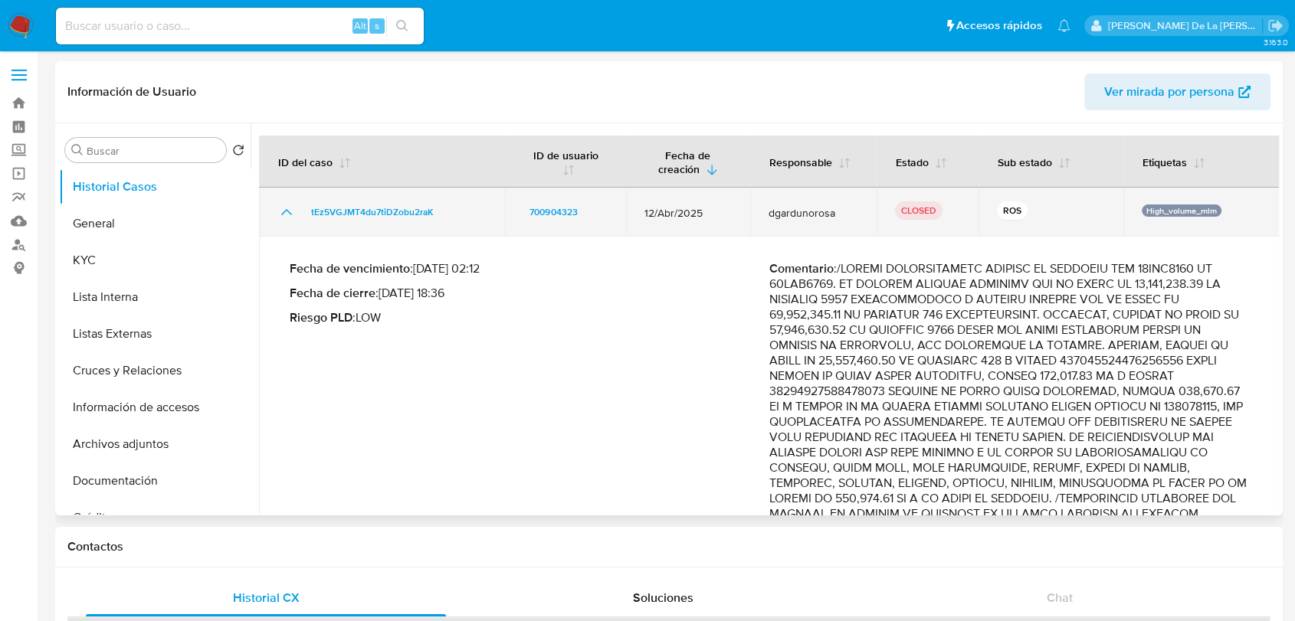
click at [277, 211] on icon "Mostrar/Ocultar" at bounding box center [286, 212] width 18 height 18
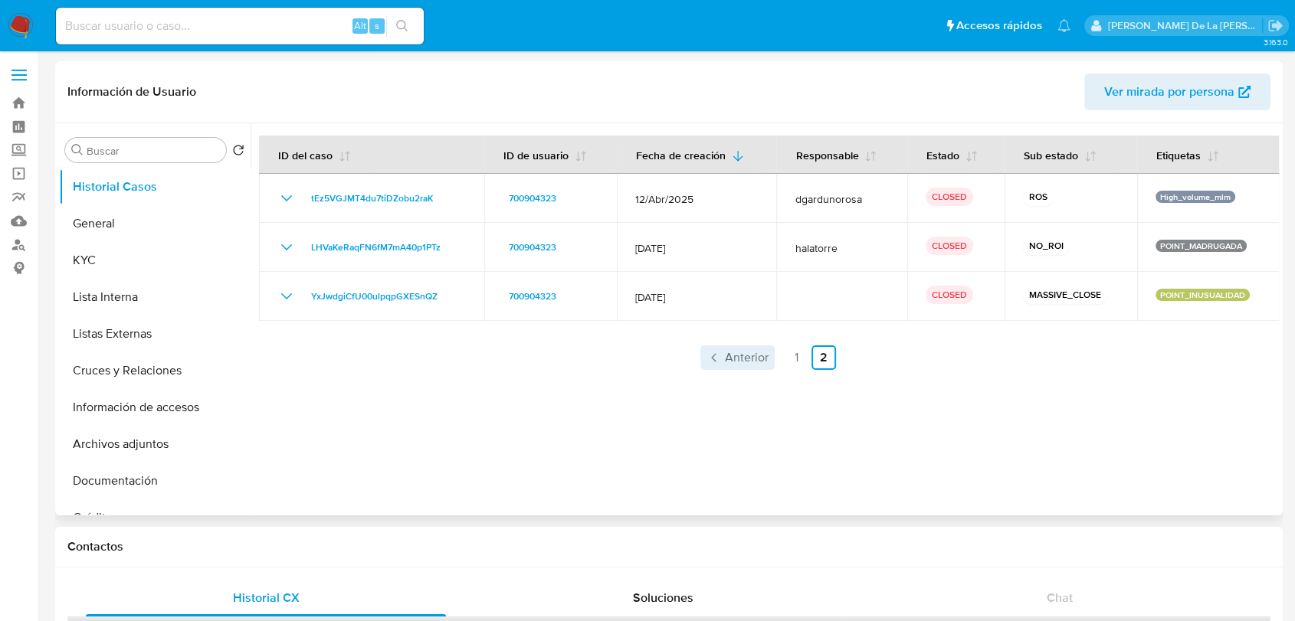
click at [745, 352] on span "Anterior" at bounding box center [747, 358] width 44 height 12
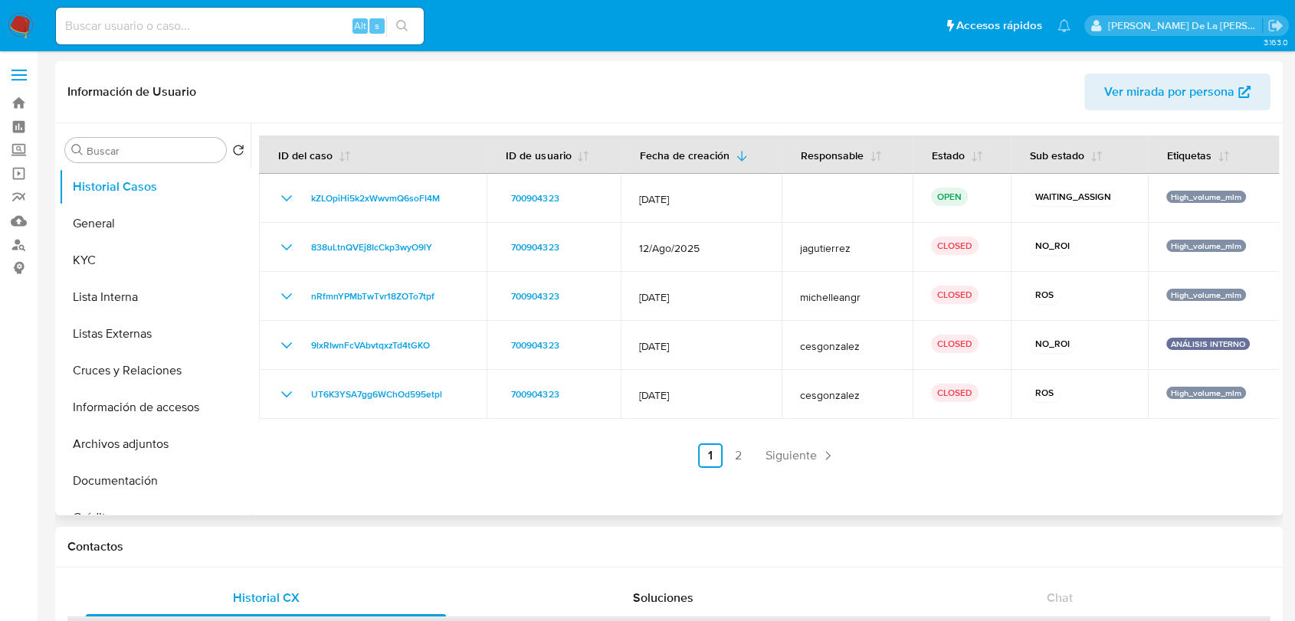
scroll to position [85, 0]
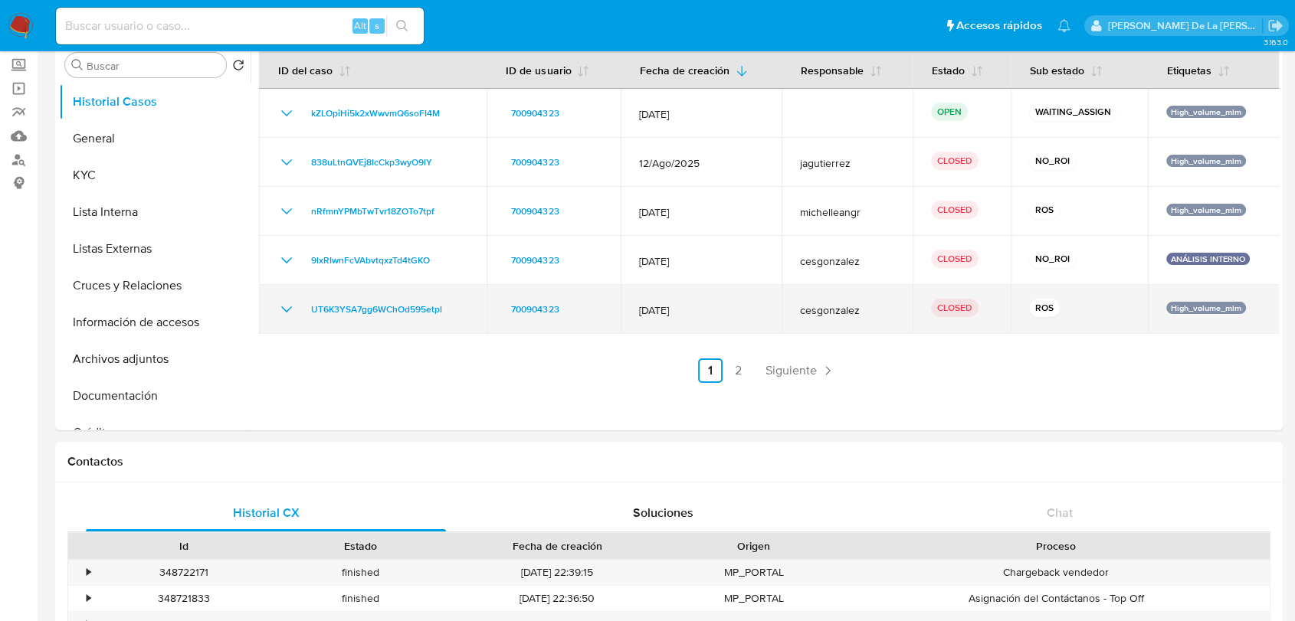
click at [288, 307] on icon "Mostrar/Ocultar" at bounding box center [286, 309] width 18 height 18
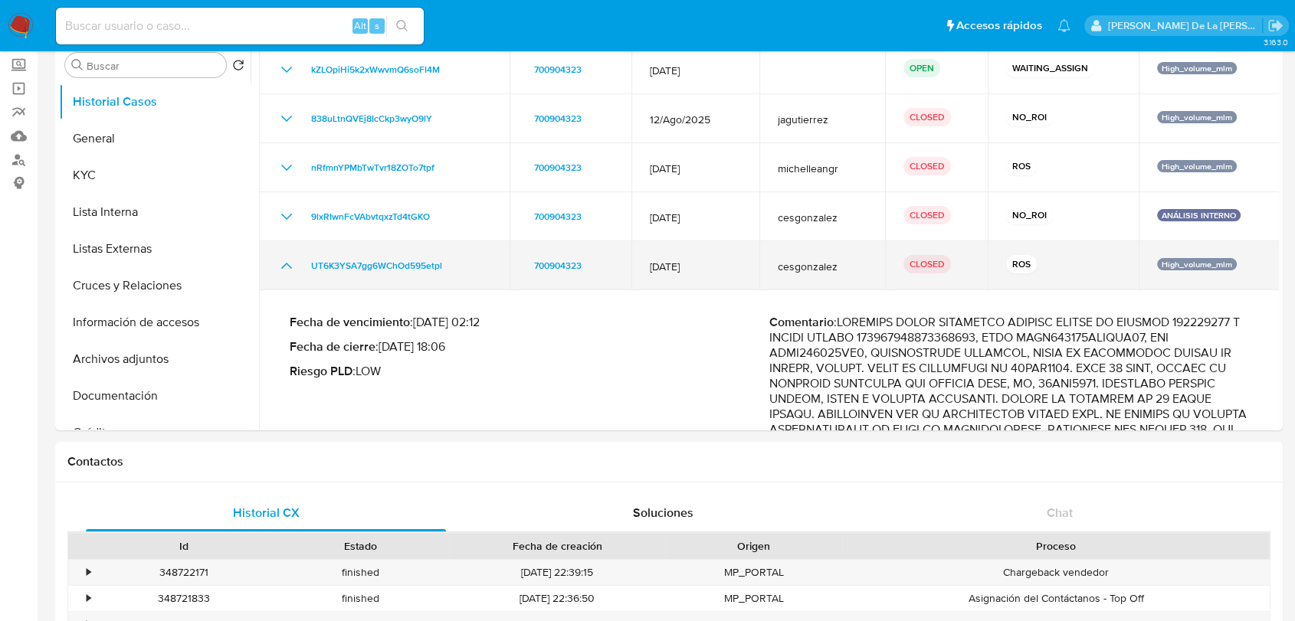
scroll to position [170, 0]
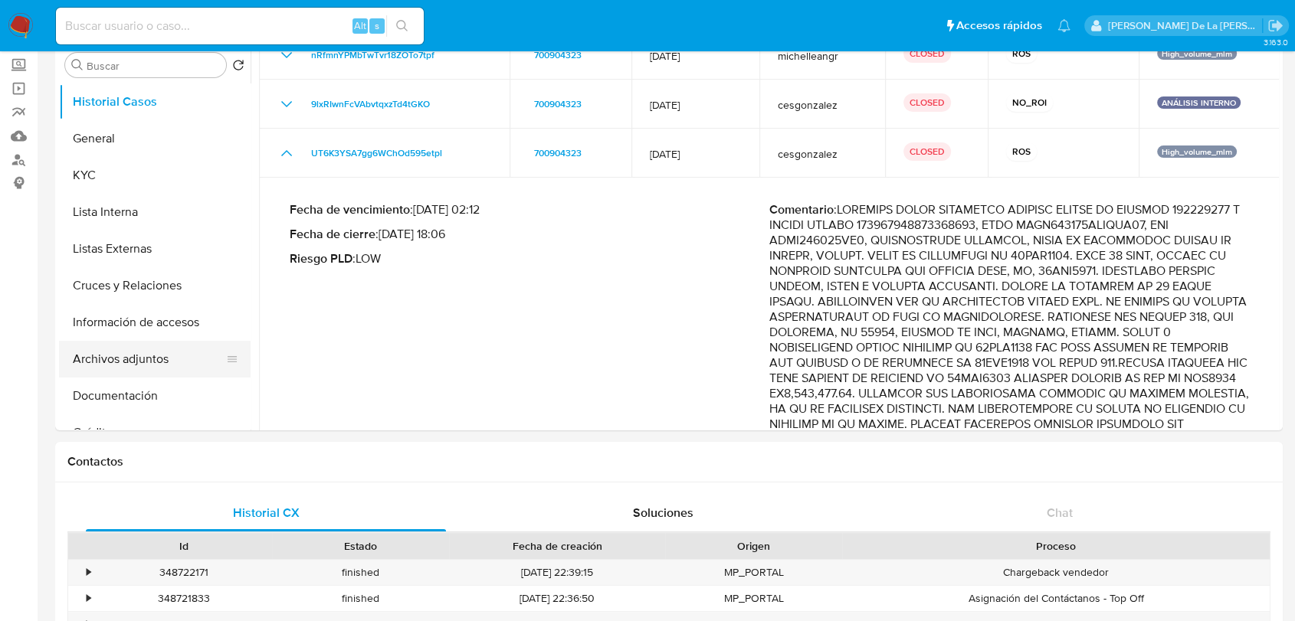
click at [141, 366] on button "Archivos adjuntos" at bounding box center [148, 359] width 179 height 37
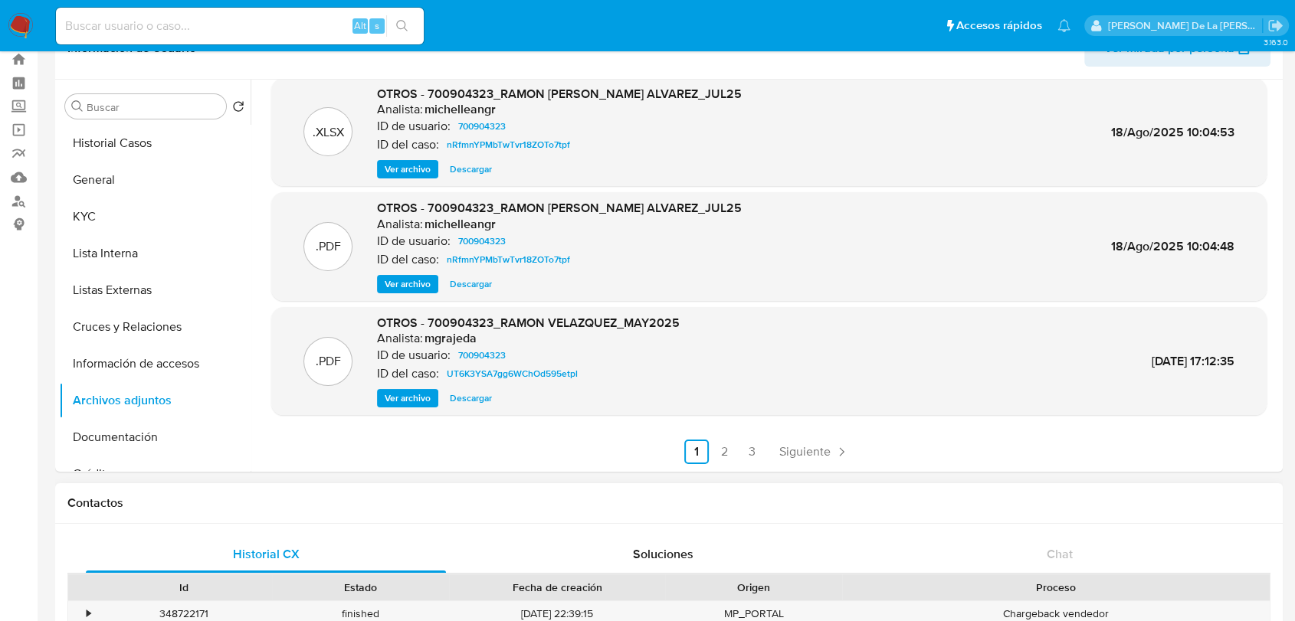
scroll to position [85, 0]
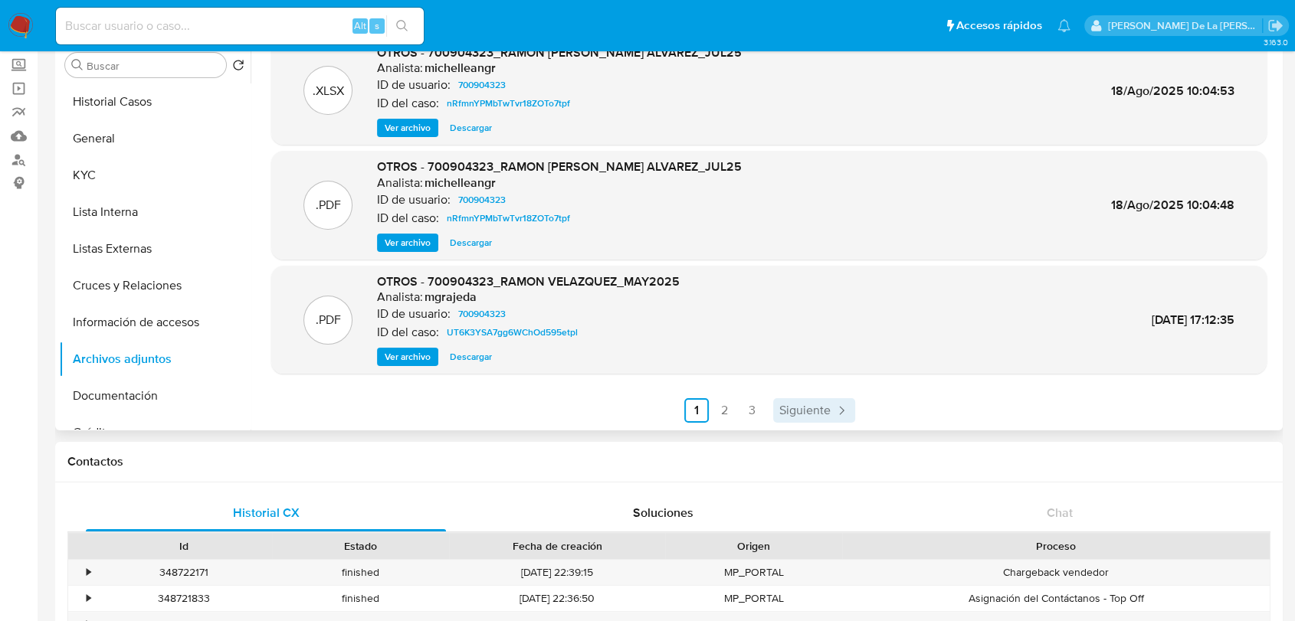
click at [837, 409] on icon "Paginación" at bounding box center [841, 410] width 15 height 15
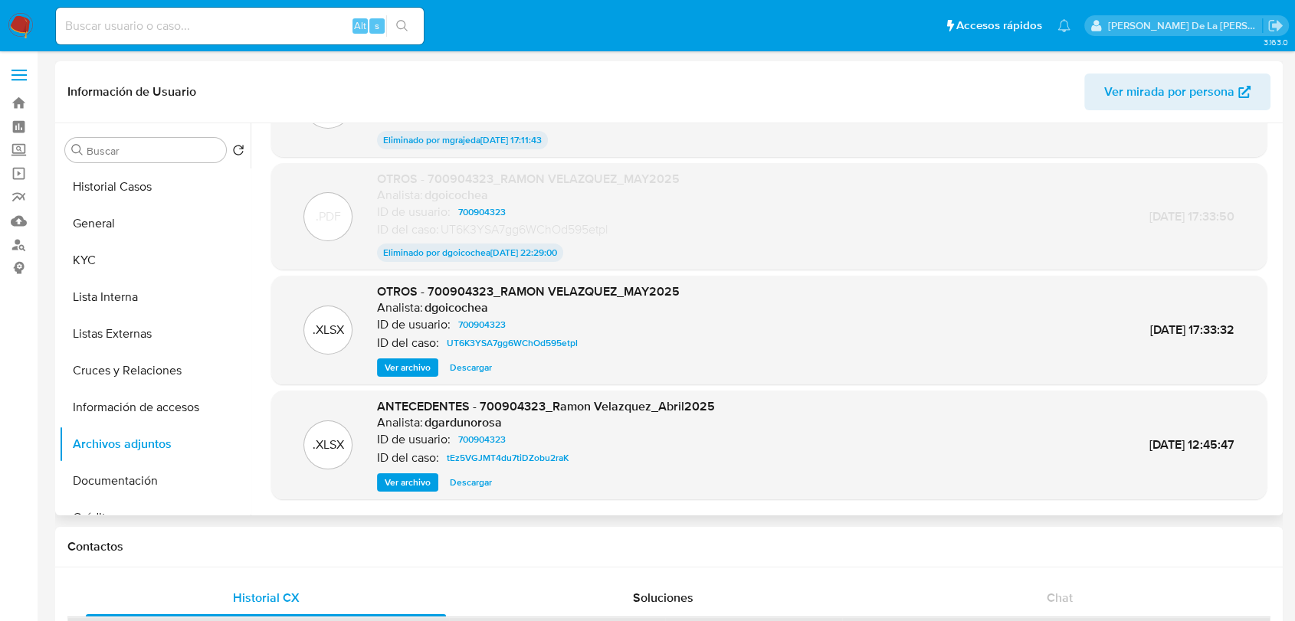
scroll to position [125, 0]
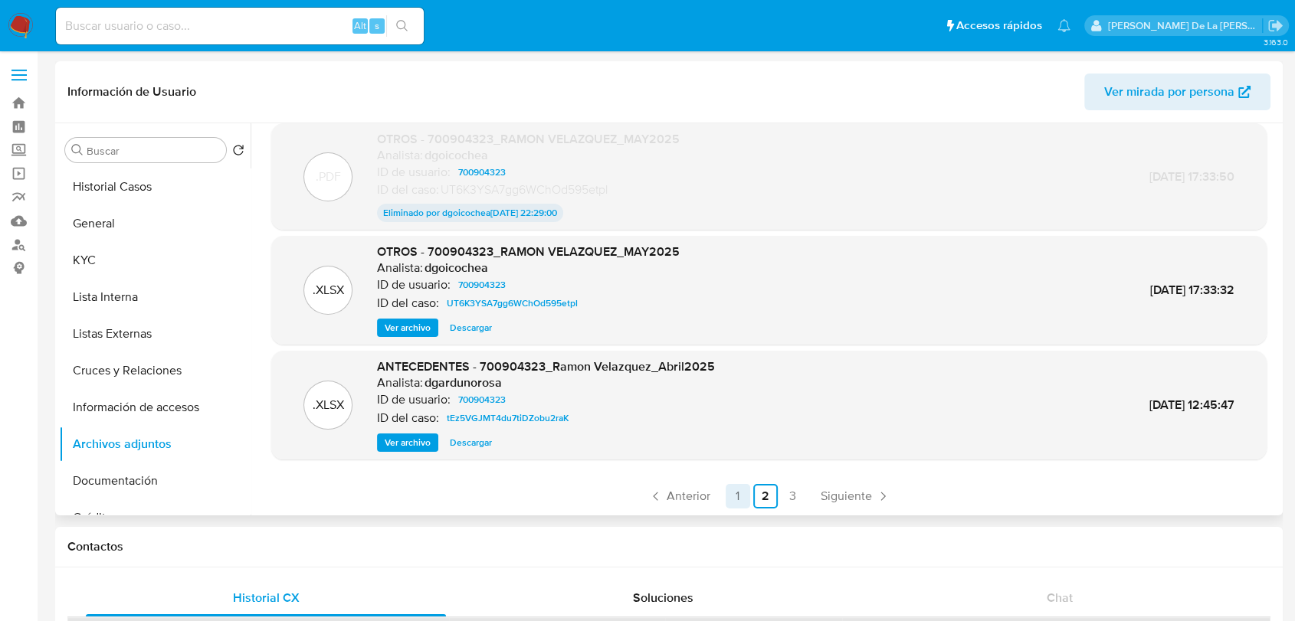
click at [740, 499] on link "1" at bounding box center [738, 496] width 25 height 25
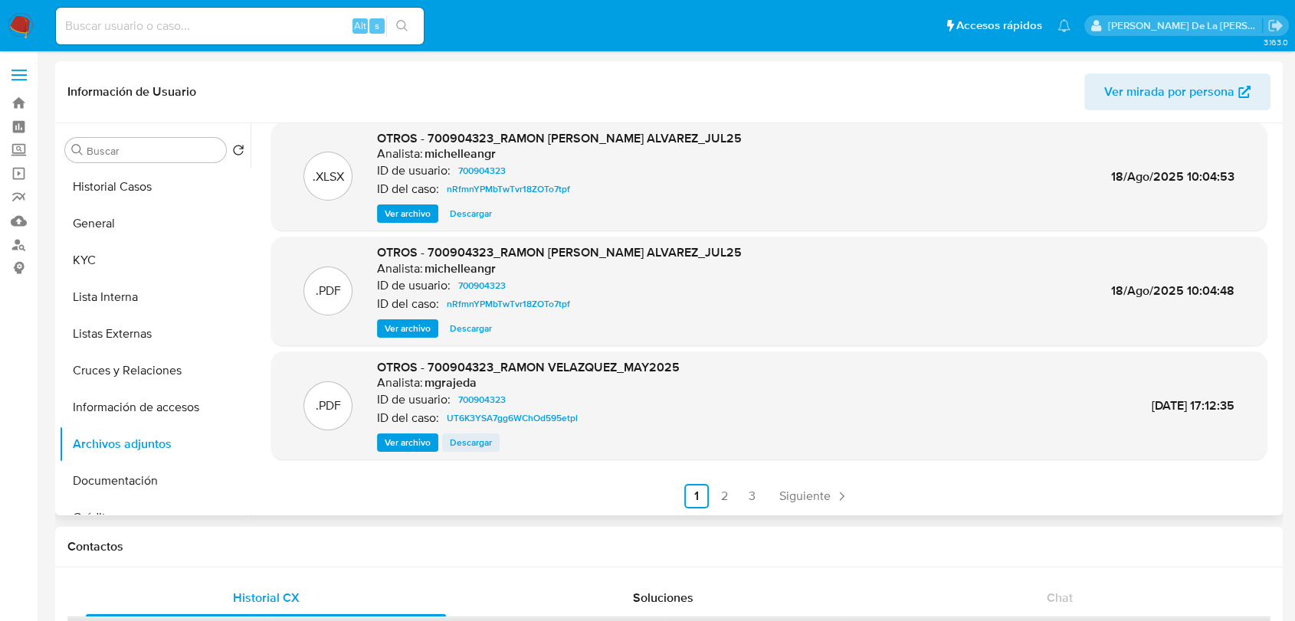
scroll to position [129, 0]
click at [392, 443] on span "Ver archivo" at bounding box center [408, 442] width 46 height 15
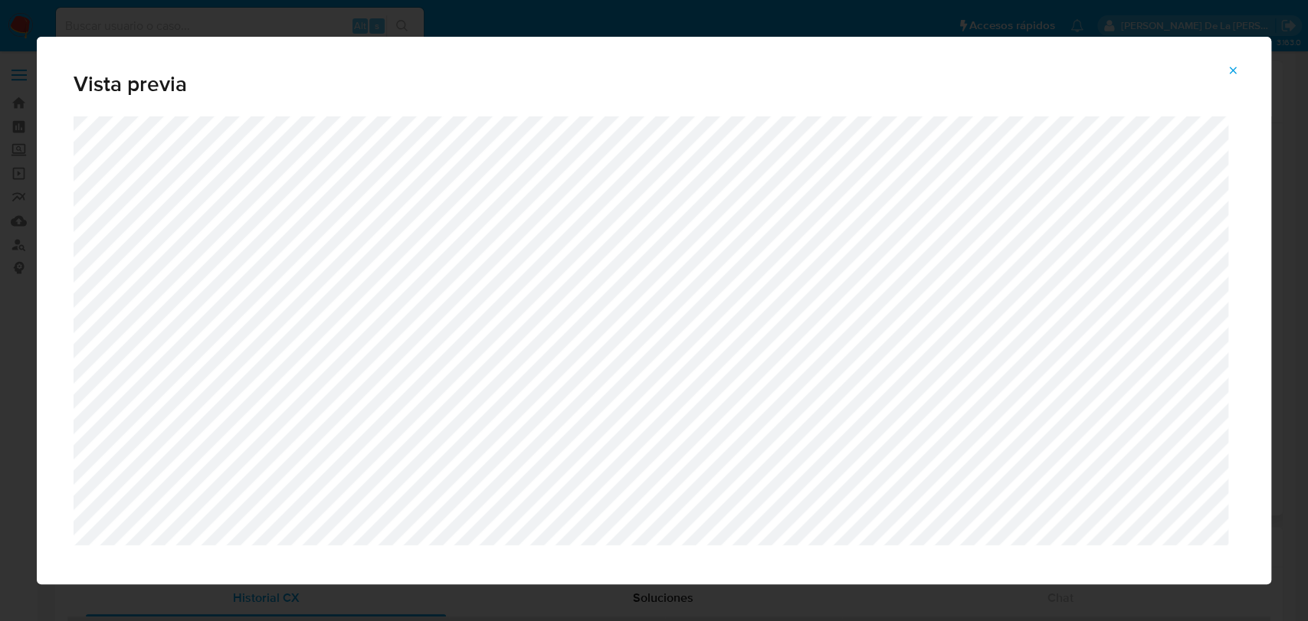
click at [1234, 72] on icon "Attachment preview" at bounding box center [1233, 70] width 7 height 7
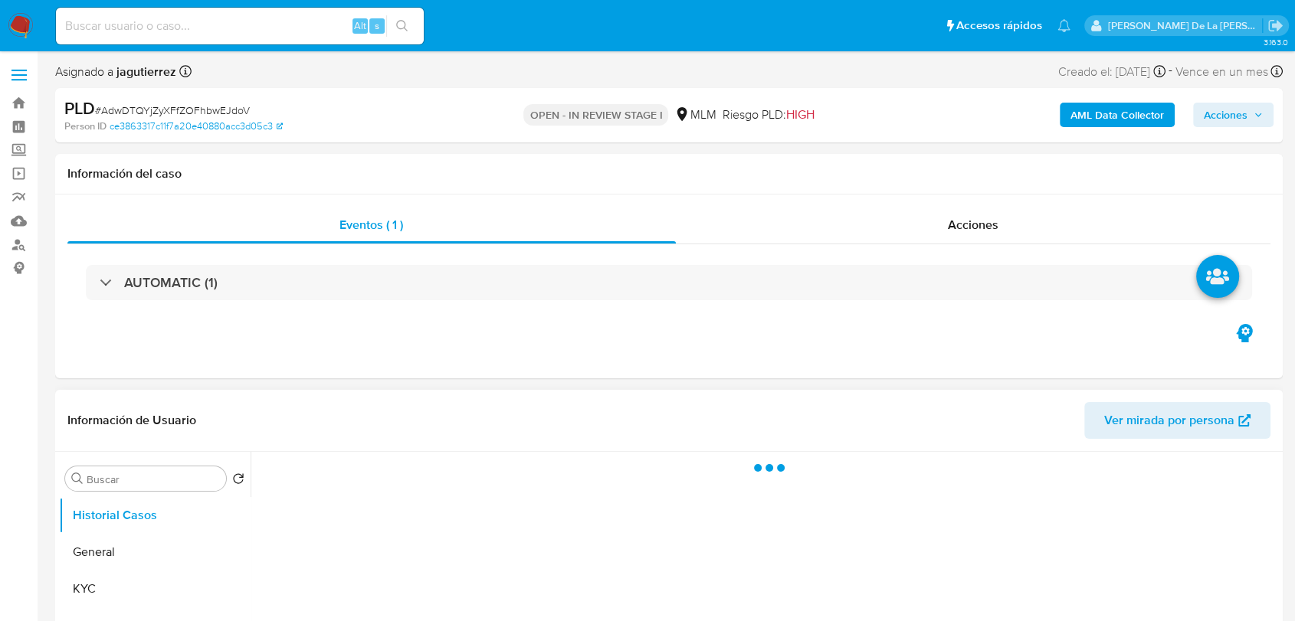
select select "10"
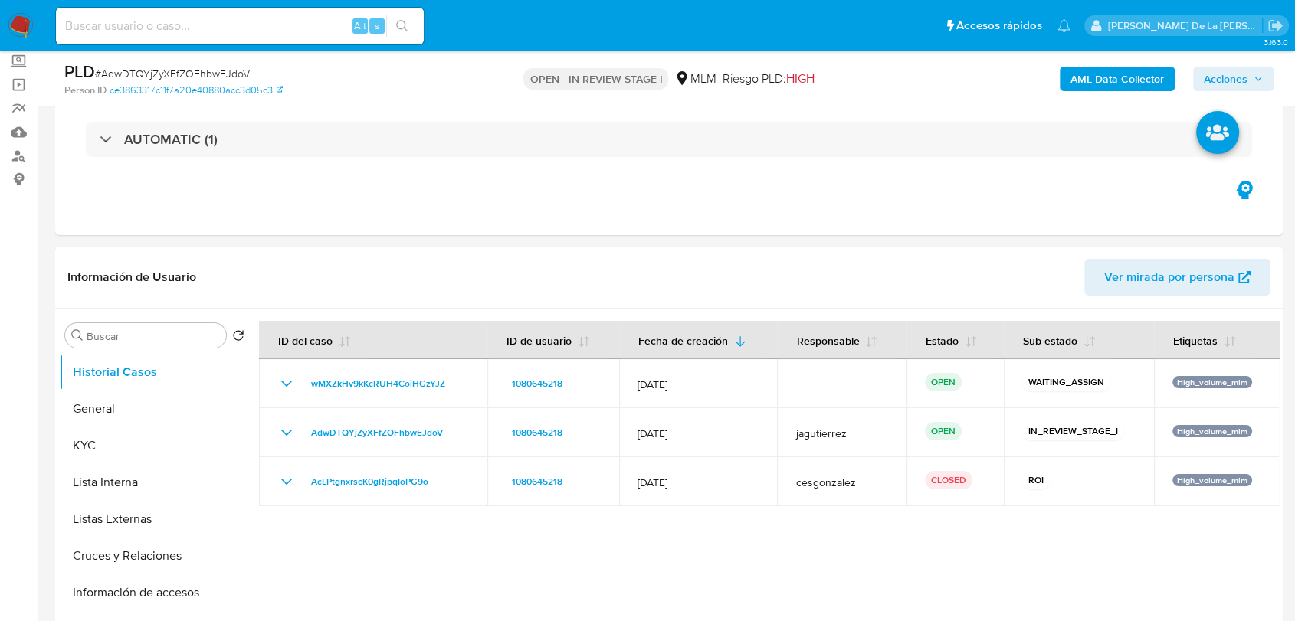
scroll to position [85, 0]
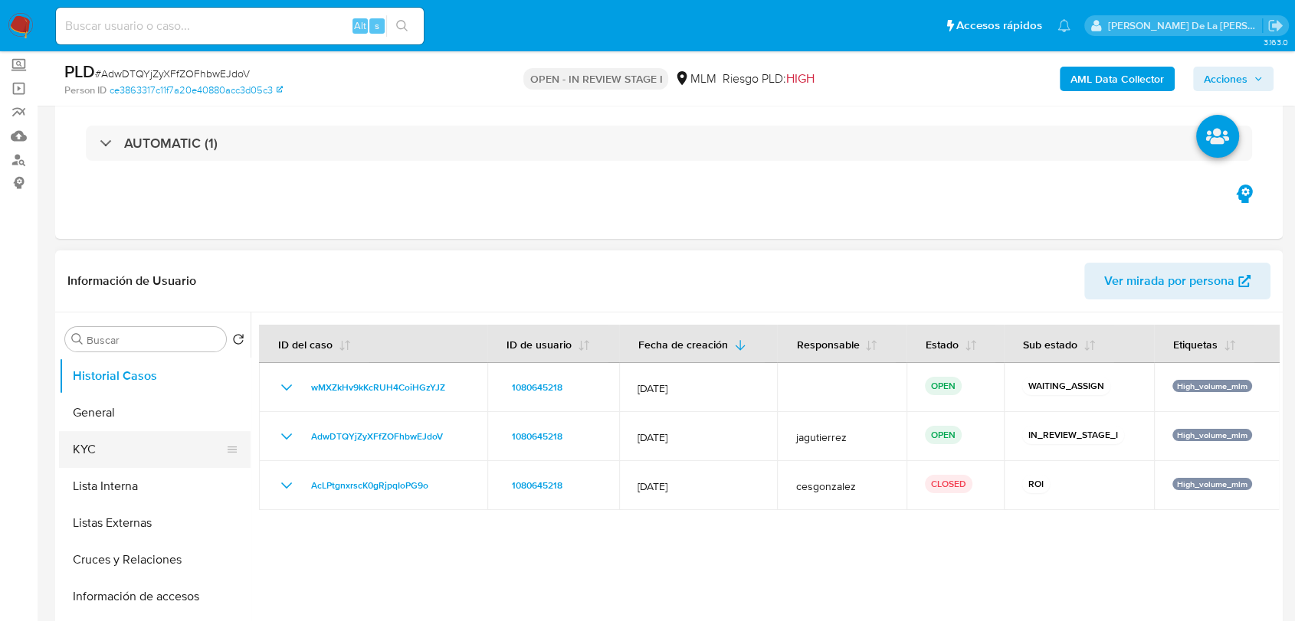
drag, startPoint x: 125, startPoint y: 425, endPoint x: 122, endPoint y: 448, distance: 22.4
click at [125, 426] on button "General" at bounding box center [155, 413] width 192 height 37
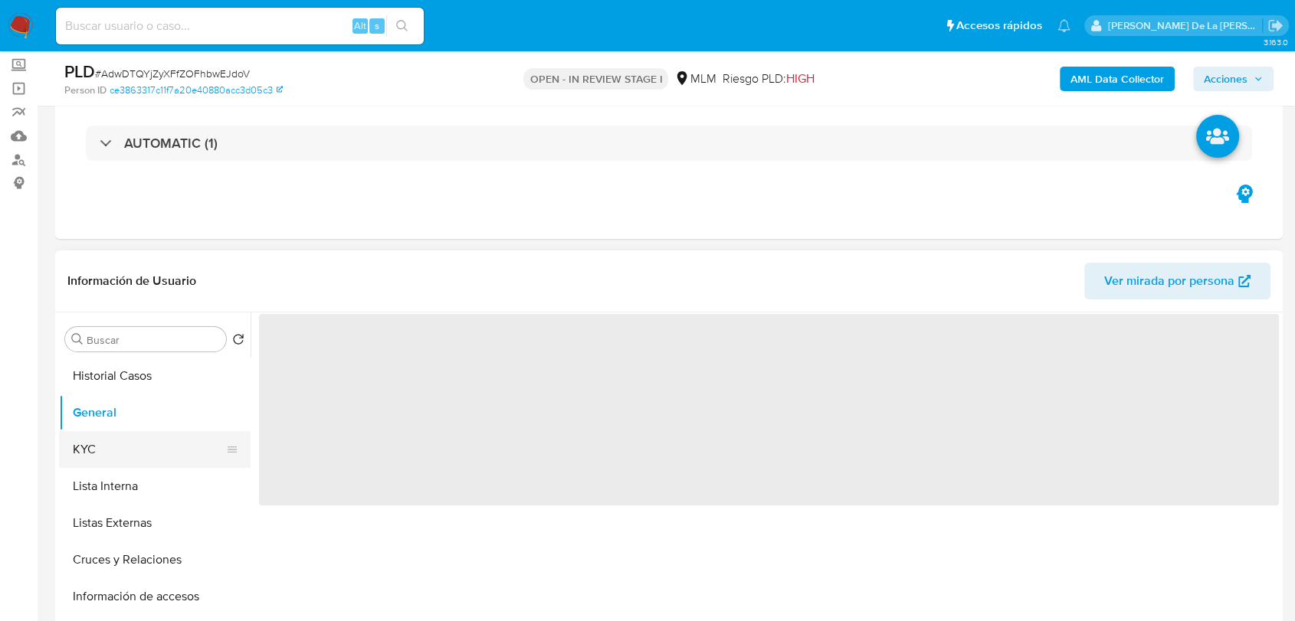
click at [120, 452] on button "KYC" at bounding box center [148, 449] width 179 height 37
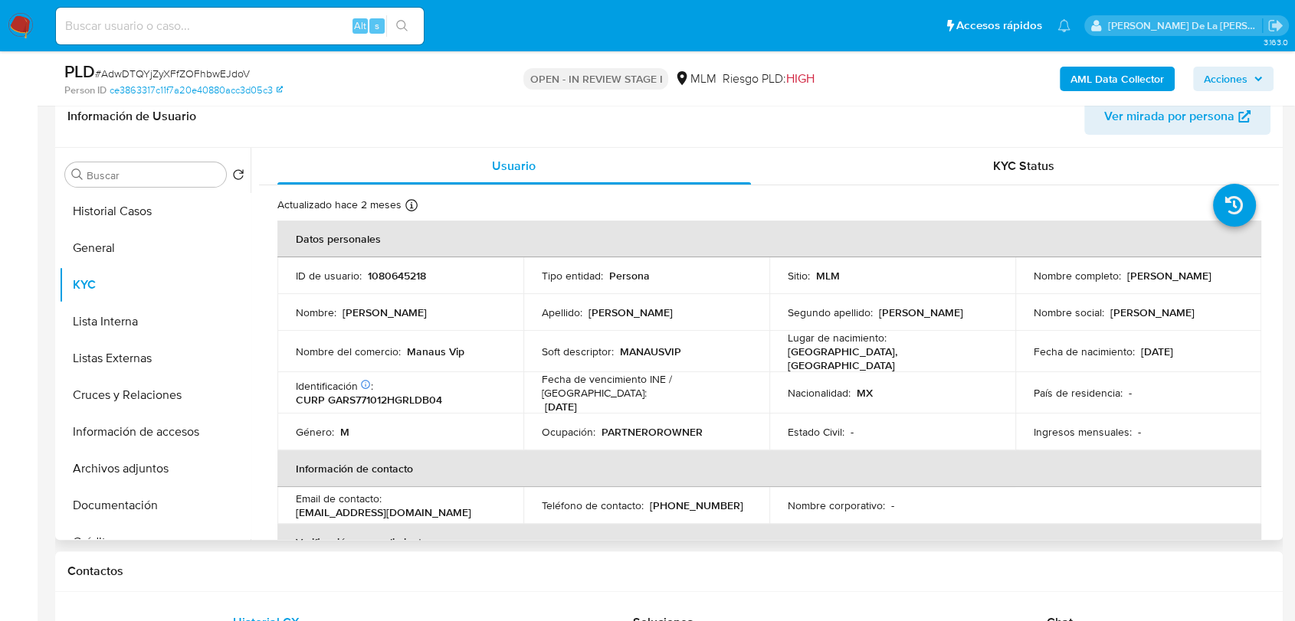
scroll to position [255, 0]
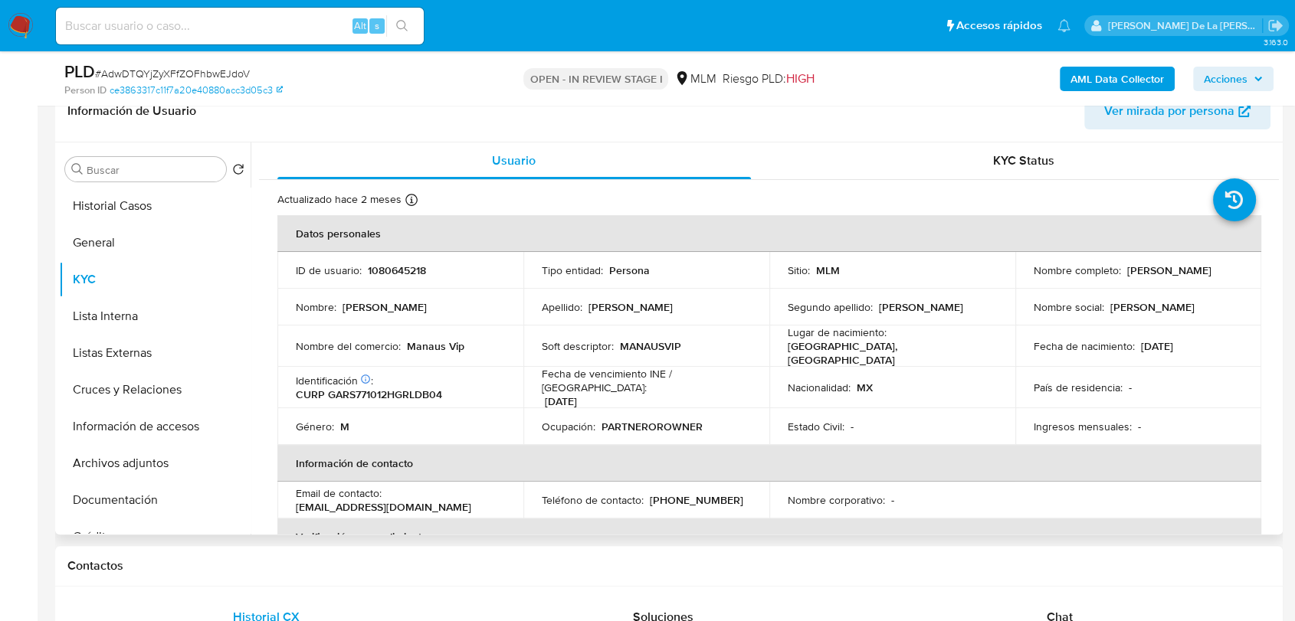
drag, startPoint x: 1157, startPoint y: 266, endPoint x: 1081, endPoint y: 269, distance: 75.9
click at [1081, 269] on div "Nombre completo : Sabino Galeana Radilla" at bounding box center [1138, 271] width 209 height 14
drag, startPoint x: 1081, startPoint y: 269, endPoint x: 1149, endPoint y: 281, distance: 68.5
click at [1149, 277] on div "Nombre completo : Sabino Galeana Radilla" at bounding box center [1138, 271] width 209 height 14
click at [1143, 277] on div "Nombre completo : Sabino Galeana Radilla" at bounding box center [1138, 271] width 209 height 14
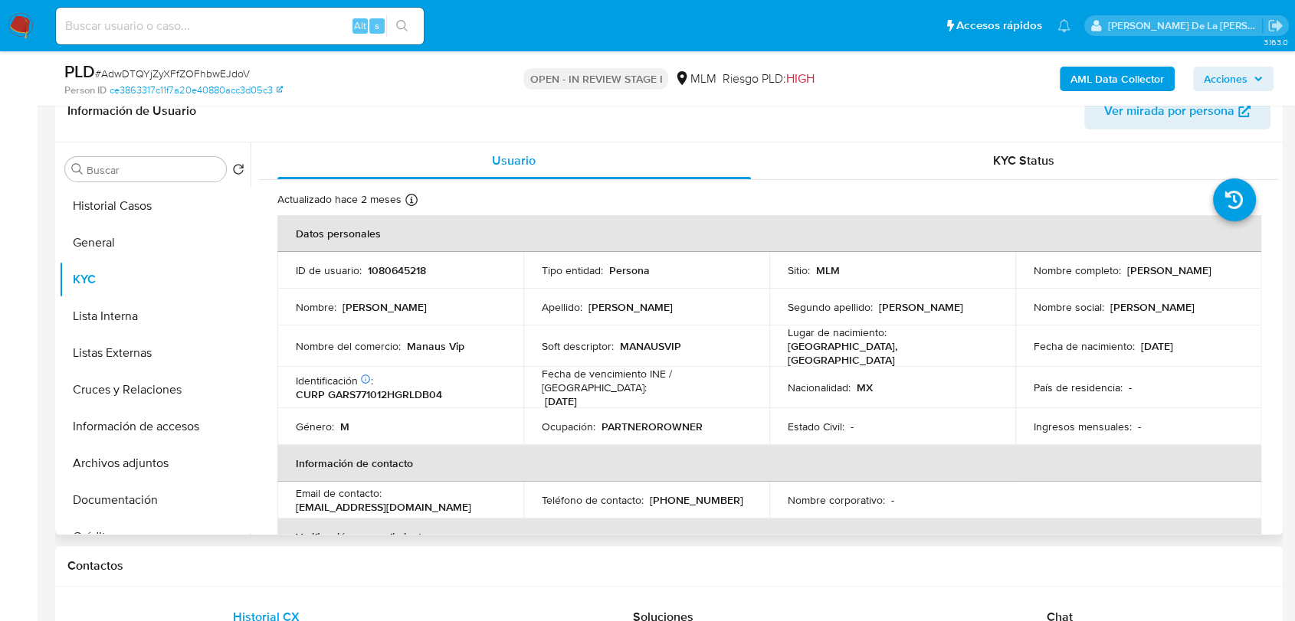
drag, startPoint x: 1141, startPoint y: 276, endPoint x: 1030, endPoint y: 282, distance: 111.3
click at [1034, 277] on div "Nombre completo : Sabino Galeana Radilla" at bounding box center [1138, 271] width 209 height 14
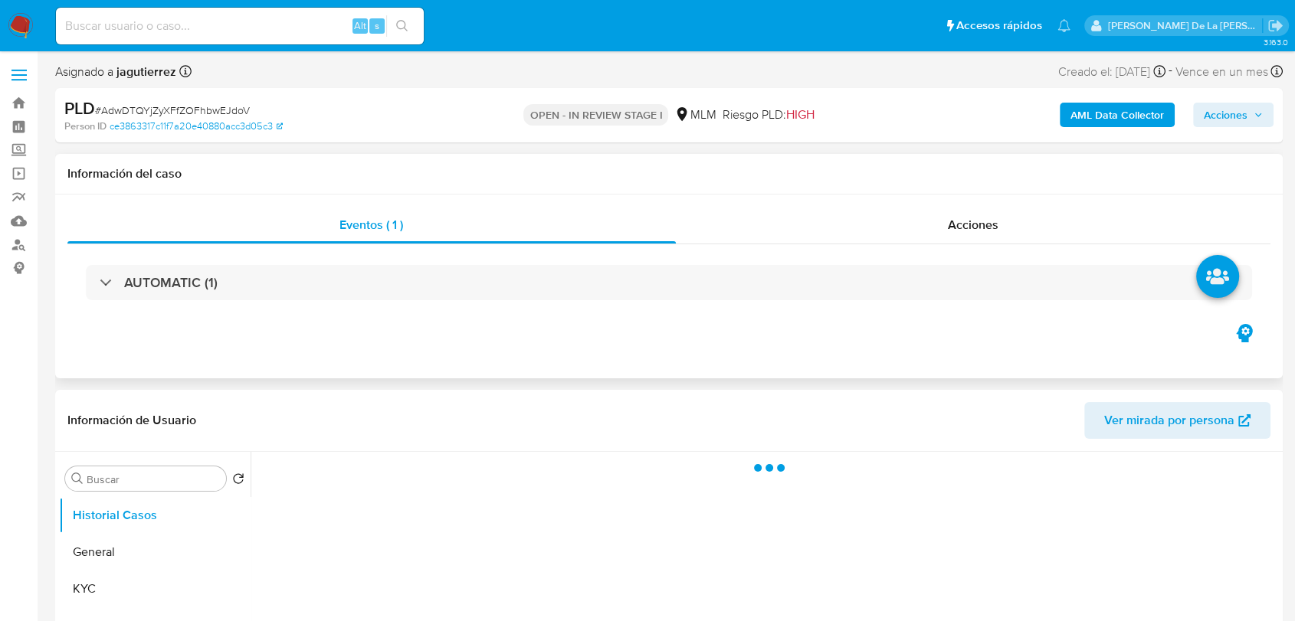
select select "10"
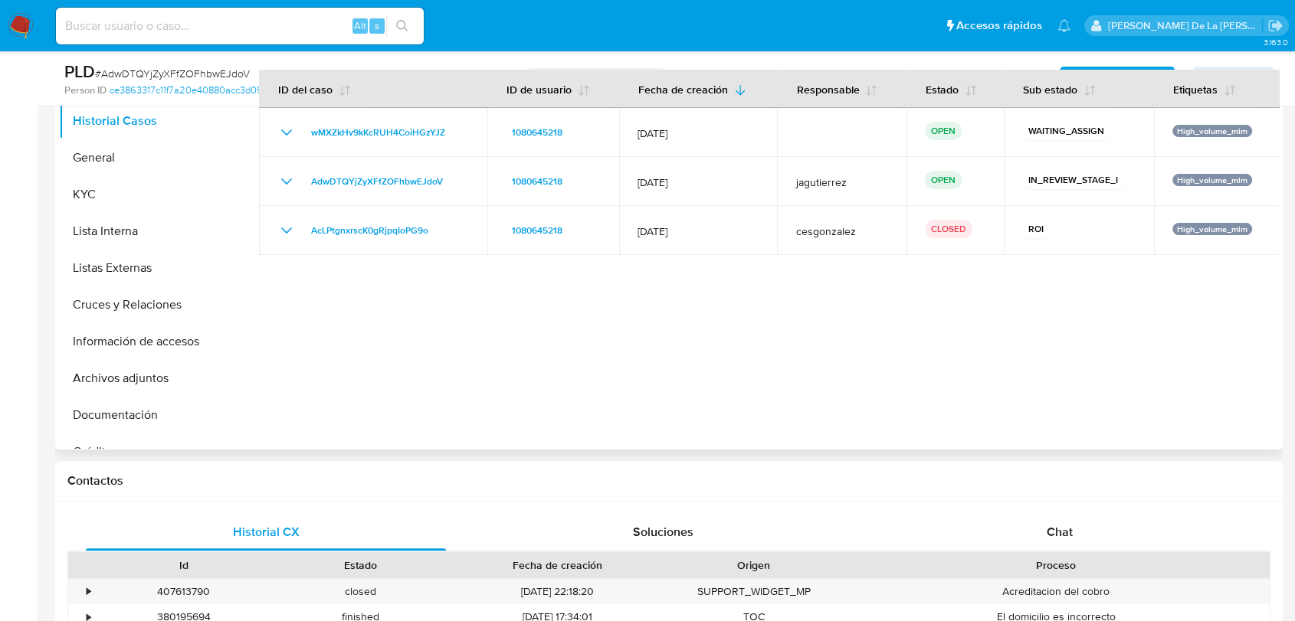
scroll to position [255, 0]
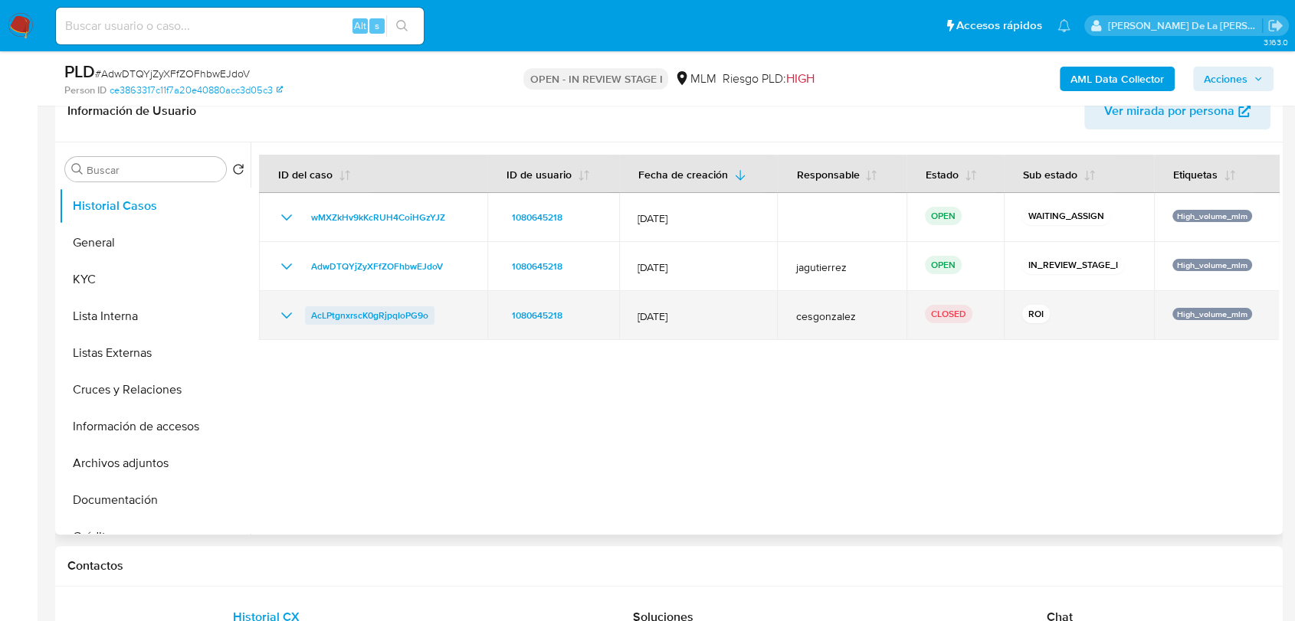
click at [369, 314] on span "AcLPtgnxrscK0gRjpqIoPG9o" at bounding box center [369, 316] width 117 height 18
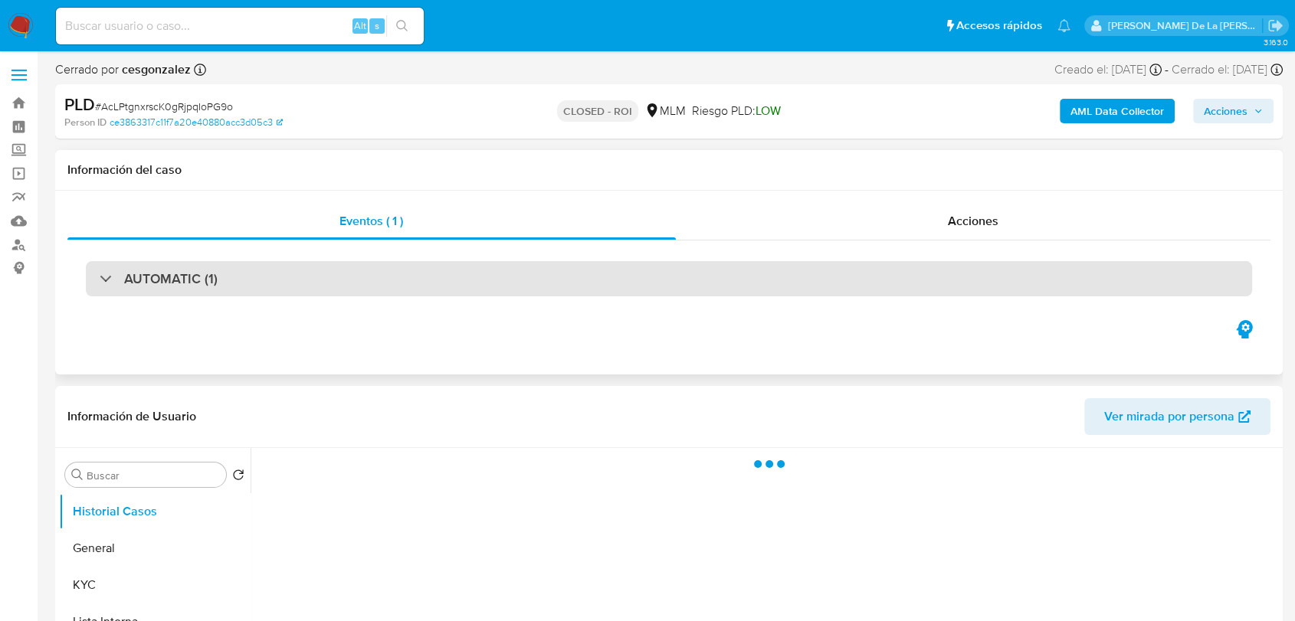
click at [270, 275] on div "AUTOMATIC (1)" at bounding box center [669, 278] width 1166 height 35
select select "10"
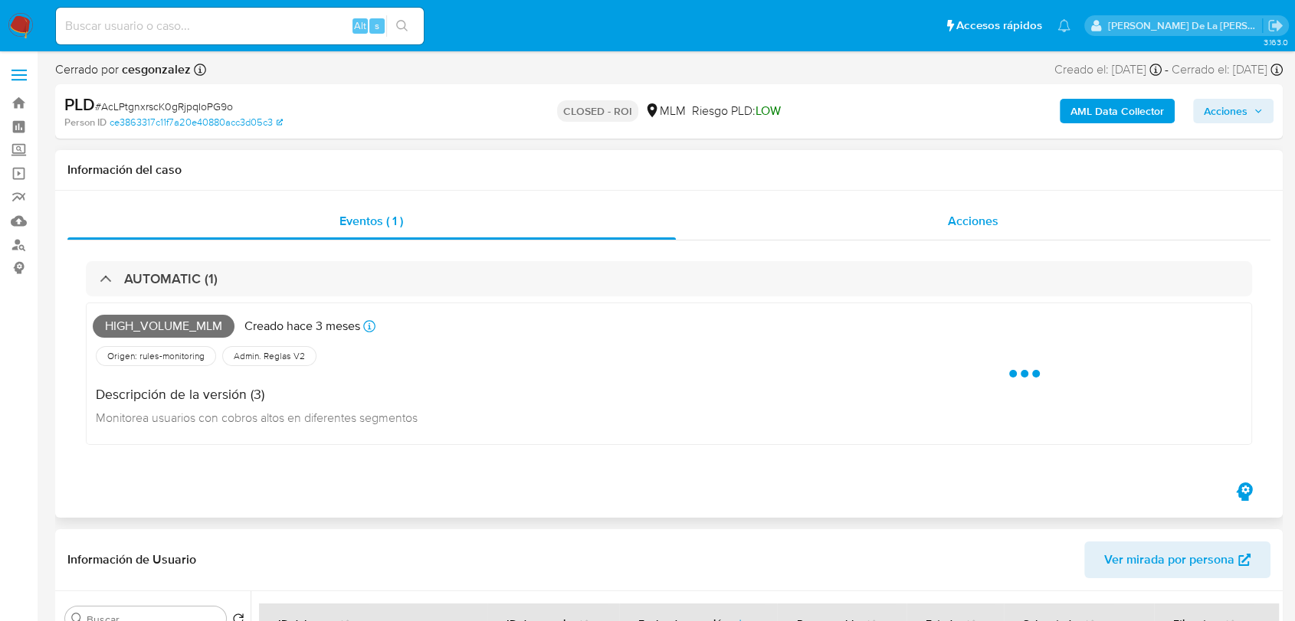
click at [963, 218] on span "Acciones" at bounding box center [973, 221] width 51 height 18
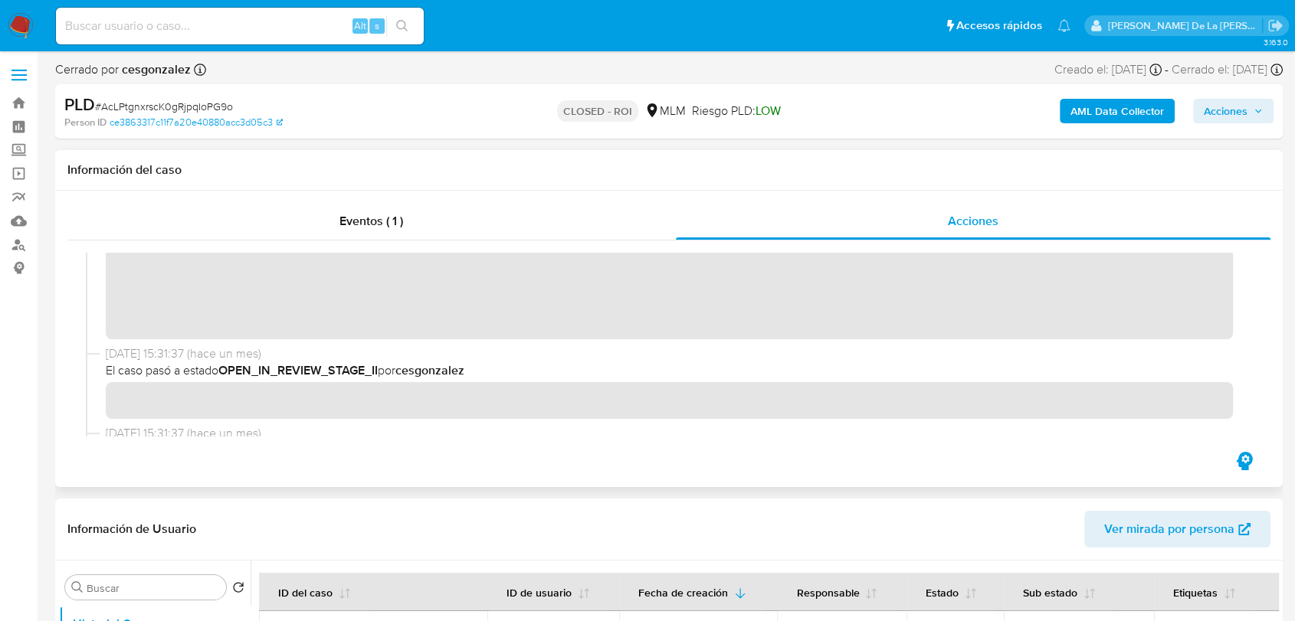
scroll to position [851, 0]
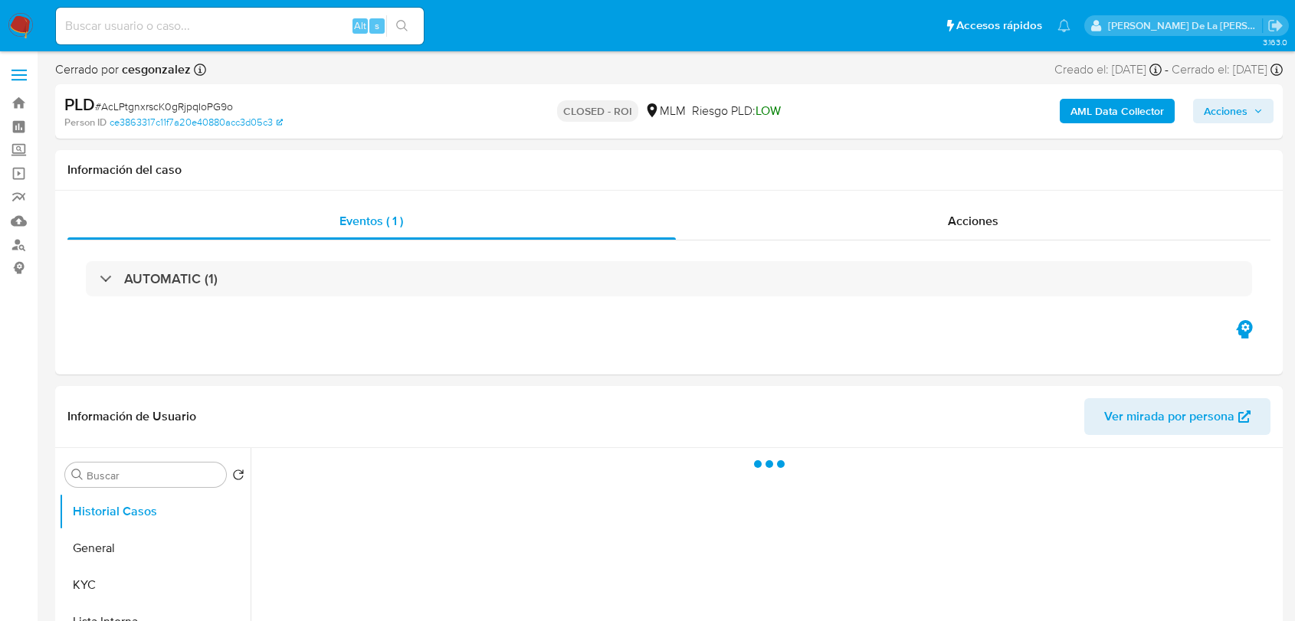
select select "10"
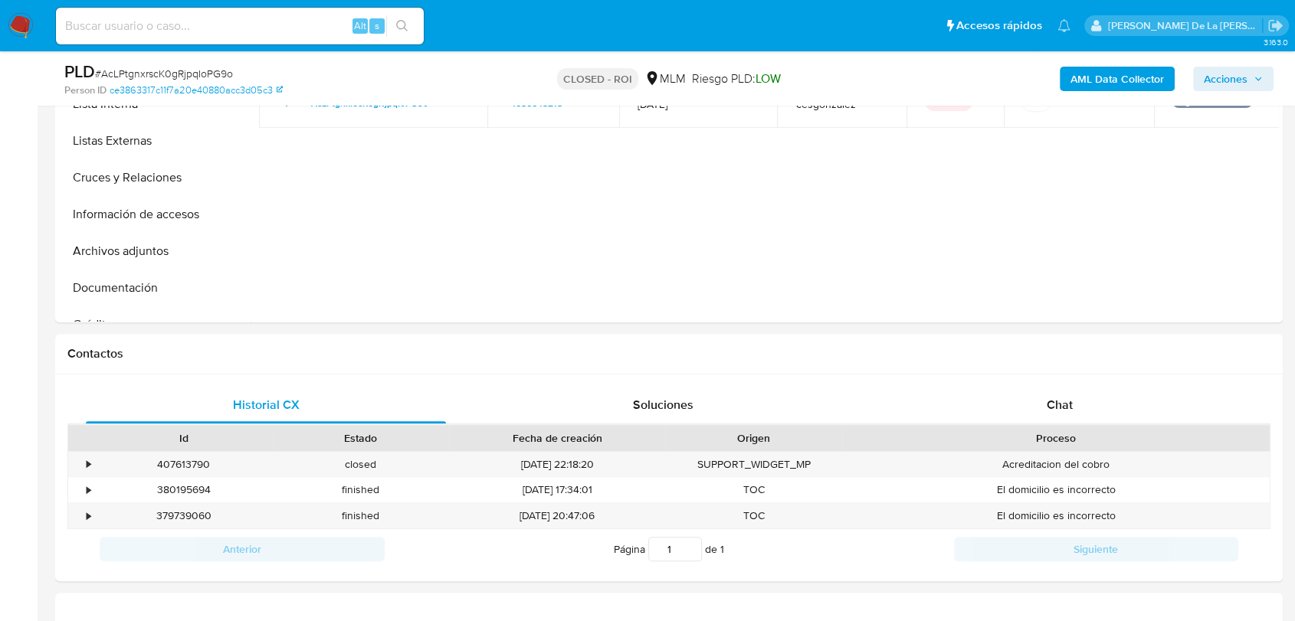
scroll to position [595, 0]
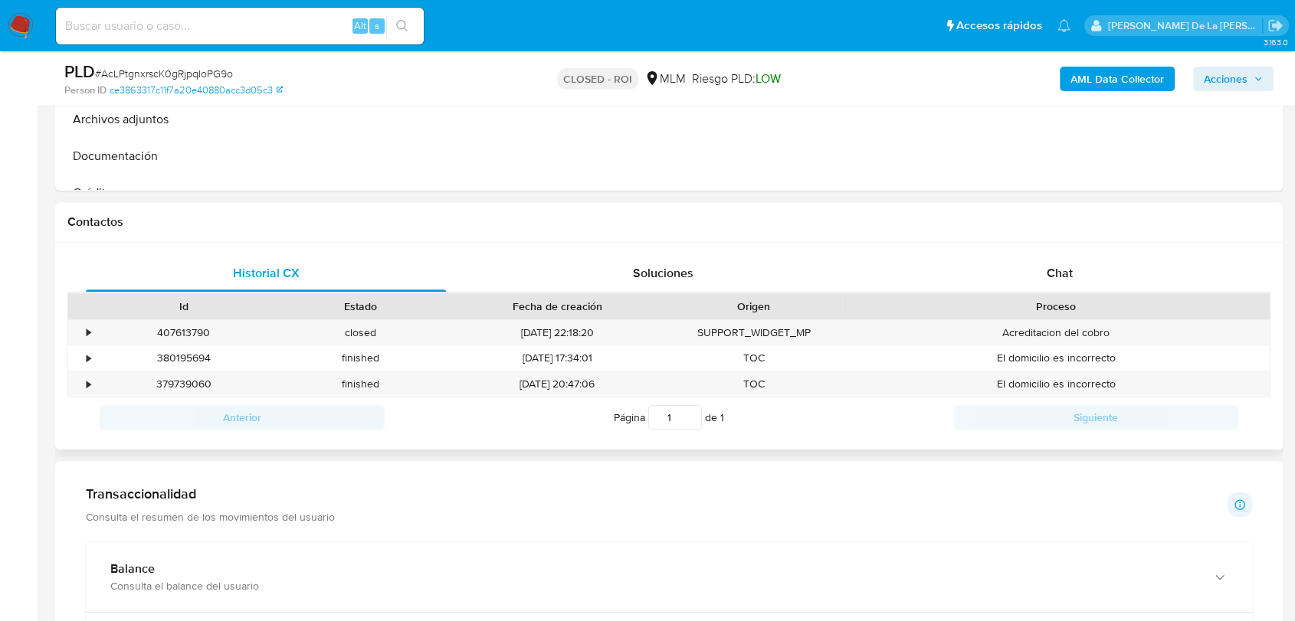
drag, startPoint x: 719, startPoint y: 428, endPoint x: 1212, endPoint y: 118, distance: 583.0
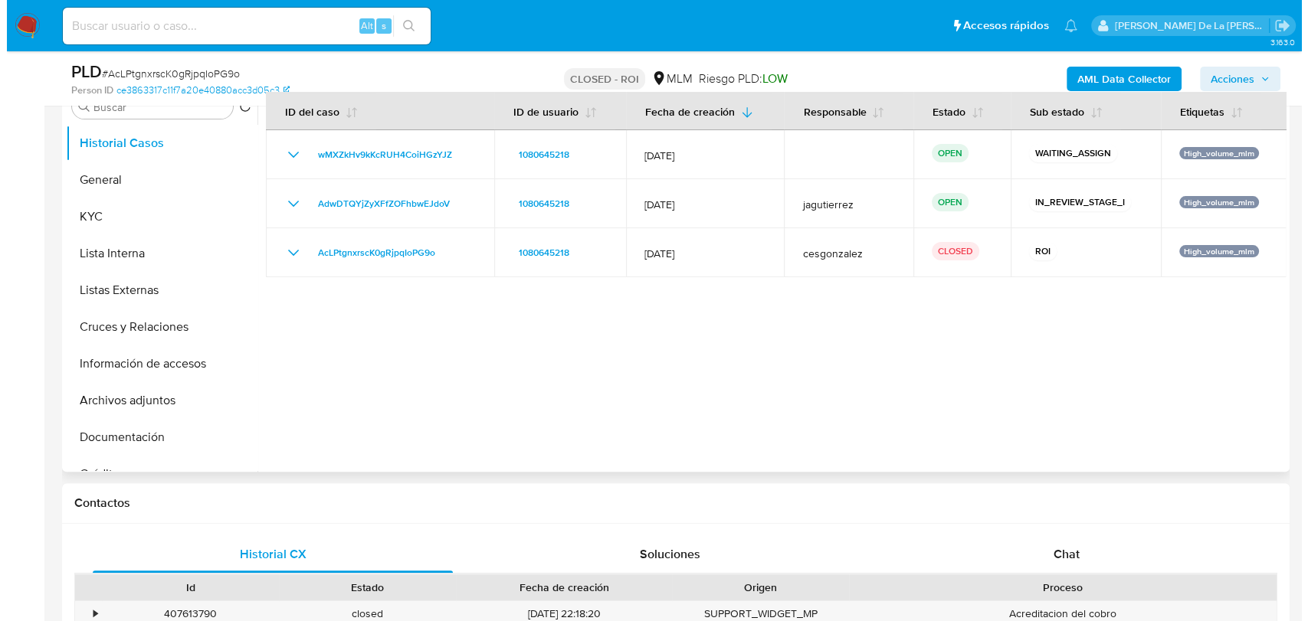
scroll to position [170, 0]
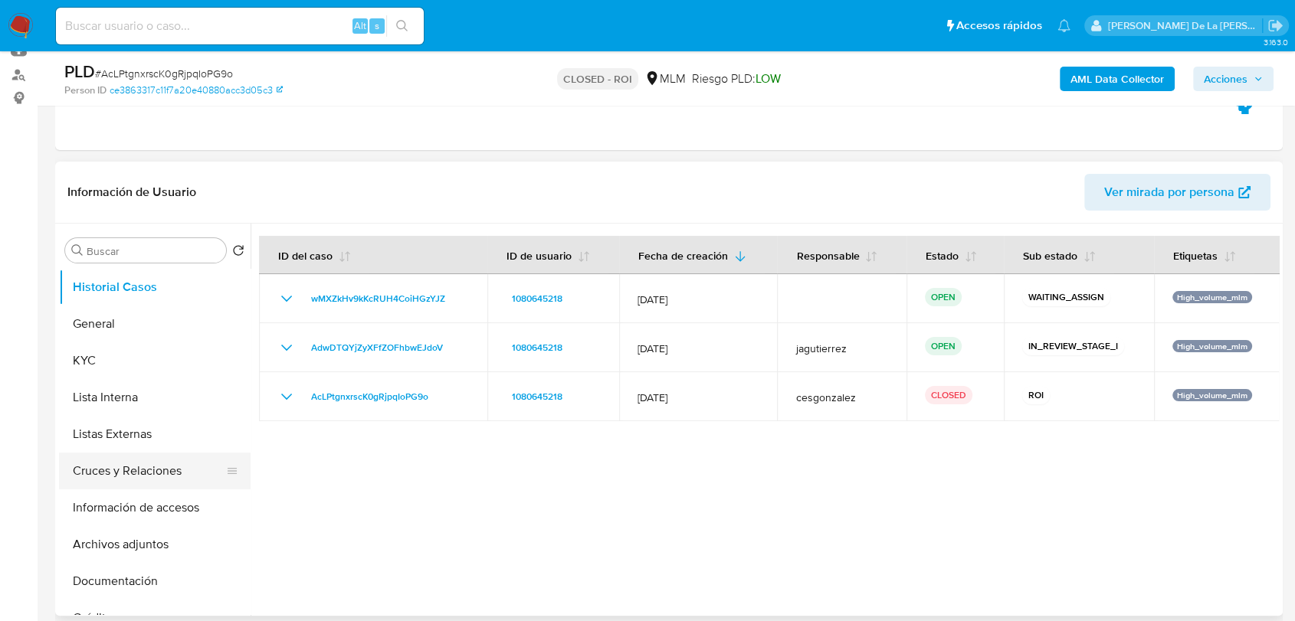
click at [199, 472] on button "Cruces y Relaciones" at bounding box center [148, 471] width 179 height 37
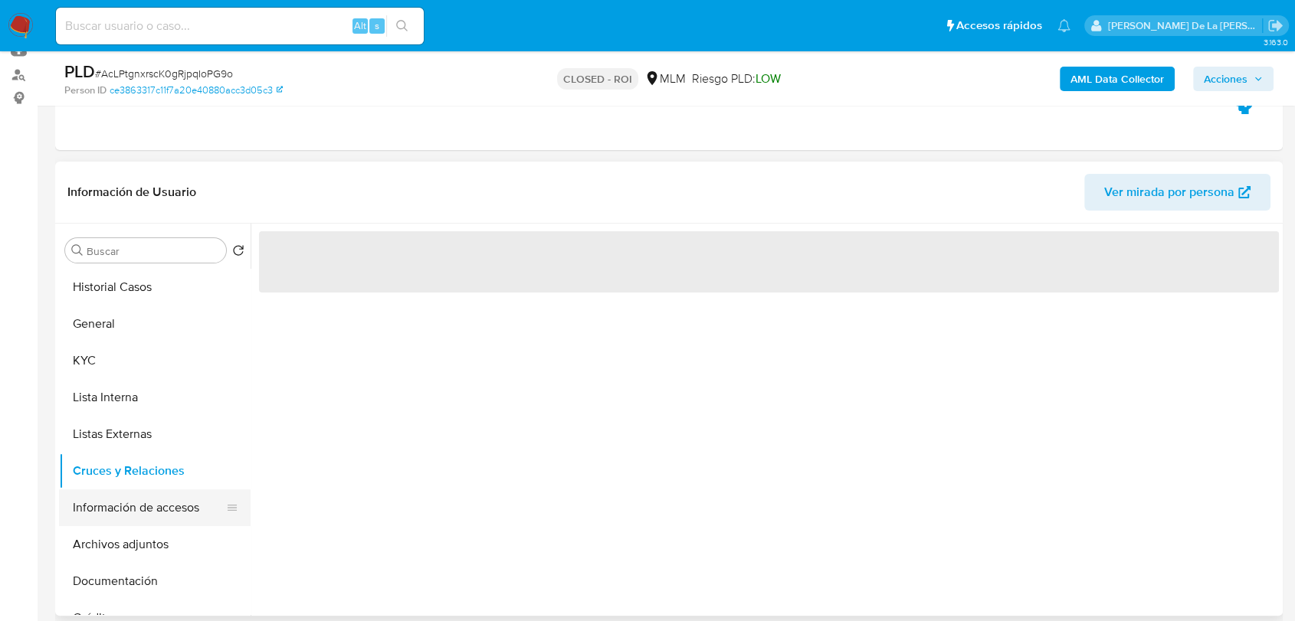
click at [189, 524] on button "Información de accesos" at bounding box center [148, 508] width 179 height 37
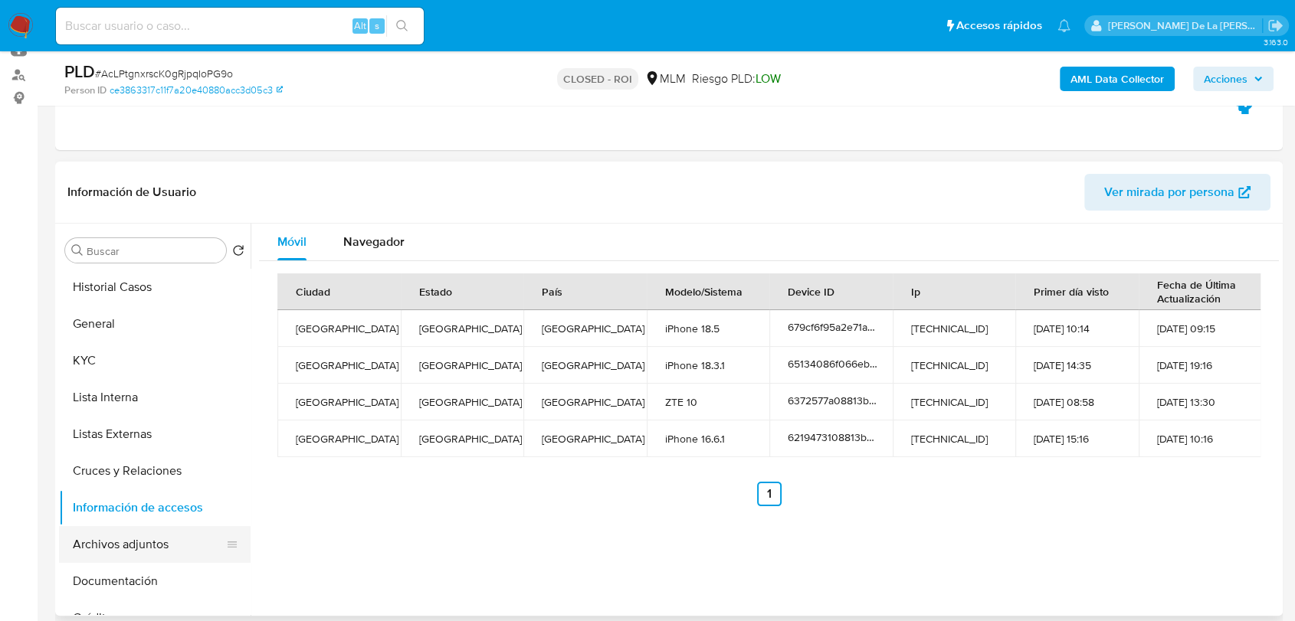
click at [133, 545] on button "Archivos adjuntos" at bounding box center [148, 544] width 179 height 37
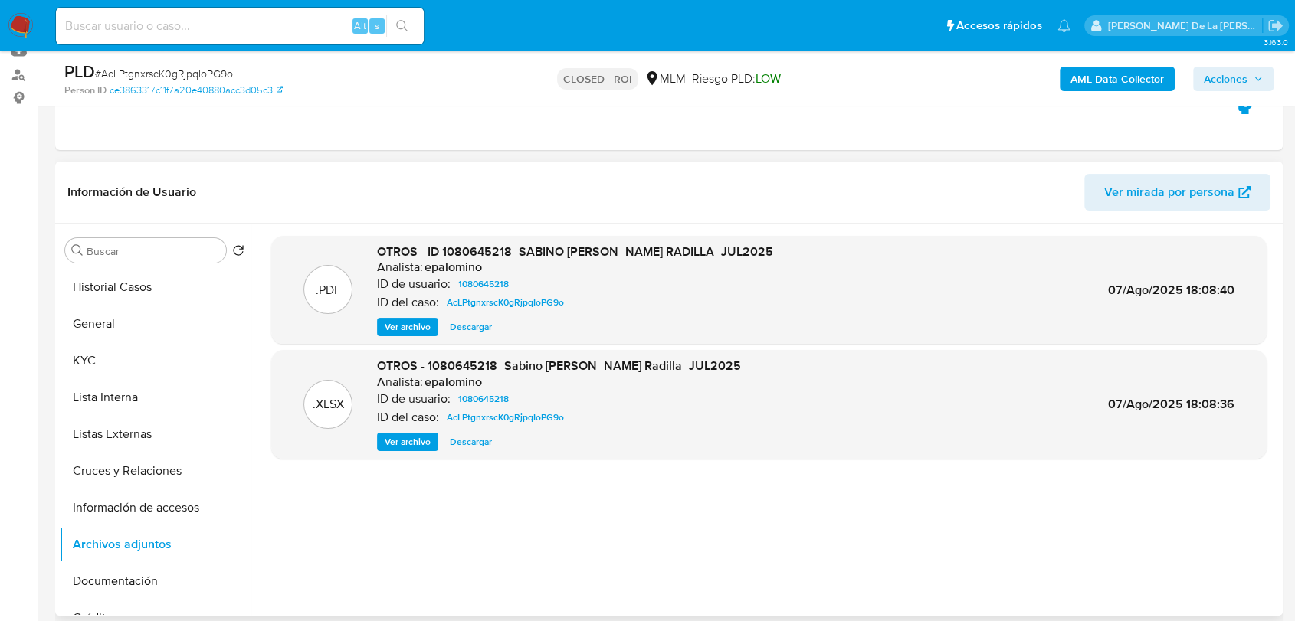
click at [401, 330] on span "Ver archivo" at bounding box center [408, 327] width 46 height 15
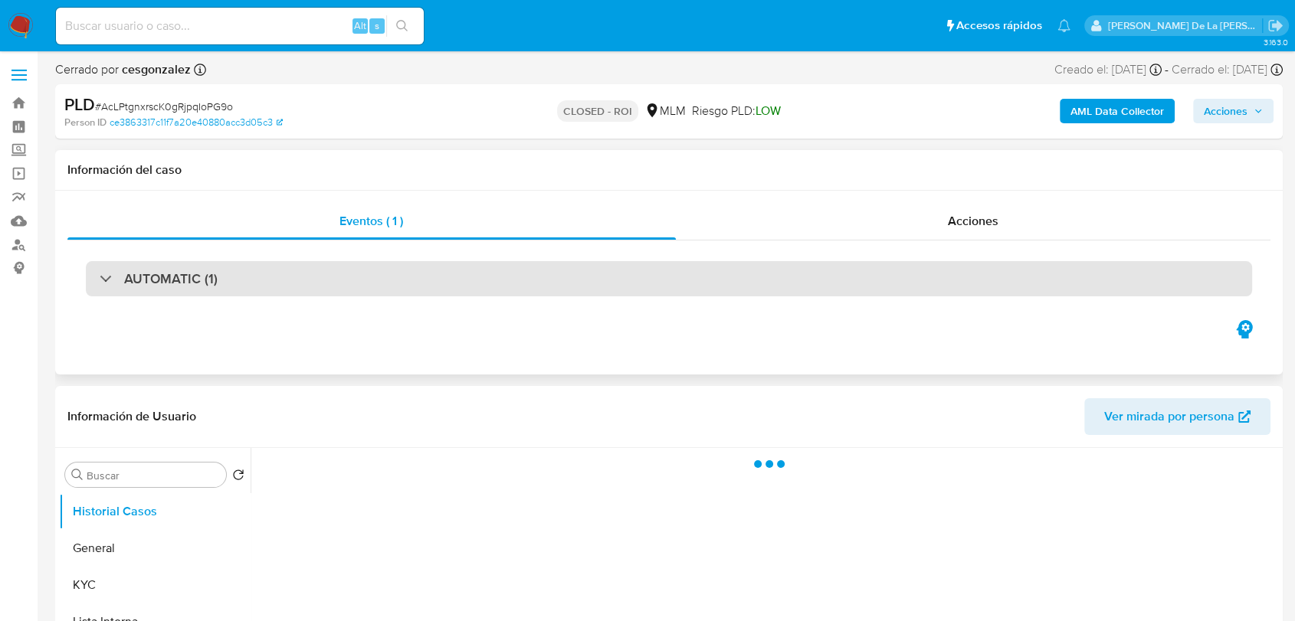
select select "10"
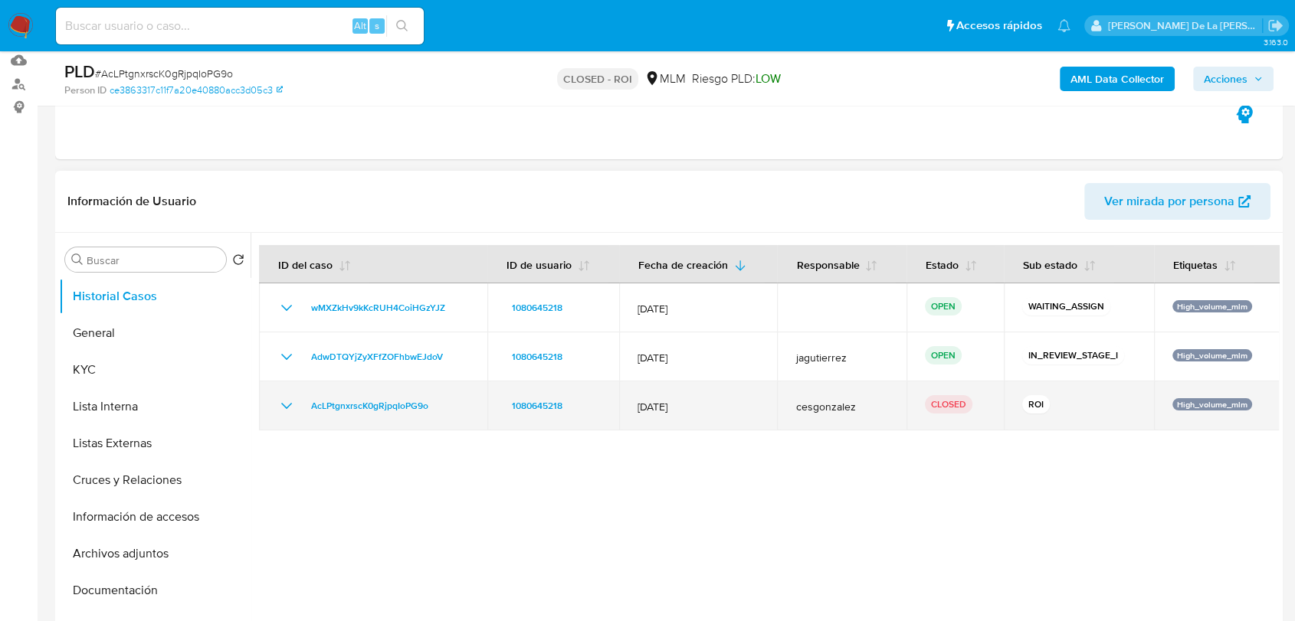
scroll to position [170, 0]
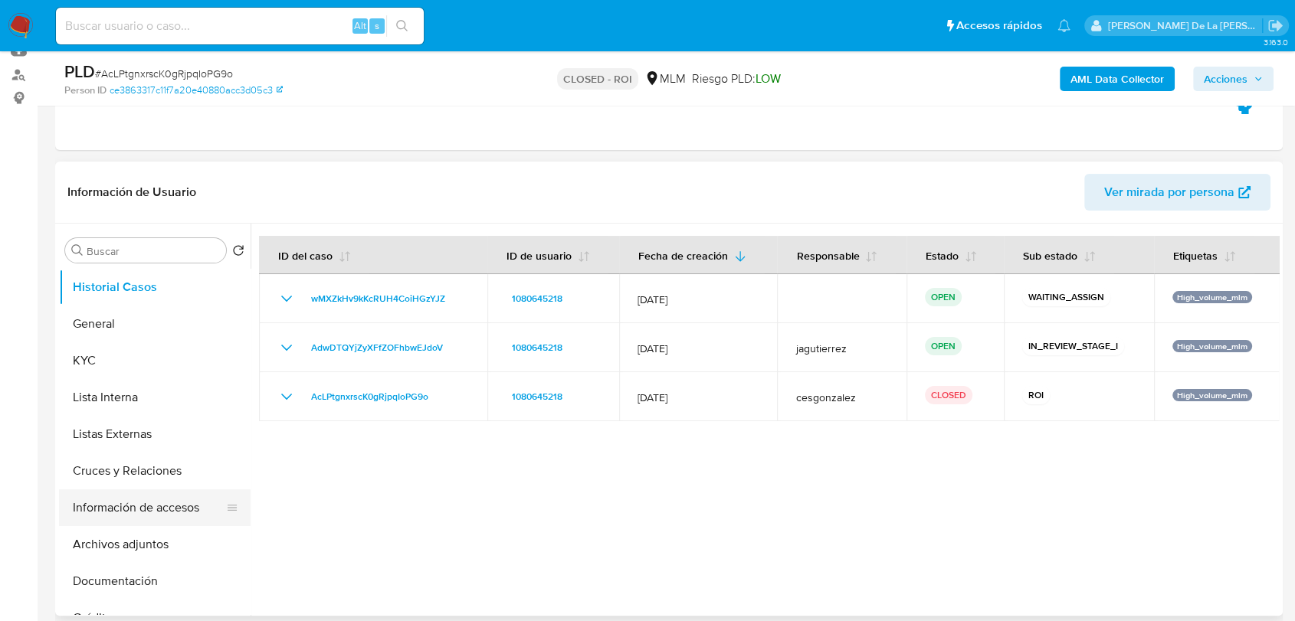
click at [158, 501] on button "Información de accesos" at bounding box center [148, 508] width 179 height 37
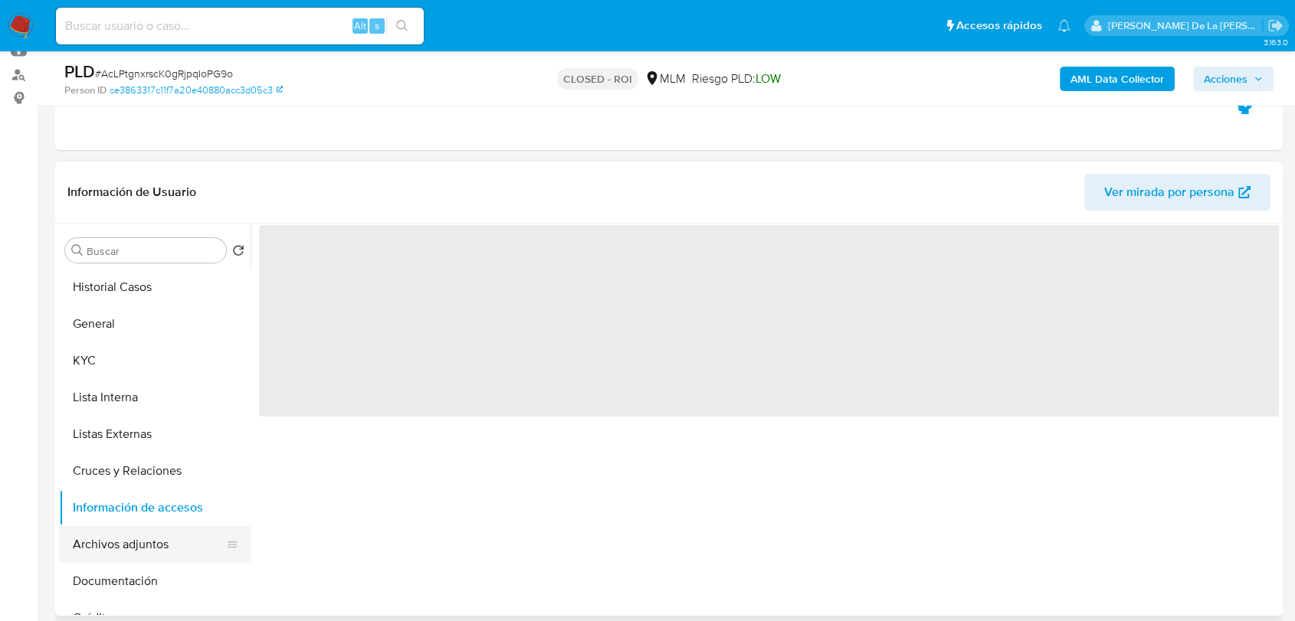
click at [175, 544] on button "Archivos adjuntos" at bounding box center [148, 544] width 179 height 37
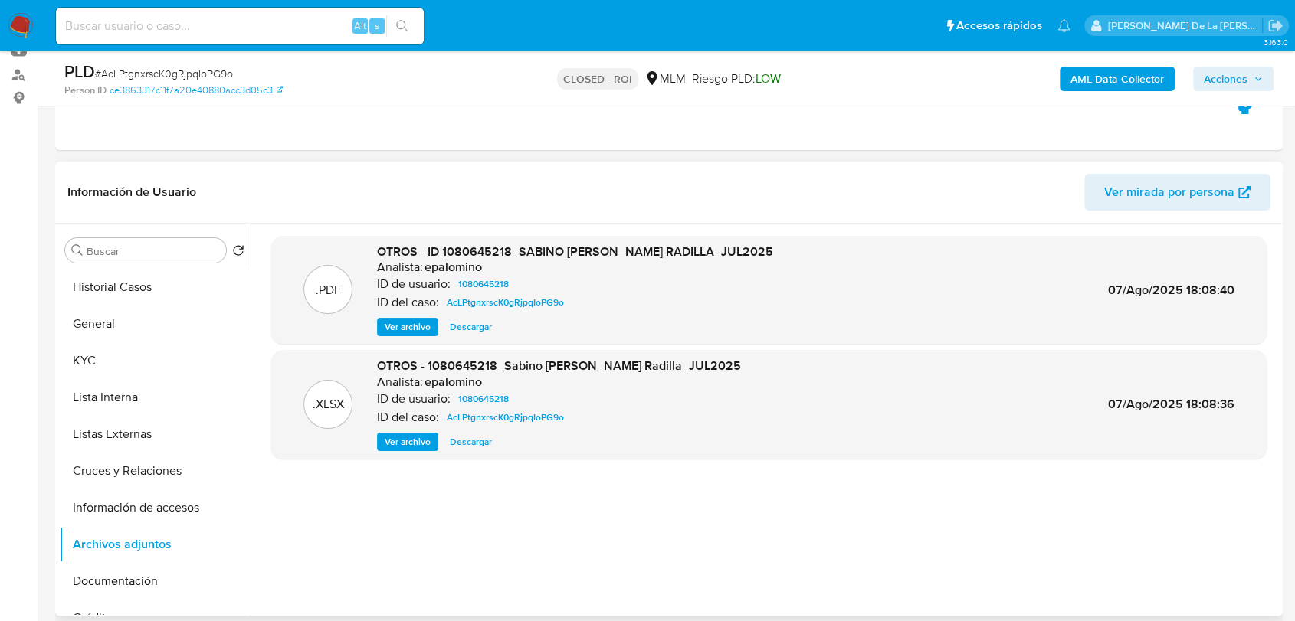
click at [404, 323] on span "Ver archivo" at bounding box center [408, 327] width 46 height 15
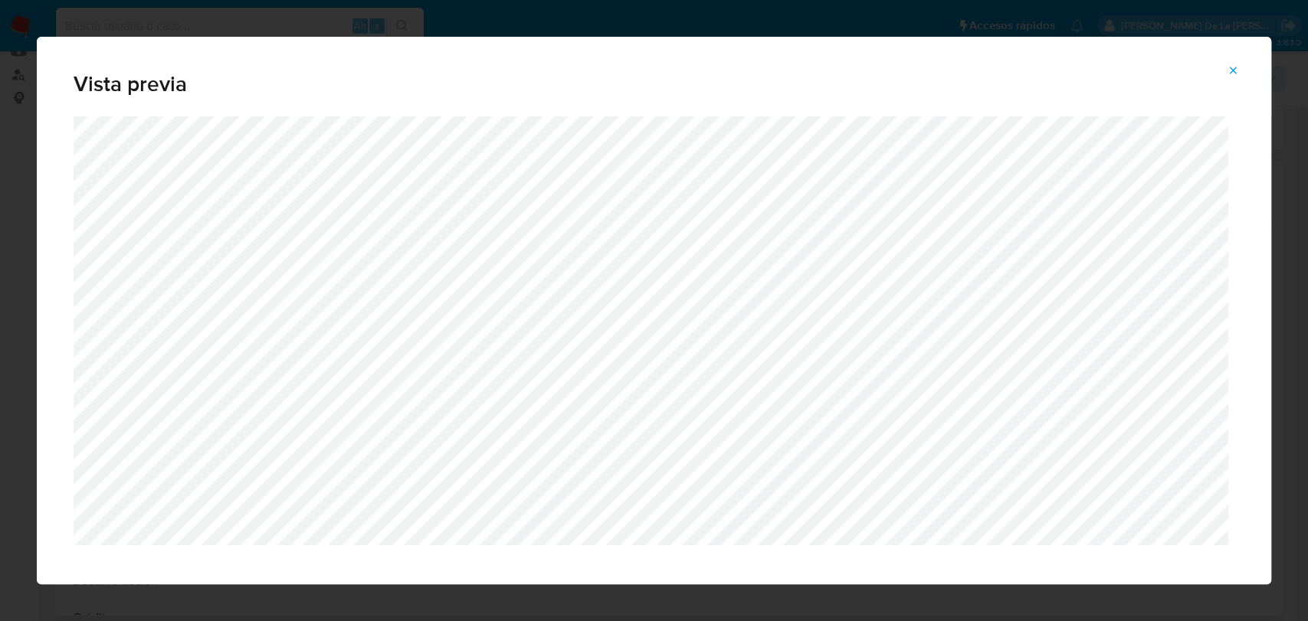
click at [1243, 72] on button "Attachment preview" at bounding box center [1233, 70] width 34 height 25
